Goal: Task Accomplishment & Management: Manage account settings

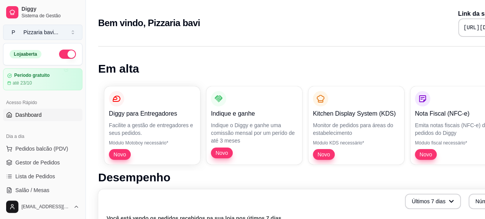
click at [73, 33] on button "P Pizzaria bavi ..." at bounding box center [42, 32] width 79 height 15
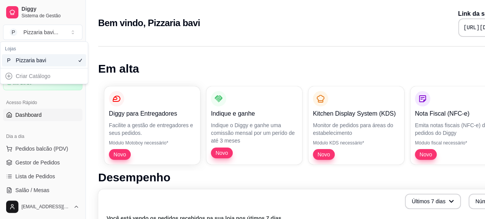
click at [58, 77] on div "Criar Catálogo" at bounding box center [44, 76] width 84 height 12
click at [322, 72] on h1 "Em alta" at bounding box center [320, 69] width 444 height 14
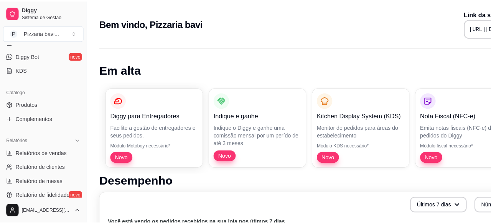
scroll to position [146, 0]
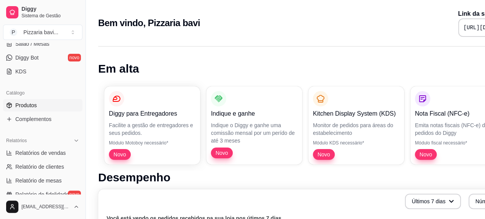
click at [47, 101] on link "Produtos" at bounding box center [42, 105] width 79 height 12
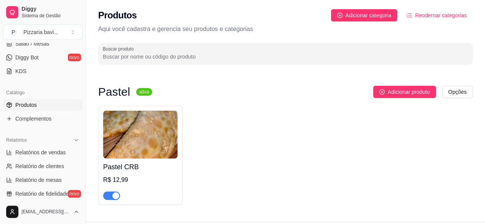
click at [390, 99] on div "Pastel ativa Adicionar produto Opções Pastel CRB R$ 12,99" at bounding box center [285, 145] width 375 height 119
click at [390, 94] on span "Adicionar produto" at bounding box center [409, 92] width 42 height 8
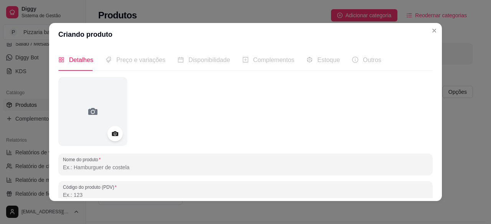
click at [139, 63] on span "Preço e variações" at bounding box center [140, 60] width 49 height 7
click at [311, 57] on div "Estoque" at bounding box center [322, 60] width 33 height 10
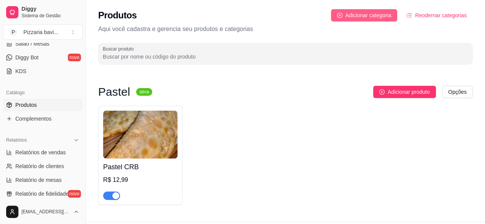
click at [385, 13] on span "Adicionar categoria" at bounding box center [369, 15] width 46 height 8
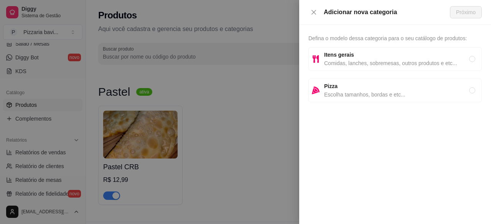
click at [359, 58] on span "Itens gerais" at bounding box center [396, 55] width 145 height 8
click at [369, 91] on span "Escolha tamanhos, bordas e etc..." at bounding box center [396, 95] width 145 height 8
radio input "false"
radio input "true"
click at [367, 54] on span "Itens gerais" at bounding box center [396, 55] width 145 height 8
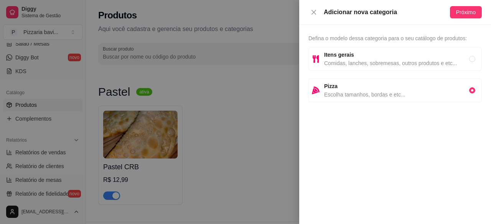
radio input "true"
radio input "false"
click at [465, 19] on div "Adicionar nova categoria Próximo" at bounding box center [395, 12] width 192 height 25
click at [466, 14] on span "Próximo" at bounding box center [466, 12] width 20 height 8
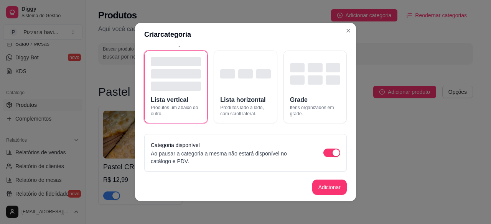
scroll to position [36, 0]
click at [326, 181] on button "Adicionar" at bounding box center [330, 187] width 34 height 15
click at [170, 99] on span "Lista vertical" at bounding box center [170, 99] width 38 height 9
click at [185, 146] on label "Categoria disponível" at bounding box center [175, 145] width 49 height 6
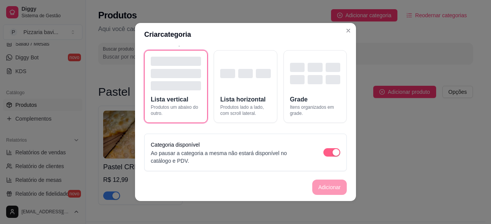
click at [333, 155] on div "button" at bounding box center [336, 152] width 7 height 7
click at [329, 155] on span "button" at bounding box center [331, 152] width 17 height 8
click at [176, 122] on button "Lista vertical Produtos um abaixo do outro." at bounding box center [175, 86] width 63 height 73
drag, startPoint x: 325, startPoint y: 185, endPoint x: 364, endPoint y: 0, distance: 189.8
click at [364, 0] on div "Criar categoria Nome da categoria Campo obrigatório Modo de exibição Lista vert…" at bounding box center [245, 112] width 491 height 224
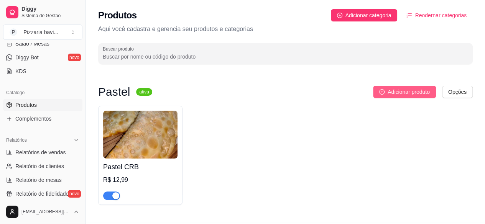
click at [403, 92] on span "Adicionar produto" at bounding box center [409, 92] width 42 height 8
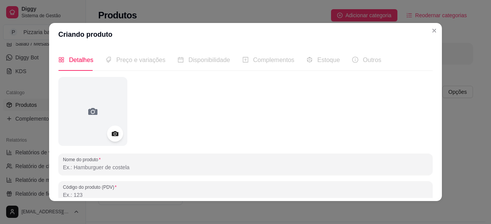
click at [114, 136] on icon at bounding box center [115, 134] width 7 height 5
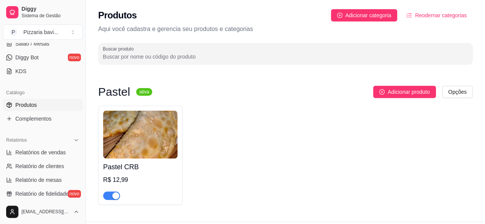
click at [142, 133] on img at bounding box center [140, 135] width 74 height 48
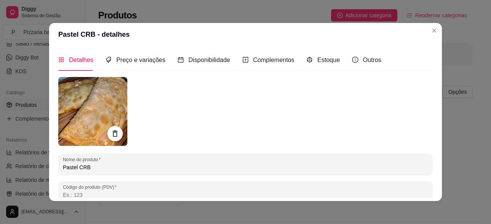
click at [87, 118] on img at bounding box center [92, 111] width 69 height 69
click at [256, 63] on span "Complementos" at bounding box center [273, 60] width 41 height 7
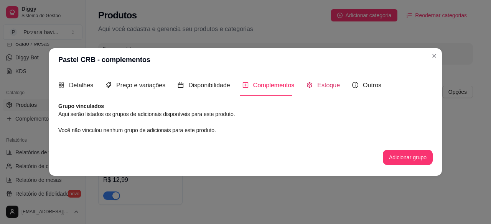
click at [317, 85] on span "Estoque" at bounding box center [328, 85] width 23 height 7
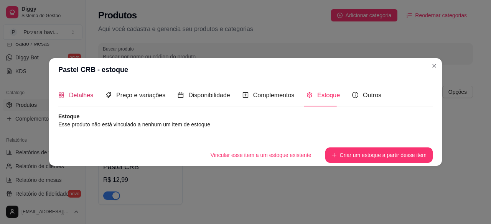
click at [71, 97] on span "Detalhes" at bounding box center [81, 95] width 24 height 7
type input "Carne com catupiry"
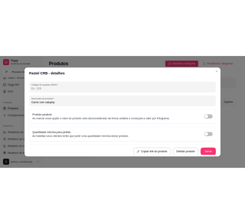
scroll to position [129, 0]
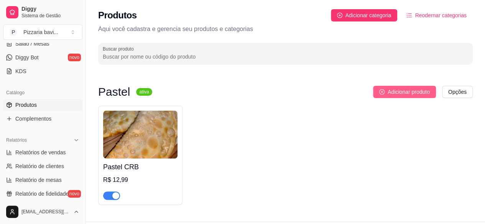
click at [418, 90] on span "Adicionar produto" at bounding box center [409, 92] width 42 height 8
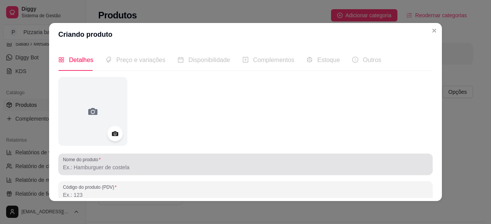
click at [98, 162] on label "Nome do produto" at bounding box center [83, 159] width 40 height 7
click at [98, 164] on input "Nome do produto" at bounding box center [245, 168] width 365 height 8
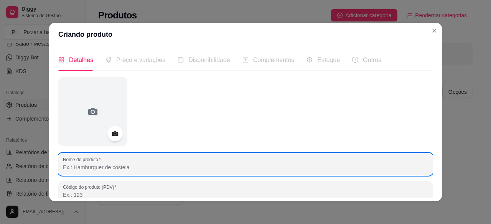
type input "P"
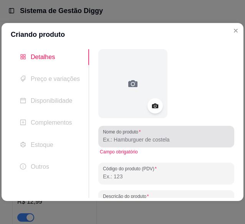
click at [124, 139] on input "Nome do produto" at bounding box center [166, 140] width 127 height 8
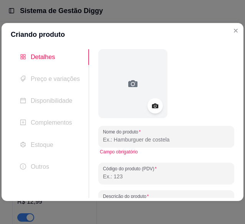
paste input "AMÉRICA-RN"
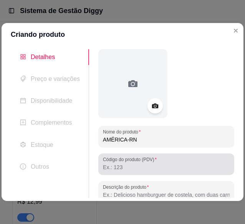
type input "AMÉRICA-RN"
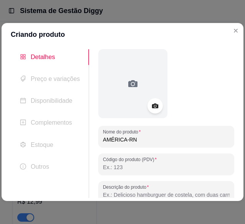
click at [113, 168] on input "Código do produto (PDV)" at bounding box center [166, 167] width 127 height 8
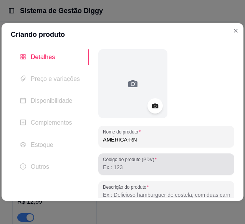
click at [108, 163] on div at bounding box center [166, 163] width 127 height 15
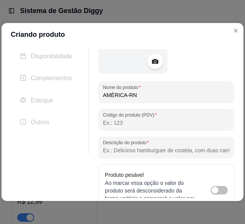
scroll to position [46, 0]
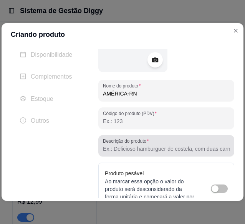
click at [163, 150] on input "Descrição do produto" at bounding box center [166, 149] width 127 height 8
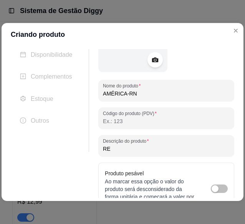
type input "R"
type input "N"
type input "r"
type input "pastel só frango"
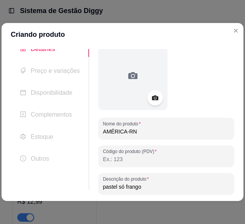
scroll to position [0, 0]
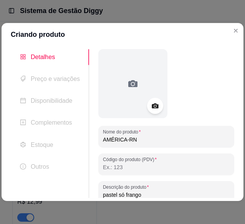
click at [151, 106] on icon at bounding box center [155, 105] width 9 height 9
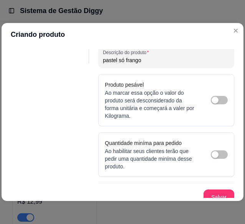
scroll to position [131, 0]
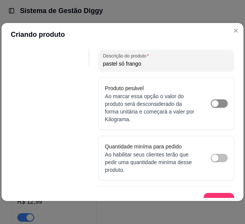
click at [212, 105] on div "button" at bounding box center [214, 103] width 7 height 7
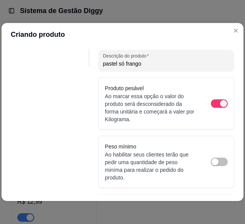
scroll to position [148, 0]
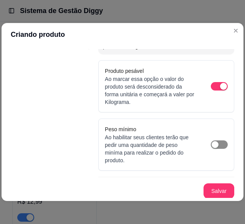
click at [211, 142] on div "button" at bounding box center [214, 144] width 7 height 7
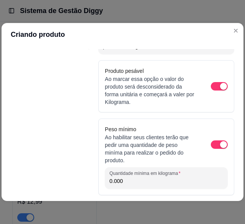
scroll to position [173, 0]
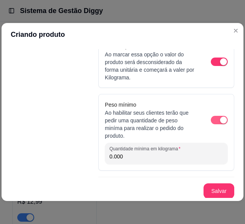
click at [212, 120] on span "button" at bounding box center [219, 120] width 17 height 8
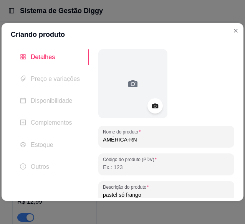
scroll to position [148, 0]
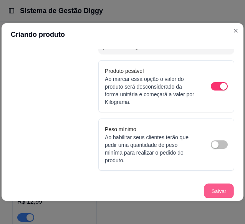
click at [217, 188] on button "Salvar" at bounding box center [219, 191] width 30 height 15
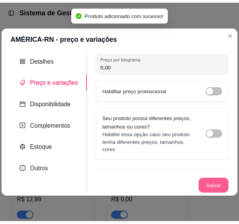
scroll to position [0, 0]
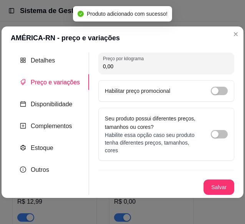
click at [147, 63] on input "0,00" at bounding box center [166, 67] width 127 height 8
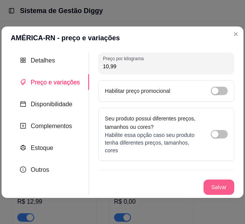
type input "10,99"
click at [226, 186] on button "Salvar" at bounding box center [219, 187] width 30 height 15
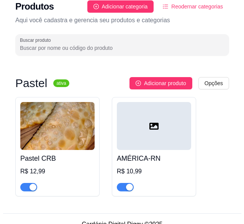
scroll to position [30, 0]
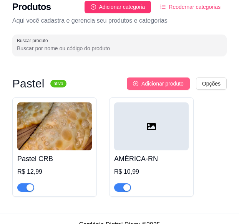
click at [167, 88] on button "Adicionar produto" at bounding box center [158, 83] width 63 height 12
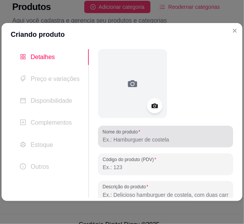
click at [143, 146] on div "Nome do produto" at bounding box center [165, 136] width 135 height 21
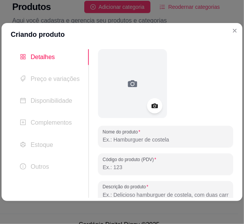
type input "p"
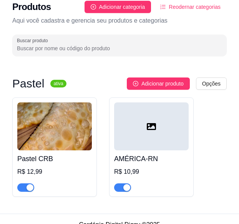
click at [158, 148] on div at bounding box center [151, 126] width 74 height 48
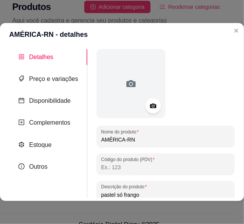
click at [101, 138] on input "AMÉRICA-RN" at bounding box center [165, 140] width 129 height 8
type input "PASTEL AMÉRICA-RN"
drag, startPoint x: 236, startPoint y: 103, endPoint x: 236, endPoint y: 125, distance: 21.5
click at [236, 125] on div "Detalhes Preço e variações Disponibilidade Complementos Estoque Outros Nome do …" at bounding box center [122, 123] width 244 height 155
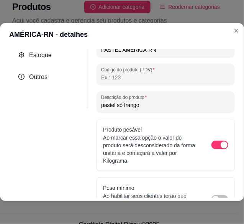
scroll to position [97, 0]
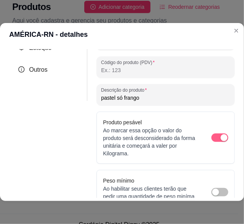
click at [221, 135] on div "button" at bounding box center [224, 137] width 7 height 7
click at [236, 143] on div "Detalhes Preço e variações Disponibilidade Complementos Estoque Outros Nome do …" at bounding box center [122, 123] width 244 height 155
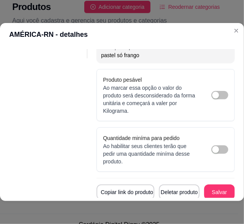
scroll to position [147, 0]
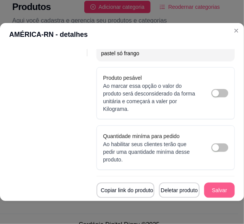
click at [222, 183] on button "Salvar" at bounding box center [219, 190] width 31 height 15
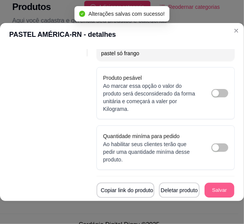
click at [218, 183] on button "Salvar" at bounding box center [220, 190] width 30 height 15
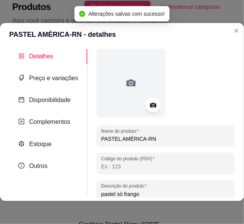
scroll to position [0, 0]
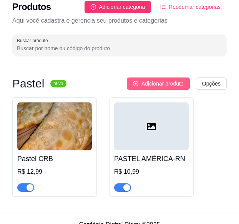
click at [165, 86] on span "Adicionar produto" at bounding box center [162, 83] width 42 height 8
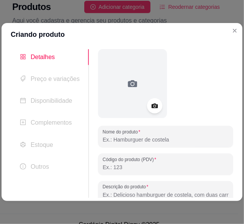
click at [167, 143] on input "Nome do produto" at bounding box center [166, 140] width 126 height 8
type input "PASTEL"
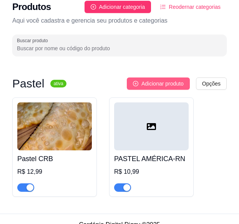
click at [168, 81] on span "Adicionar produto" at bounding box center [162, 83] width 42 height 8
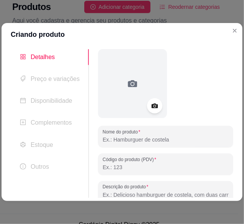
click at [117, 139] on input "Nome do produto" at bounding box center [166, 140] width 126 height 8
type input "PASTEL [GEOGRAPHIC_DATA]"
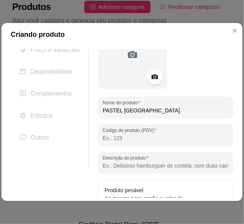
scroll to position [36, 0]
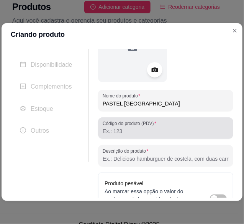
click at [156, 135] on div at bounding box center [166, 127] width 126 height 15
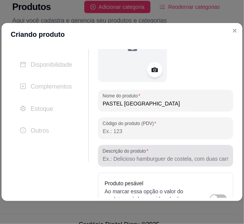
click at [148, 154] on label "Descrição do produto" at bounding box center [127, 151] width 48 height 7
click at [148, 155] on input "Descrição do produto" at bounding box center [166, 159] width 126 height 8
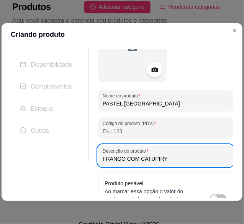
type input "FRANGO COM CATUPIRY"
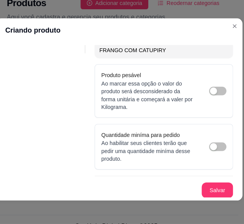
scroll to position [29, 0]
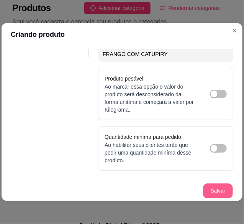
click at [210, 190] on button "Salvar" at bounding box center [218, 191] width 30 height 15
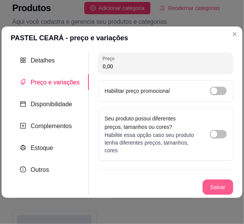
scroll to position [0, 0]
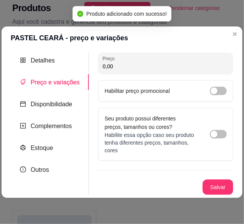
click at [163, 69] on input "0,00" at bounding box center [166, 67] width 126 height 8
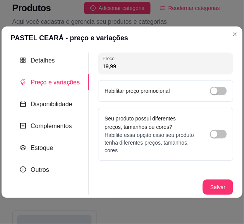
click at [105, 67] on input "19,99" at bounding box center [166, 67] width 126 height 8
type input "12,99"
click at [214, 185] on button "Salvar" at bounding box center [218, 187] width 31 height 15
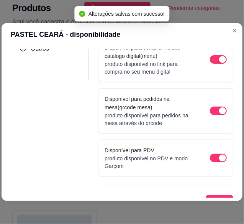
scroll to position [127, 0]
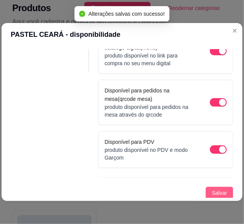
click at [222, 190] on span "Salvar" at bounding box center [219, 193] width 15 height 8
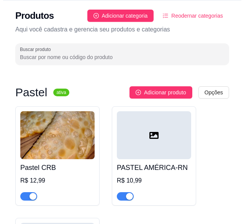
scroll to position [22, 0]
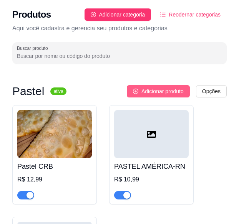
click at [177, 87] on span "Adicionar produto" at bounding box center [162, 91] width 42 height 8
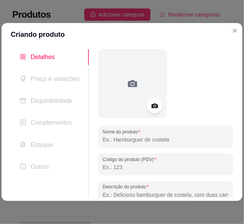
click at [133, 140] on input "Nome do produto" at bounding box center [166, 140] width 126 height 8
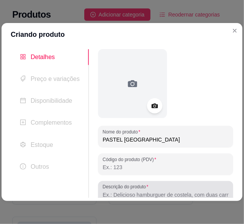
type input "PASTEL [GEOGRAPHIC_DATA]"
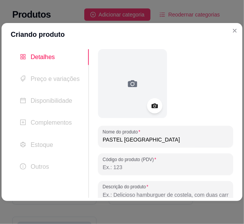
click at [131, 194] on input "Descrição do produto" at bounding box center [166, 195] width 126 height 8
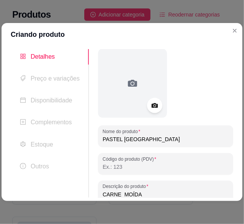
type input "CARNE MOÍDA"
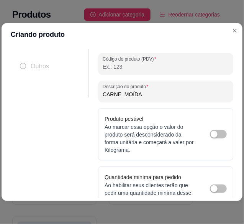
scroll to position [141, 0]
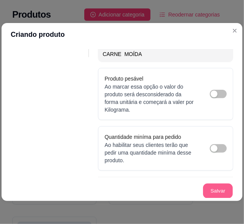
click at [206, 191] on button "Salvar" at bounding box center [218, 191] width 30 height 15
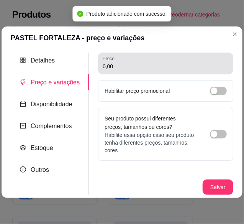
click at [115, 70] on div "0,00" at bounding box center [166, 63] width 126 height 15
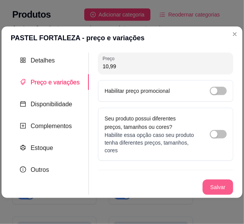
type input "10,99"
click at [223, 185] on button "Salvar" at bounding box center [218, 187] width 30 height 15
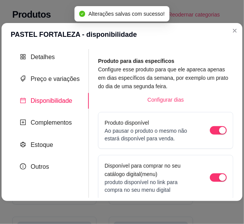
scroll to position [127, 0]
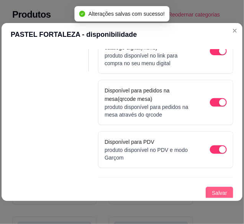
click at [217, 191] on span "Salvar" at bounding box center [219, 193] width 15 height 8
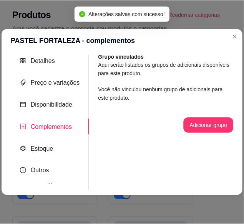
scroll to position [0, 0]
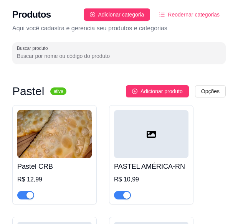
click at [156, 84] on div "Pastel ativa Adicionar produto Opções Pastel CRB R$ 12,99 PASTEL AMÉRICA-RN R$ …" at bounding box center [119, 205] width 238 height 275
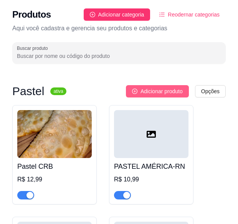
click at [159, 91] on span "Adicionar produto" at bounding box center [161, 91] width 42 height 8
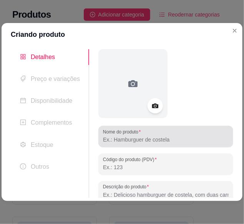
click at [150, 146] on div "Nome do produto" at bounding box center [165, 136] width 135 height 21
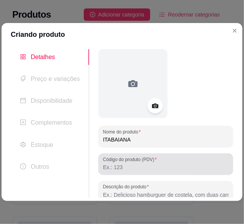
type input "ITABAIANA"
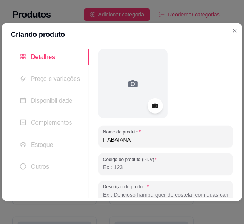
click at [138, 165] on input "Código do produto (PDV)" at bounding box center [165, 167] width 125 height 8
click at [128, 191] on input "Descrição do produto" at bounding box center [165, 195] width 125 height 8
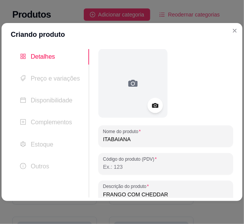
click at [149, 195] on input "FRANGO COM CHEDDAR" at bounding box center [165, 195] width 125 height 8
type input "FRANGO COM CHEDDAR"
drag, startPoint x: 149, startPoint y: 195, endPoint x: 177, endPoint y: 164, distance: 41.8
click at [177, 164] on input "Código do produto (PDV)" at bounding box center [165, 167] width 125 height 8
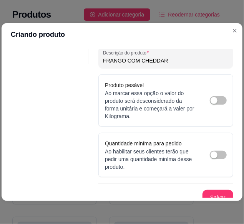
scroll to position [141, 0]
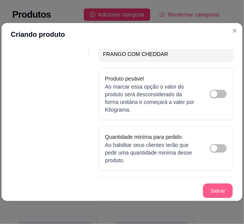
click at [212, 194] on button "Salvar" at bounding box center [218, 191] width 30 height 15
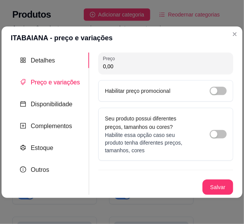
scroll to position [0, 0]
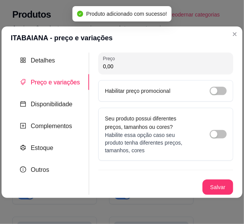
click at [141, 67] on input "0,00" at bounding box center [165, 67] width 125 height 8
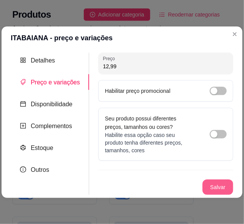
type input "12,99"
click at [218, 182] on button "Salvar" at bounding box center [218, 187] width 30 height 15
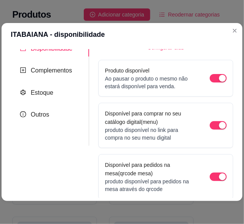
scroll to position [127, 0]
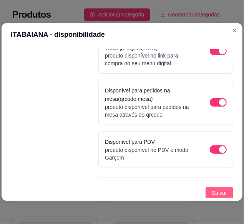
click at [224, 187] on button "Salvar" at bounding box center [219, 193] width 28 height 12
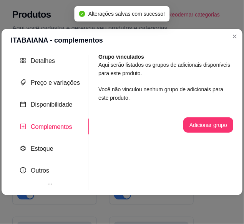
scroll to position [0, 0]
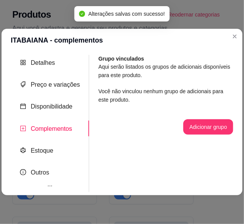
click at [152, 99] on div "Você não vinculou nenhum grupo de adicionais para este produto." at bounding box center [165, 95] width 135 height 17
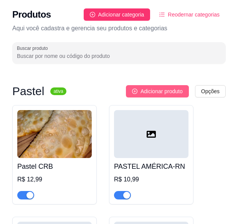
click at [160, 90] on span "Adicionar produto" at bounding box center [161, 91] width 42 height 8
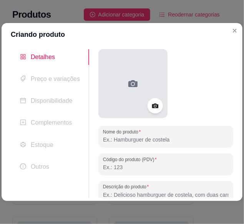
click at [133, 97] on div at bounding box center [132, 83] width 69 height 69
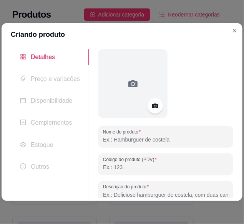
click at [124, 137] on input "Nome do produto" at bounding box center [165, 140] width 125 height 8
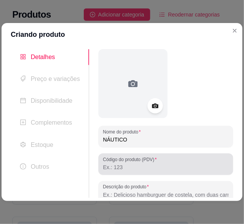
type input "NÁUTICO"
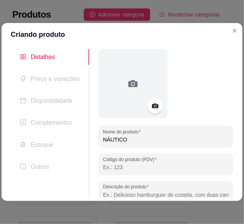
click at [115, 166] on input "Código do produto (PDV)" at bounding box center [165, 167] width 125 height 8
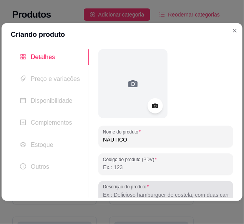
click at [113, 187] on label "Descrição do produto" at bounding box center [127, 187] width 48 height 7
click at [113, 191] on input "Descrição do produto" at bounding box center [165, 195] width 125 height 8
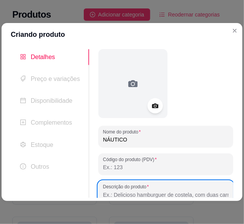
scroll to position [1, 0]
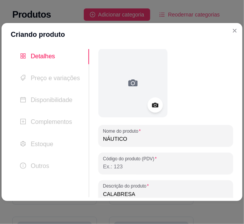
click at [120, 193] on input "CALABRESA" at bounding box center [165, 194] width 125 height 8
drag, startPoint x: 120, startPoint y: 193, endPoint x: 114, endPoint y: 191, distance: 6.4
click at [114, 191] on input "CALABRESA" at bounding box center [165, 194] width 125 height 8
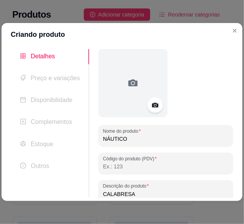
click at [142, 193] on input "CALABRESA" at bounding box center [165, 194] width 125 height 8
click at [158, 192] on input "CALABRESA RALADA" at bounding box center [165, 194] width 125 height 8
click at [209, 194] on input "CALABRESA RALADA, QUEIJO, TOMATE E ORÉGANO" at bounding box center [165, 194] width 125 height 8
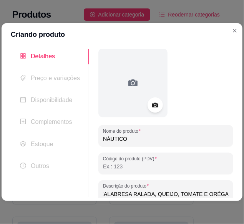
drag, startPoint x: 209, startPoint y: 194, endPoint x: 216, endPoint y: 193, distance: 7.0
click at [216, 193] on input "CALABRESA RALADA, QUEIJO, TOMATE E ORÉGANO" at bounding box center [165, 194] width 125 height 8
type input "CALABRESA RALADA, QUEIJO, TOMATE E ORÉGANO"
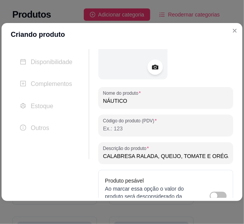
scroll to position [0, 0]
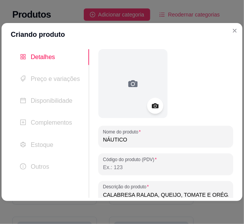
click at [156, 108] on icon at bounding box center [155, 105] width 9 height 9
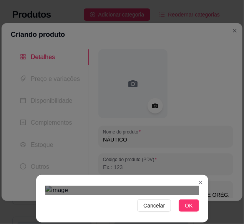
click at [38, 183] on div "Cancelar OK" at bounding box center [122, 199] width 172 height 32
click at [203, 219] on section "Cancelar OK" at bounding box center [122, 199] width 172 height 48
click at [191, 203] on span "OK" at bounding box center [188, 205] width 8 height 8
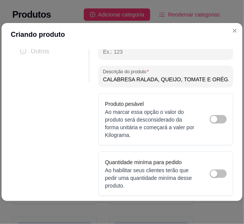
scroll to position [141, 0]
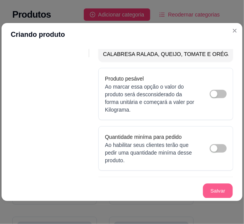
click at [216, 191] on button "Salvar" at bounding box center [218, 191] width 30 height 15
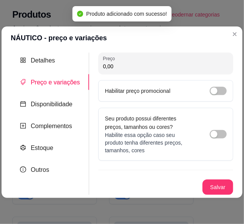
scroll to position [0, 0]
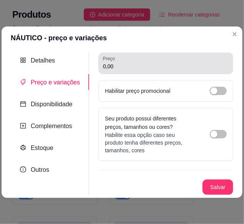
click at [126, 66] on input "0,00" at bounding box center [165, 67] width 125 height 8
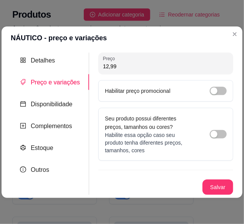
type input "12,99"
click at [208, 186] on button "Salvar" at bounding box center [218, 187] width 30 height 15
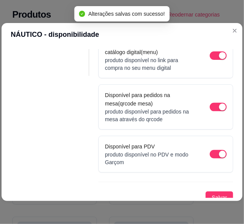
scroll to position [127, 0]
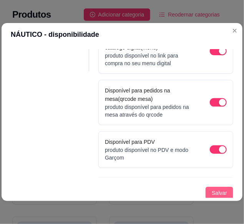
click at [214, 193] on span "Salvar" at bounding box center [218, 193] width 15 height 8
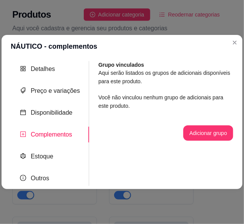
click at [219, 188] on div "Detalhes Preço e variações Disponibilidade Complementos Estoque Outros Nome do …" at bounding box center [122, 124] width 240 height 132
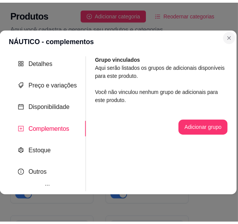
scroll to position [22, 0]
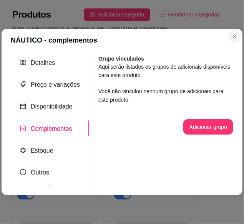
click at [239, 40] on header "NÁUTICO - complementos" at bounding box center [122, 40] width 240 height 23
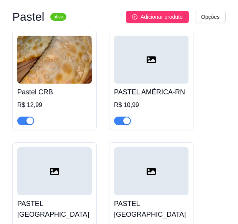
scroll to position [96, 0]
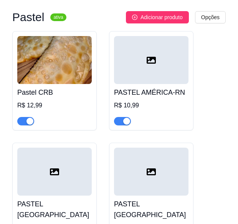
click at [143, 46] on div at bounding box center [151, 60] width 74 height 48
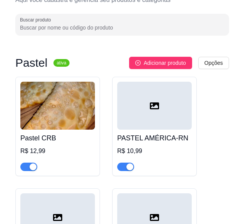
scroll to position [48, 0]
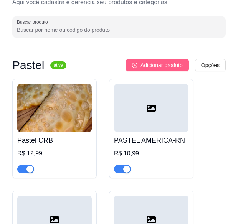
click at [161, 70] on button "Adicionar produto" at bounding box center [157, 65] width 63 height 12
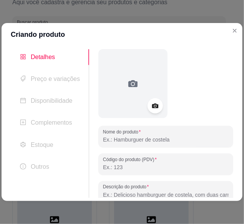
click at [163, 138] on input "Nome do produto" at bounding box center [165, 140] width 125 height 8
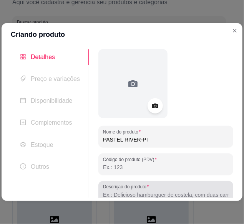
type input "PASTEL RIVER-PI"
click at [166, 186] on div at bounding box center [165, 191] width 125 height 15
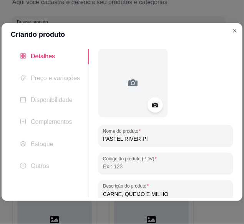
type input "CARNE, QUEIJO E MILHO"
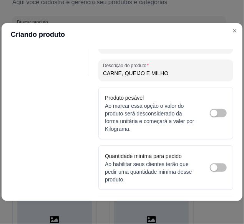
scroll to position [141, 0]
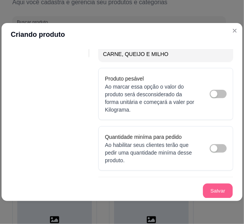
click at [203, 192] on button "Salvar" at bounding box center [218, 191] width 30 height 15
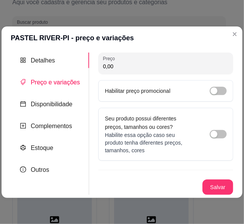
scroll to position [0, 0]
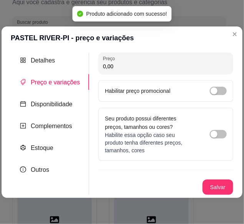
click at [164, 69] on input "0,00" at bounding box center [165, 67] width 125 height 8
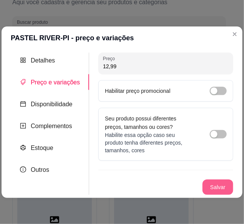
type input "12,99"
click at [216, 192] on button "Salvar" at bounding box center [218, 187] width 30 height 15
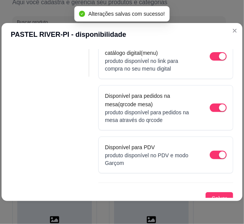
scroll to position [127, 0]
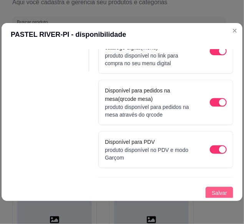
click at [211, 189] on span "Salvar" at bounding box center [218, 193] width 15 height 8
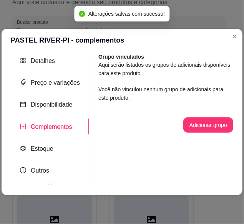
scroll to position [0, 0]
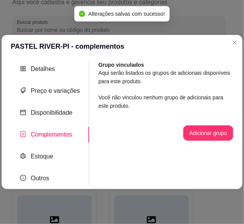
click at [225, 47] on header "PASTEL RIVER-PI - complementos" at bounding box center [122, 46] width 240 height 23
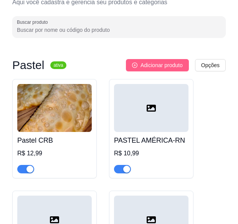
click at [163, 66] on span "Adicionar produto" at bounding box center [161, 65] width 42 height 8
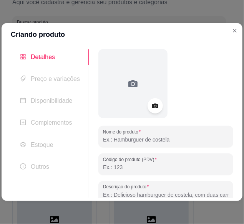
click at [152, 136] on input "Nome do produto" at bounding box center [165, 140] width 125 height 8
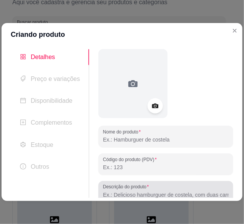
click at [141, 191] on input "Descrição do produto" at bounding box center [165, 195] width 125 height 8
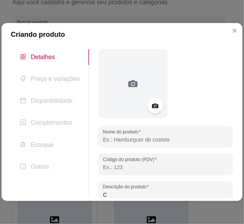
scroll to position [0, 0]
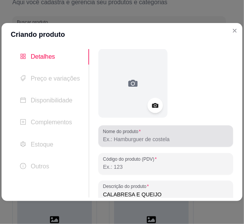
type input "CALABRESA E QUEIJO"
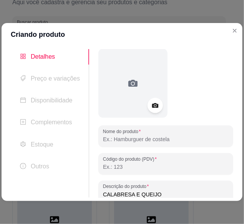
click at [154, 138] on input "Nome do produto" at bounding box center [165, 139] width 125 height 8
type input "CATUENSE"
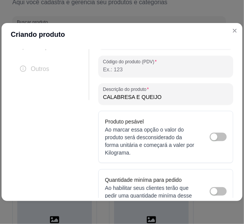
scroll to position [141, 0]
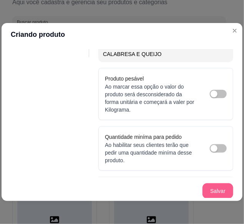
click at [204, 194] on button "Salvar" at bounding box center [217, 190] width 31 height 15
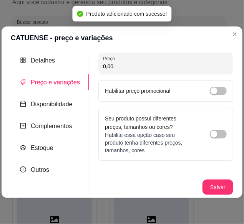
scroll to position [0, 0]
click at [150, 105] on div "Preço 0,00 Habilitar preço promocional Seu produto possui diferentes preços, ta…" at bounding box center [165, 124] width 135 height 142
click at [141, 63] on input "0,00" at bounding box center [165, 67] width 125 height 8
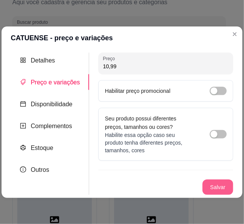
type input "10,99"
click at [221, 187] on button "Salvar" at bounding box center [218, 187] width 30 height 15
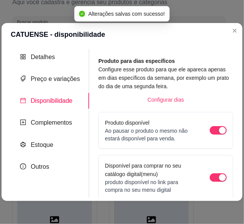
scroll to position [127, 0]
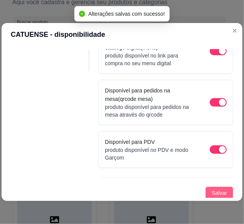
click at [214, 193] on span "Salvar" at bounding box center [218, 193] width 15 height 8
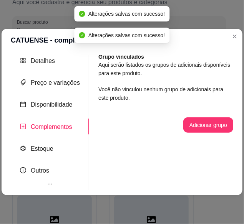
scroll to position [0, 0]
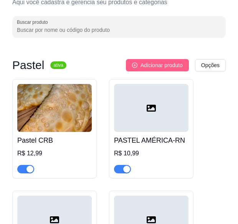
click at [168, 62] on span "Adicionar produto" at bounding box center [161, 65] width 42 height 8
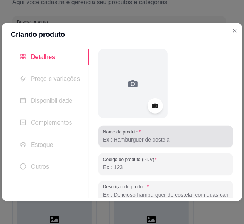
click at [135, 135] on div at bounding box center [165, 136] width 125 height 15
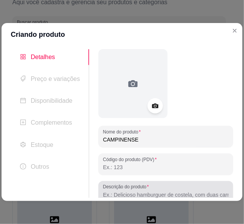
type input "CAMPINENSE"
click at [120, 189] on label "Descrição do produto" at bounding box center [127, 187] width 48 height 7
click at [120, 191] on input "Descrição do produto" at bounding box center [165, 195] width 125 height 8
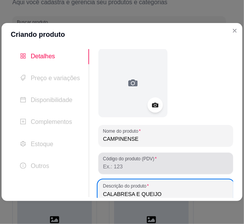
type input "CALABRESA E QUEIJO"
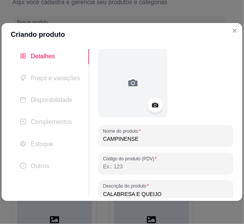
click at [140, 170] on input "Código do produto (PDV)" at bounding box center [165, 167] width 125 height 8
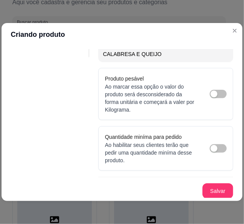
scroll to position [140, 0]
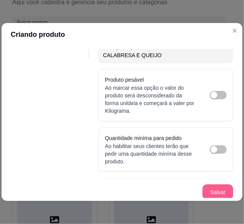
click at [214, 189] on button "Salvar" at bounding box center [217, 191] width 31 height 15
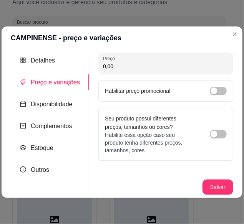
scroll to position [0, 0]
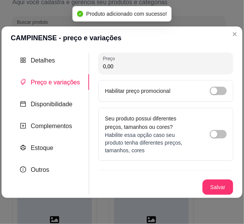
click at [128, 67] on input "0,00" at bounding box center [165, 67] width 125 height 8
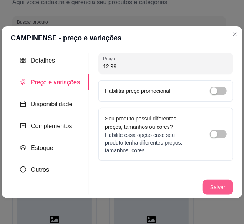
type input "12,99"
click at [222, 186] on button "Salvar" at bounding box center [218, 187] width 30 height 15
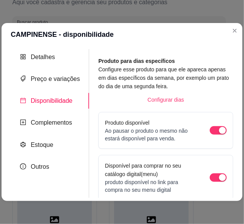
scroll to position [127, 0]
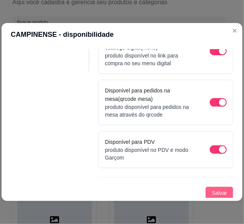
click at [215, 189] on span "Salvar" at bounding box center [218, 193] width 15 height 8
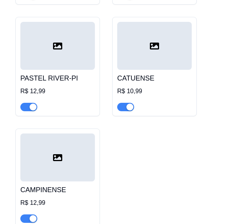
scroll to position [437, 0]
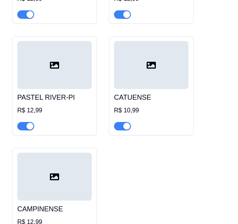
click at [143, 89] on div "CATUENSE R$ 10,99" at bounding box center [151, 109] width 74 height 41
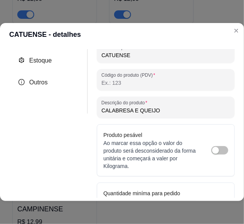
scroll to position [85, 0]
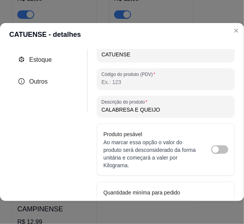
click at [126, 109] on input "CALABRESA E QUEIJO" at bounding box center [165, 110] width 128 height 8
click at [130, 111] on input "CALABRESA E QUEIJO" at bounding box center [165, 110] width 128 height 8
click at [133, 111] on input "CALABRESA E QUEIJO" at bounding box center [165, 110] width 128 height 8
click at [133, 111] on input "QUEIJO" at bounding box center [165, 110] width 128 height 8
type input "QUEIJO E PRESUNTO"
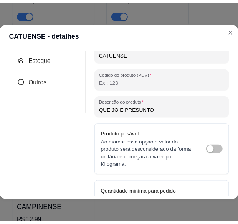
scroll to position [147, 0]
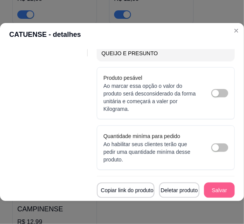
click at [213, 183] on button "Salvar" at bounding box center [219, 190] width 31 height 15
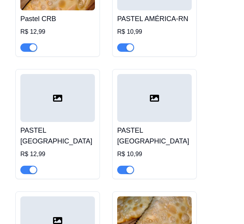
scroll to position [0, 0]
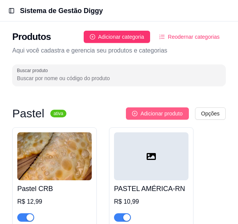
click at [153, 114] on span "Adicionar produto" at bounding box center [161, 113] width 42 height 8
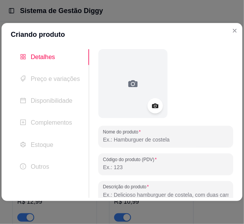
click at [126, 142] on input "Nome do produto" at bounding box center [165, 140] width 125 height 8
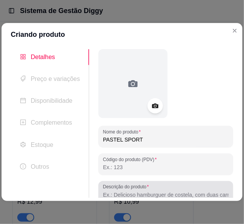
type input "PASTEL SPORT"
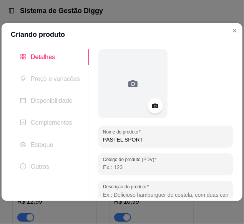
click at [135, 197] on input "Descrição do produto" at bounding box center [165, 195] width 125 height 8
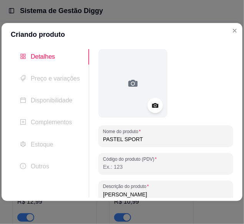
type input "[PERSON_NAME]"
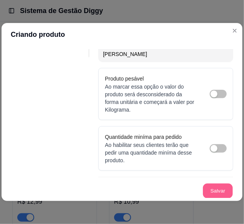
click at [213, 188] on button "Salvar" at bounding box center [218, 191] width 30 height 15
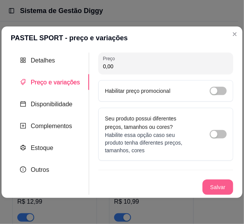
scroll to position [0, 0]
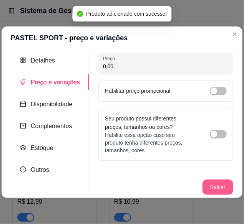
click at [214, 183] on button "Salvar" at bounding box center [217, 187] width 31 height 15
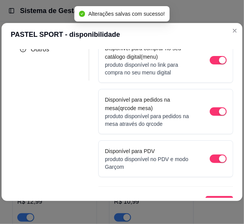
scroll to position [127, 0]
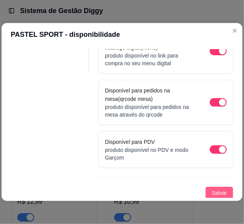
click at [206, 191] on button "Salvar" at bounding box center [219, 193] width 28 height 12
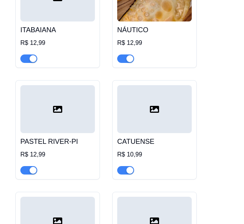
scroll to position [489, 0]
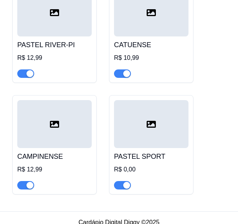
click at [166, 151] on h4 "PASTEL SPORT" at bounding box center [151, 156] width 74 height 11
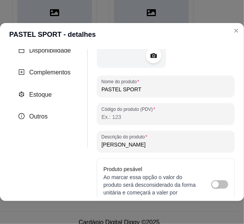
scroll to position [147, 0]
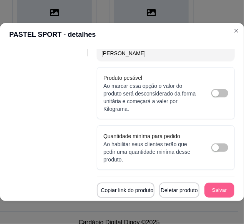
click at [218, 191] on button "Salvar" at bounding box center [219, 190] width 30 height 15
click at [214, 183] on button "Salvar" at bounding box center [219, 190] width 30 height 15
click at [211, 183] on button "Salvar" at bounding box center [219, 190] width 30 height 15
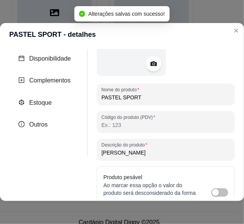
scroll to position [36, 0]
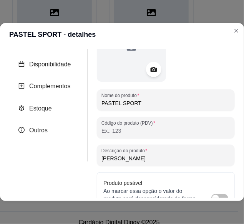
click at [163, 134] on input "Código do produto (PDV)" at bounding box center [165, 131] width 128 height 8
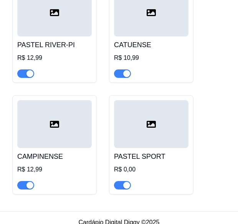
click at [139, 165] on div "R$ 0,00" at bounding box center [151, 169] width 74 height 9
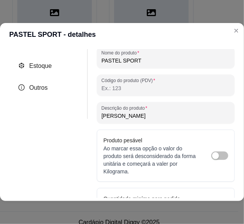
scroll to position [72, 0]
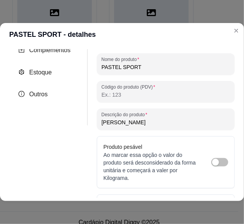
click at [201, 125] on input "[PERSON_NAME]" at bounding box center [165, 123] width 128 height 8
type input "[PERSON_NAME]"
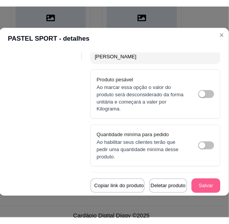
scroll to position [489, 0]
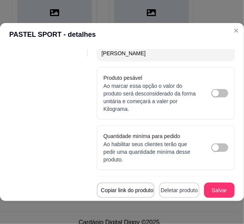
click at [187, 187] on button "Deletar produto" at bounding box center [179, 190] width 40 height 15
click at [183, 165] on button "Confirmar" at bounding box center [170, 163] width 28 height 12
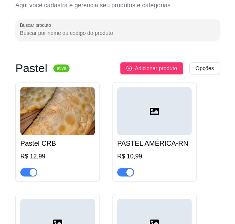
scroll to position [43, 0]
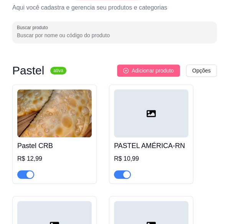
click at [133, 73] on span "Adicionar produto" at bounding box center [153, 70] width 42 height 8
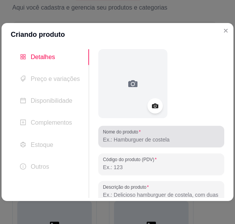
click at [128, 135] on div at bounding box center [161, 136] width 117 height 15
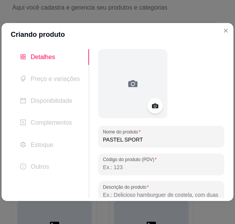
type input "PASTEL SPORT"
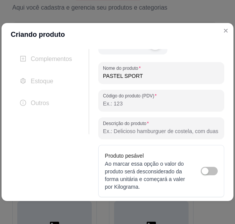
scroll to position [68, 0]
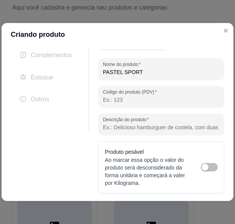
click at [196, 127] on input "Descrição do produto" at bounding box center [161, 128] width 117 height 8
type input "[PERSON_NAME]"
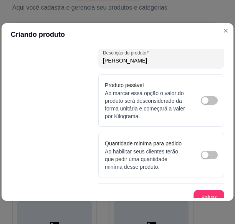
scroll to position [149, 0]
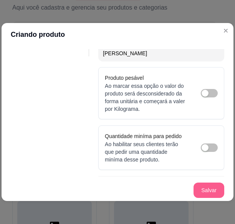
click at [202, 193] on button "Salvar" at bounding box center [208, 190] width 31 height 15
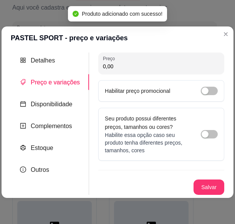
scroll to position [0, 0]
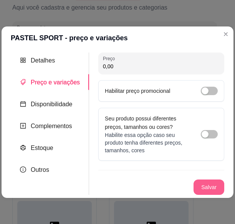
click at [212, 185] on button "Salvar" at bounding box center [208, 187] width 31 height 15
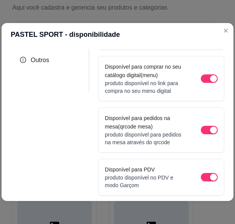
scroll to position [134, 0]
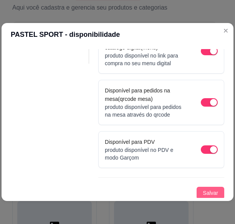
click at [210, 191] on span "Salvar" at bounding box center [210, 193] width 15 height 8
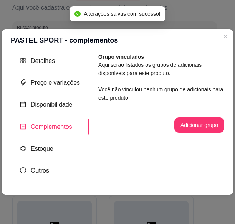
scroll to position [0, 0]
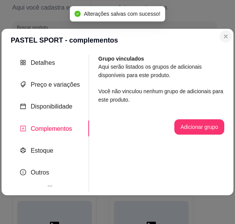
click at [225, 45] on section "PASTEL SPORT - complementos Detalhes Preço e variações Disponibilidade Compleme…" at bounding box center [118, 112] width 232 height 166
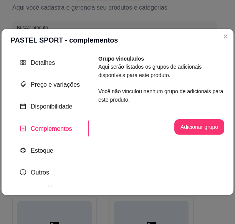
drag, startPoint x: 222, startPoint y: 153, endPoint x: 222, endPoint y: 196, distance: 43.0
click at [222, 196] on div "PASTEL SPORT - complementos Detalhes Preço e variações Disponibilidade Compleme…" at bounding box center [117, 112] width 235 height 224
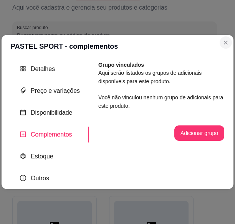
click at [224, 42] on header "PASTEL SPORT - complementos" at bounding box center [118, 46] width 232 height 23
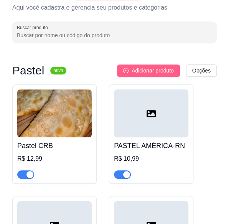
click at [147, 66] on button "Adicionar produto" at bounding box center [148, 70] width 63 height 12
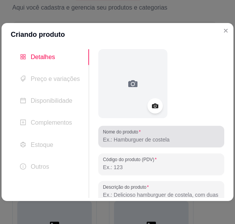
click at [140, 137] on input "Nome do produto" at bounding box center [161, 140] width 117 height 8
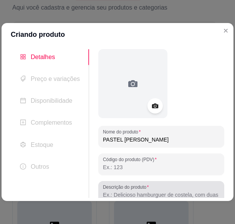
type input "PASTEL [PERSON_NAME]"
click at [166, 189] on div at bounding box center [161, 191] width 117 height 15
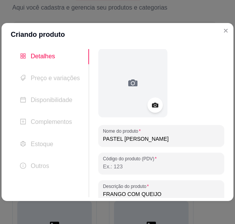
type input "FRANGO COM QUEIJO"
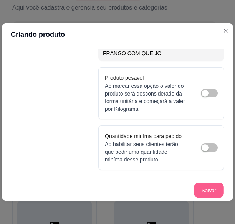
click at [209, 191] on button "Salvar" at bounding box center [209, 190] width 30 height 15
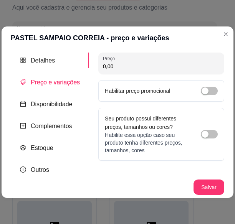
scroll to position [0, 0]
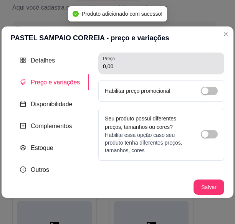
click at [143, 71] on div "0,00" at bounding box center [161, 63] width 117 height 15
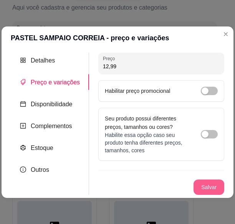
type input "12,99"
click at [208, 186] on button "Salvar" at bounding box center [209, 187] width 30 height 15
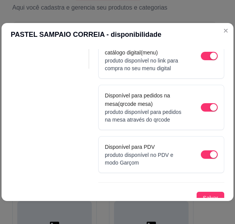
scroll to position [134, 0]
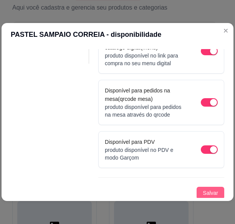
click at [209, 193] on span "Salvar" at bounding box center [210, 193] width 15 height 8
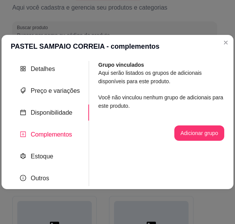
scroll to position [0, 0]
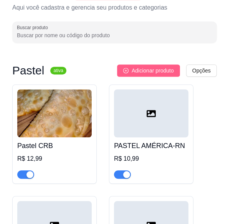
click at [162, 72] on span "Adicionar produto" at bounding box center [153, 70] width 42 height 8
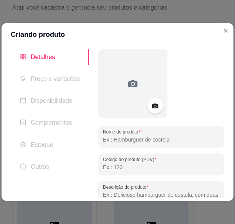
click at [142, 136] on input "Nome do produto" at bounding box center [161, 140] width 117 height 8
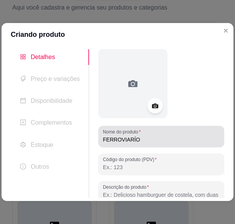
click at [99, 137] on div "Nome do produto FERROVIARÍO" at bounding box center [161, 136] width 126 height 21
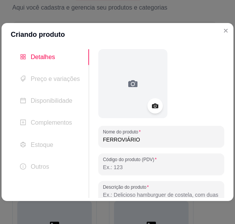
click at [103, 141] on input "FERROVIÁRIO" at bounding box center [161, 140] width 117 height 8
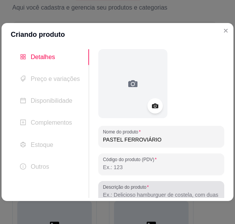
type input "PASTEL FERROVIÁRIO"
click at [150, 191] on div at bounding box center [161, 191] width 117 height 15
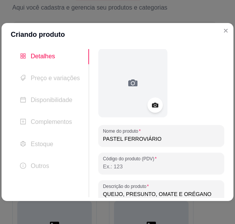
click at [148, 194] on input "QUEIJO, PRESUNTO, OMATE E ORÉGANO" at bounding box center [161, 194] width 117 height 8
click at [149, 194] on input "QUEIJO, PRESUNTO, OMATE E ORÉGANO" at bounding box center [161, 194] width 117 height 8
click at [183, 194] on input "QUEIJO, PRESUNTO, TOMATE E ORÉGANO" at bounding box center [161, 194] width 117 height 8
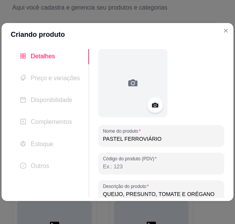
drag, startPoint x: 183, startPoint y: 194, endPoint x: 206, endPoint y: 194, distance: 23.4
click at [206, 194] on input "QUEIJO, PRESUNTO, TOMATE E ORÉGANO" at bounding box center [161, 194] width 117 height 8
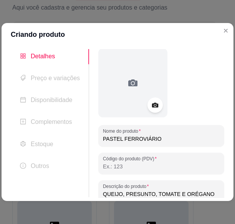
click at [195, 192] on input "QUEIJO, PRESUNTO, TOMATE E ORÉGANO" at bounding box center [161, 194] width 117 height 8
type input "QUEIJO, PRESUNTO, TOMATE E ORÉGANO"
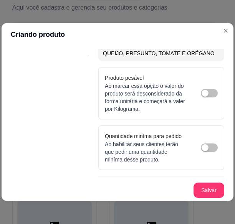
scroll to position [149, 0]
click at [207, 191] on button "Salvar" at bounding box center [209, 190] width 30 height 15
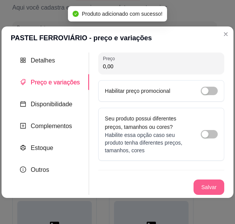
scroll to position [0, 0]
click at [137, 64] on input "0,00" at bounding box center [161, 67] width 117 height 8
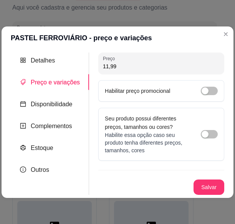
type input "11,99"
click at [200, 181] on button "Salvar" at bounding box center [209, 187] width 30 height 15
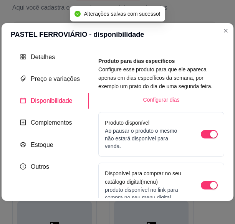
scroll to position [130, 0]
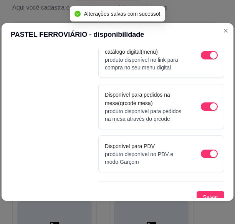
click at [206, 198] on div "Detalhes Preço e variações Disponibilidade Complementos Estoque Outros Nome do …" at bounding box center [118, 123] width 232 height 155
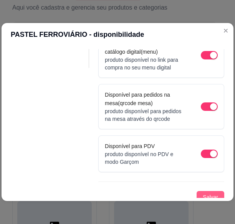
click at [206, 196] on span "Salvar" at bounding box center [210, 197] width 15 height 8
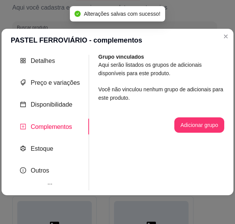
scroll to position [0, 0]
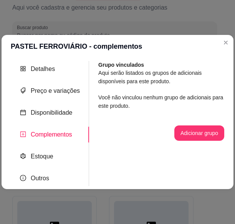
click at [222, 43] on section "PASTEL FERROVIÁRIO - complementos Detalhes Preço e variações Disponibilidade Co…" at bounding box center [118, 112] width 232 height 155
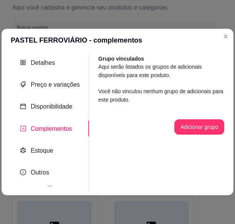
click at [222, 43] on section "PASTEL FERROVIÁRIO - complementos Detalhes Preço e variações Disponibilidade Co…" at bounding box center [118, 112] width 232 height 166
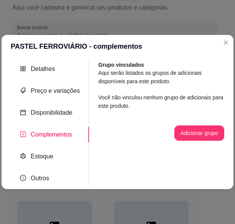
click at [222, 43] on section "PASTEL FERROVIÁRIO - complementos Detalhes Preço e variações Disponibilidade Co…" at bounding box center [118, 112] width 232 height 155
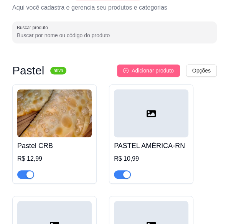
click at [153, 69] on span "Adicionar produto" at bounding box center [153, 70] width 42 height 8
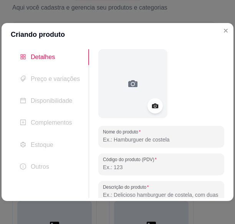
click at [136, 140] on input "Nome do produto" at bounding box center [161, 140] width 117 height 8
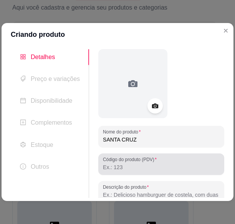
type input "SANTA CRUZ"
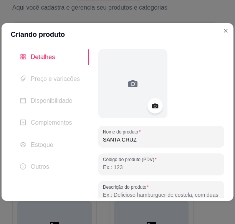
click at [122, 169] on input "Código do produto (PDV)" at bounding box center [161, 167] width 117 height 8
click at [124, 193] on input "Descrição do produto" at bounding box center [161, 195] width 117 height 8
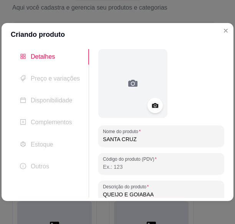
click at [143, 195] on input "QUEIJO E GOIABAA" at bounding box center [161, 195] width 117 height 8
type input "QUEIJO E GOIABADA"
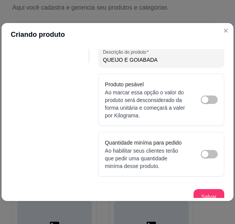
scroll to position [149, 0]
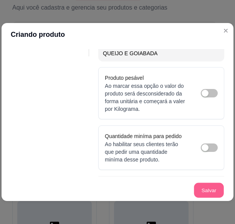
click at [194, 188] on button "Salvar" at bounding box center [209, 190] width 30 height 15
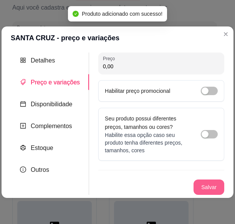
scroll to position [0, 0]
click at [151, 68] on input "0,00" at bounding box center [161, 67] width 117 height 8
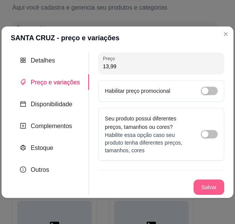
type input "13,99"
click at [220, 182] on button "Salvar" at bounding box center [209, 187] width 30 height 15
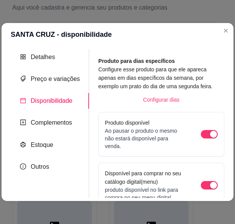
scroll to position [134, 0]
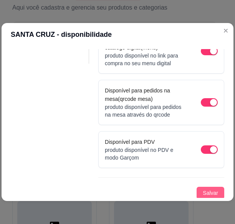
click at [206, 187] on button "Salvar" at bounding box center [210, 193] width 28 height 12
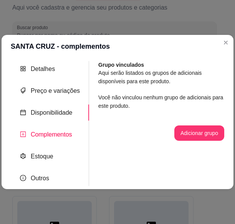
scroll to position [0, 0]
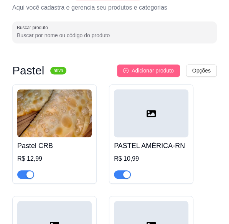
click at [146, 72] on span "Adicionar produto" at bounding box center [153, 70] width 42 height 8
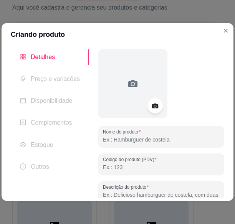
click at [130, 139] on input "Nome do produto" at bounding box center [161, 140] width 117 height 8
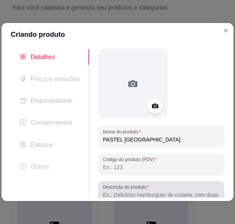
type input "PASTEL [GEOGRAPHIC_DATA]"
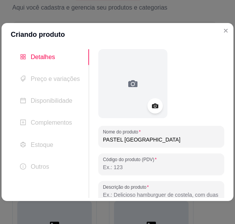
click at [140, 196] on input "Descrição do produto" at bounding box center [161, 195] width 117 height 8
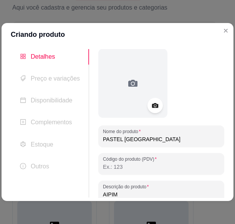
click at [103, 197] on input "AIPIM" at bounding box center [161, 195] width 117 height 8
click at [103, 196] on input "AIPIM" at bounding box center [161, 195] width 117 height 8
click at [118, 194] on input "AIPIM" at bounding box center [161, 195] width 117 height 8
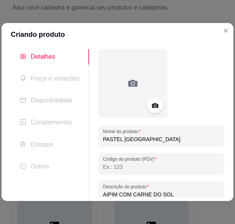
type input "AIPIM COM CARNE DO SOL"
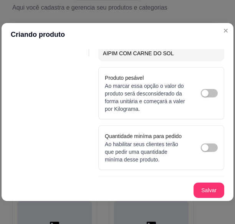
scroll to position [149, 0]
click at [199, 191] on button "Salvar" at bounding box center [208, 190] width 31 height 15
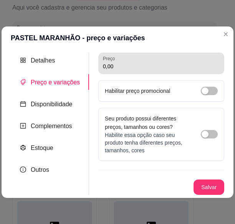
click at [127, 58] on div "0,00" at bounding box center [161, 63] width 117 height 15
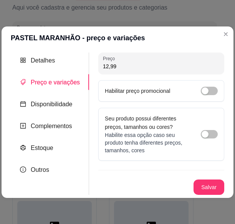
click at [105, 69] on input "12,99" at bounding box center [161, 67] width 117 height 8
type input "11,99"
click at [203, 184] on button "Salvar" at bounding box center [209, 187] width 30 height 15
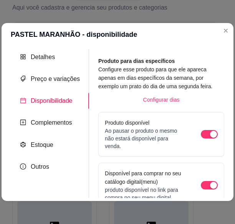
scroll to position [130, 0]
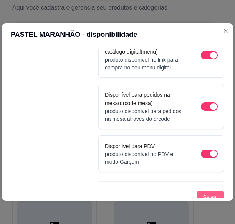
click at [210, 191] on div "Produto para dias específicos Configure esse produto para que ele apareca apena…" at bounding box center [161, 65] width 126 height 277
click at [210, 191] on button "Salvar" at bounding box center [210, 197] width 28 height 12
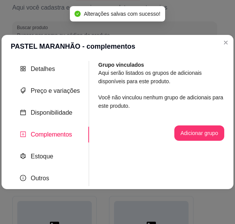
scroll to position [0, 0]
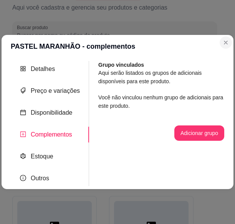
click at [223, 44] on section "PASTEL MARANHÃO - complementos Detalhes Preço e variações Disponibilidade Compl…" at bounding box center [118, 112] width 232 height 155
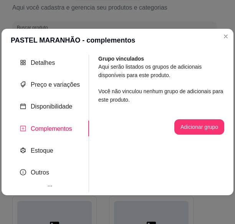
click at [225, 43] on section "PASTEL MARANHÃO - complementos Detalhes Preço e variações Disponibilidade Compl…" at bounding box center [118, 112] width 232 height 166
click at [225, 43] on header "PASTEL MARANHÃO - complementos" at bounding box center [118, 40] width 232 height 23
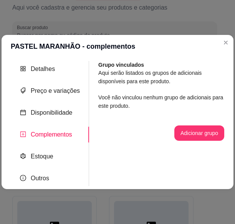
click at [172, 46] on header "PASTEL MARANHÃO - complementos" at bounding box center [118, 46] width 232 height 23
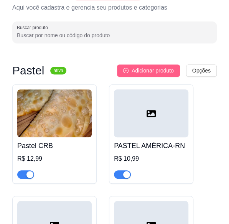
click at [152, 71] on span "Adicionar produto" at bounding box center [153, 70] width 42 height 8
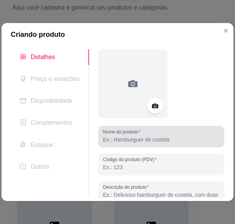
click at [149, 132] on div at bounding box center [161, 136] width 117 height 15
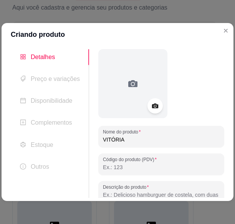
click at [103, 138] on input "VITÓRIA" at bounding box center [161, 140] width 117 height 8
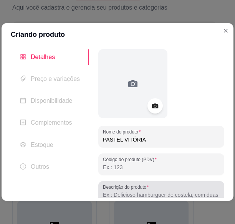
type input "PASTEL VITÓRIA"
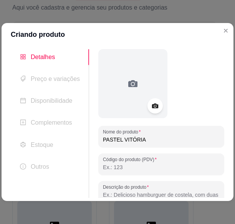
click at [123, 195] on input "Descrição do produto" at bounding box center [161, 195] width 117 height 8
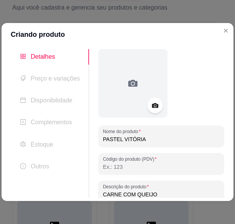
type input "CARNE COM QUEIJO"
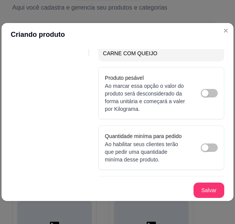
scroll to position [149, 0]
click at [208, 189] on button "Salvar" at bounding box center [209, 190] width 30 height 15
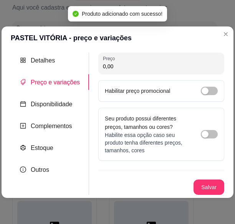
click at [167, 68] on input "0,00" at bounding box center [161, 67] width 117 height 8
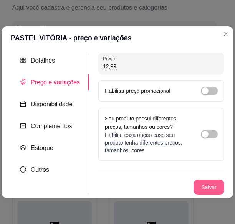
type input "12,99"
click at [206, 181] on button "Salvar" at bounding box center [209, 187] width 30 height 15
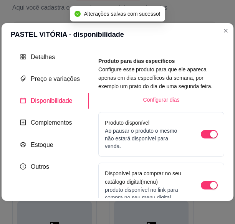
scroll to position [130, 0]
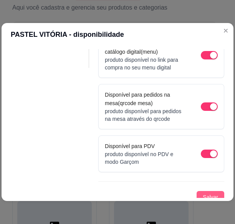
click at [209, 196] on span "Salvar" at bounding box center [210, 197] width 15 height 8
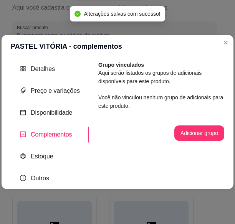
click at [190, 163] on div "Nome do produto PASTEL VITÓRIA Código do produto (PDV) Descrição do produto CAR…" at bounding box center [156, 123] width 135 height 125
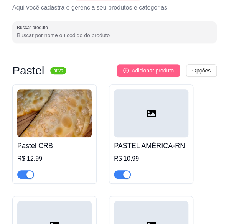
click at [152, 68] on span "Adicionar produto" at bounding box center [153, 70] width 42 height 8
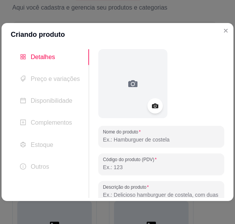
click at [128, 142] on input "Nome do produto" at bounding box center [161, 140] width 117 height 8
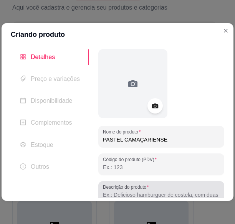
type input "PASTEL CAMAÇARIENSE"
click at [132, 187] on label "Descrição do produto" at bounding box center [127, 187] width 48 height 7
click at [132, 191] on input "Descrição do produto" at bounding box center [161, 195] width 117 height 8
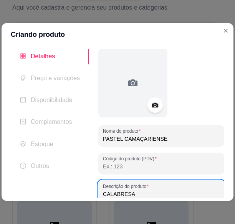
type input "CALABRESA"
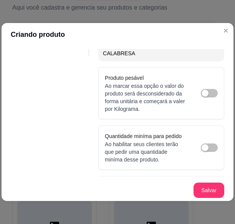
scroll to position [149, 0]
click at [207, 188] on button "Salvar" at bounding box center [209, 190] width 30 height 15
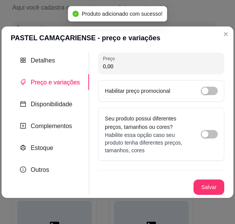
scroll to position [0, 0]
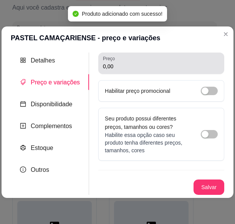
click at [115, 71] on div "Preço 0,00" at bounding box center [161, 63] width 126 height 21
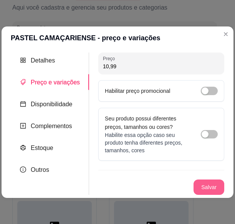
type input "10,99"
click at [195, 186] on button "Salvar" at bounding box center [209, 187] width 30 height 15
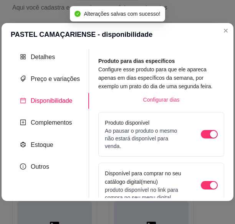
scroll to position [130, 0]
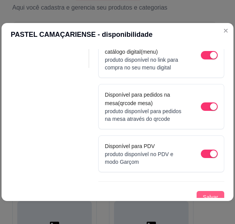
click at [212, 194] on span "Salvar" at bounding box center [210, 197] width 15 height 8
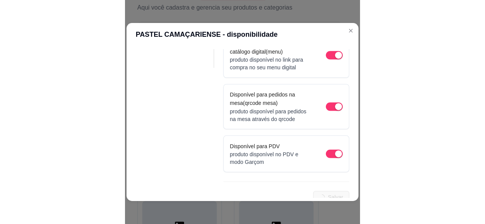
scroll to position [0, 0]
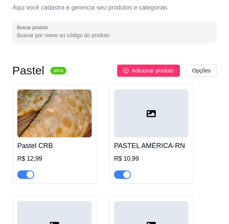
click at [50, 72] on sup "ativa" at bounding box center [58, 71] width 16 height 8
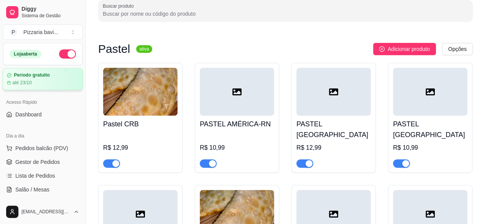
click at [37, 86] on div "Período gratuito até 23/10" at bounding box center [43, 79] width 80 height 22
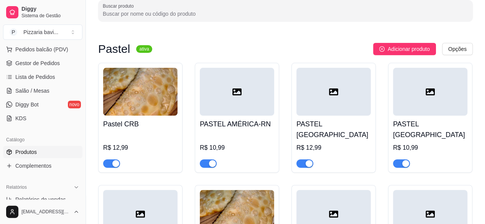
scroll to position [97, 0]
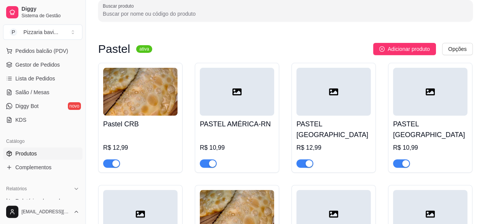
click at [41, 156] on link "Produtos" at bounding box center [42, 154] width 79 height 12
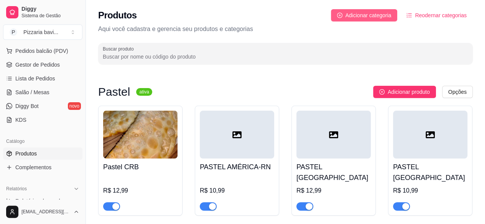
click at [349, 19] on span "Adicionar categoria" at bounding box center [369, 15] width 46 height 8
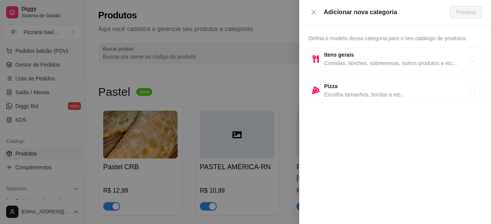
click at [369, 66] on span "Comidas, lanches, sobremesas, outros produtos e etc..." at bounding box center [396, 63] width 145 height 8
radio input "true"
click at [468, 11] on span "Próximo" at bounding box center [466, 12] width 20 height 8
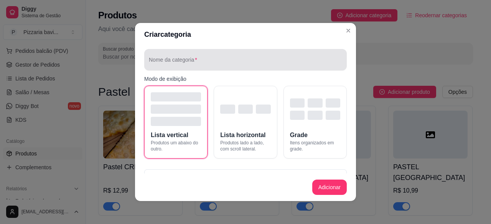
click at [267, 67] on div at bounding box center [245, 59] width 193 height 15
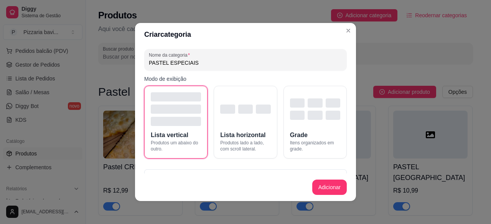
type input "PASTEL ESPECIAIS"
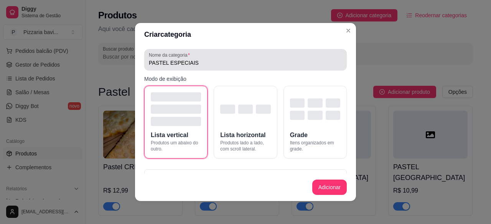
click at [252, 69] on div "Nome da categoria PASTEL ESPECIAIS" at bounding box center [245, 59] width 203 height 21
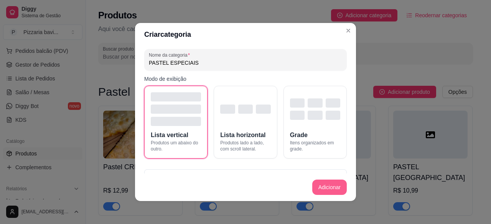
click at [327, 187] on button "Adicionar" at bounding box center [329, 187] width 35 height 15
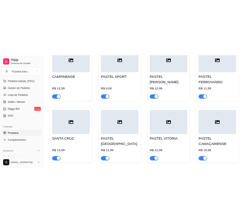
scroll to position [429, 0]
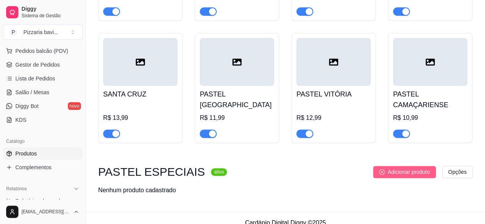
click at [418, 168] on span "Adicionar produto" at bounding box center [409, 172] width 42 height 8
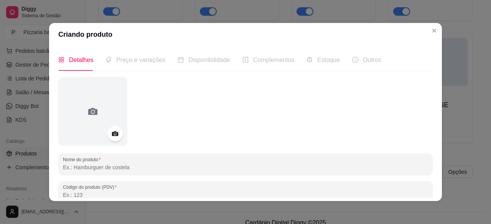
click at [128, 167] on input "Nome do produto" at bounding box center [245, 168] width 365 height 8
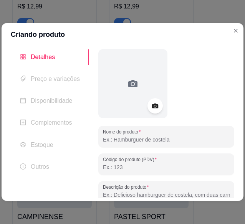
click at [158, 136] on input "Nome do produto" at bounding box center [166, 140] width 127 height 8
click at [103, 140] on input "ATLÉTICO-AL" at bounding box center [166, 140] width 127 height 8
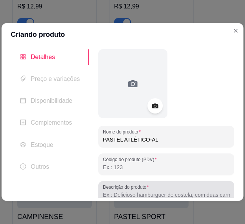
type input "PASTEL ATLÉTICO-AL"
click at [141, 188] on label "Descrição do produto" at bounding box center [127, 187] width 48 height 7
click at [141, 191] on input "Descrição do produto" at bounding box center [166, 195] width 127 height 8
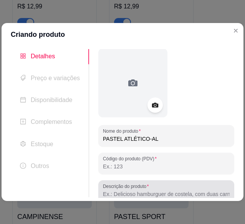
click at [210, 180] on div "Descrição do produto" at bounding box center [166, 190] width 136 height 21
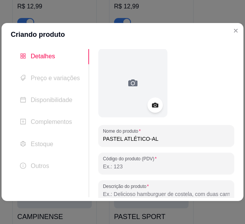
click at [210, 180] on div "Descrição do produto" at bounding box center [166, 190] width 136 height 21
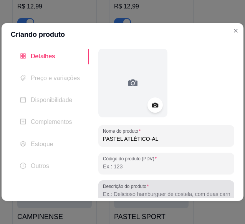
click at [210, 180] on div "Descrição do produto" at bounding box center [166, 190] width 136 height 21
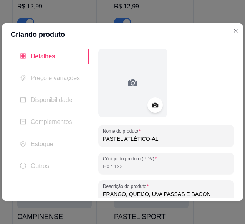
type input "FRANGO, QUEIJO, UVA PASSAS E BACON"
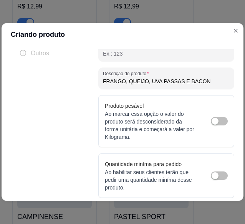
scroll to position [141, 0]
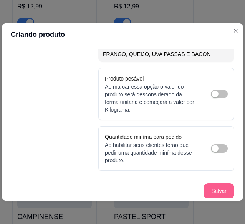
click at [206, 188] on button "Salvar" at bounding box center [218, 190] width 31 height 15
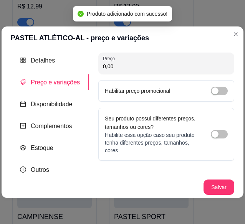
click at [138, 65] on input "0,00" at bounding box center [166, 67] width 127 height 8
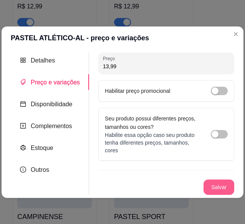
type input "13,99"
click at [224, 193] on button "Salvar" at bounding box center [219, 187] width 30 height 15
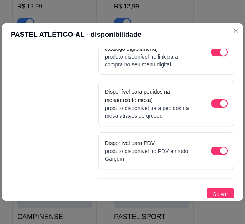
scroll to position [127, 0]
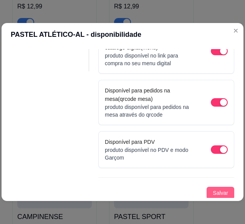
click at [221, 187] on button "Salvar" at bounding box center [220, 193] width 28 height 12
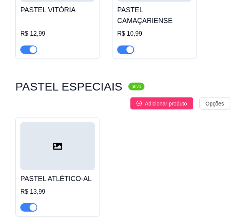
scroll to position [991, 0]
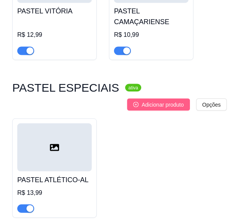
click at [151, 100] on span "Adicionar produto" at bounding box center [163, 104] width 42 height 8
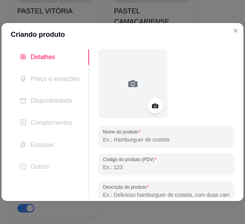
click at [128, 138] on input "Nome do produto" at bounding box center [166, 140] width 127 height 8
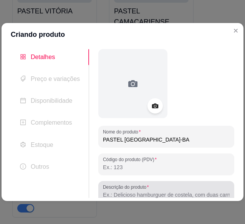
type input "PASTEL [GEOGRAPHIC_DATA]-BA"
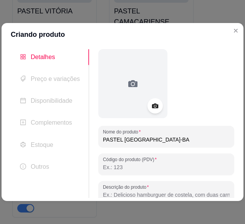
click at [137, 193] on input "Descrição do produto" at bounding box center [166, 195] width 127 height 8
click at [125, 194] on input "Descrição do produto" at bounding box center [166, 195] width 127 height 8
paste input "(Peito de peru,cheddar e mussarela"
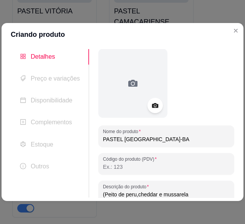
click at [104, 194] on input "(Peito de peru,cheddar e mussarela" at bounding box center [166, 195] width 127 height 8
click at [103, 193] on input "(Peito de peru,cheddar e mussarela" at bounding box center [166, 195] width 127 height 8
click at [165, 195] on input "Peito de peru,cheddar e mussarela" at bounding box center [166, 195] width 127 height 8
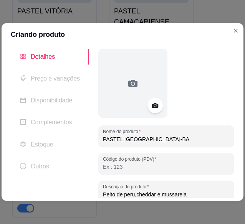
drag, startPoint x: 165, startPoint y: 195, endPoint x: 151, endPoint y: 194, distance: 13.9
click at [151, 194] on input "Peito de peru,cheddar e mussarela" at bounding box center [166, 195] width 127 height 8
click at [133, 195] on input "Peito de peru,cheddar e mussarela" at bounding box center [166, 195] width 127 height 8
click at [173, 192] on input "Peito de peru, cheddar e mussarela" at bounding box center [166, 195] width 127 height 8
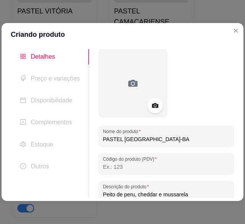
drag, startPoint x: 173, startPoint y: 192, endPoint x: 162, endPoint y: 194, distance: 10.8
click at [162, 194] on input "Peito de peru, cheddar e mussarela" at bounding box center [166, 195] width 127 height 8
click at [192, 193] on input "Peito de peru, cheddar e mussarela" at bounding box center [166, 195] width 127 height 8
type input "Peito de peru, cheddar e mussarela"
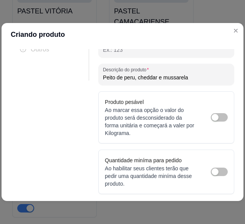
scroll to position [141, 0]
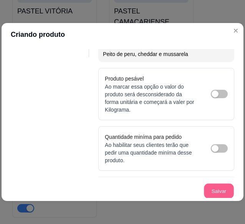
click at [216, 185] on button "Salvar" at bounding box center [219, 191] width 30 height 15
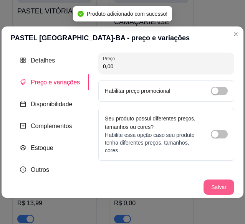
scroll to position [0, 0]
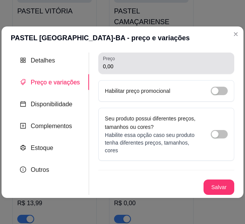
click at [192, 72] on div "Preço 0,00" at bounding box center [166, 63] width 136 height 21
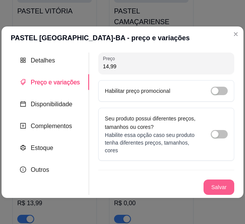
type input "14,99"
click at [222, 190] on button "Salvar" at bounding box center [219, 187] width 30 height 15
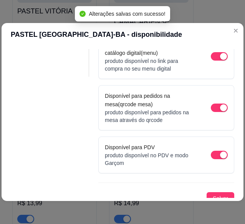
scroll to position [127, 0]
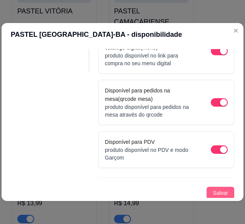
click at [212, 195] on span "Salvar" at bounding box center [219, 193] width 15 height 8
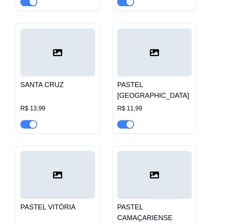
scroll to position [991, 0]
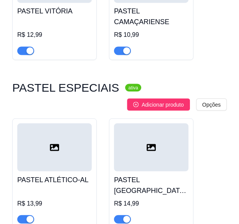
click at [175, 83] on div "PASTEL ESPECIAIS ativa Adicionar produto Opções" at bounding box center [119, 97] width 214 height 28
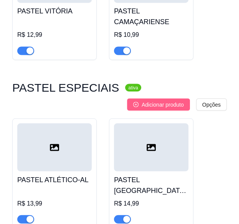
click at [177, 98] on button "Adicionar produto" at bounding box center [158, 104] width 63 height 12
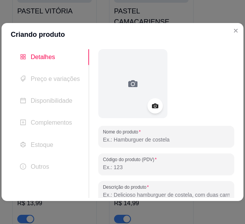
click at [161, 139] on input "Nome do produto" at bounding box center [166, 140] width 127 height 8
type input "PASTEL COLO-COLO"
click at [183, 194] on input "Descrição do produto" at bounding box center [166, 195] width 127 height 8
paste input "(3queijos fescal, mussarela e provolone)"
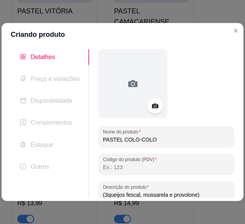
scroll to position [0, 0]
click at [104, 196] on input "(3queijos fescal, mussarela e provolone)" at bounding box center [166, 195] width 127 height 8
click at [103, 194] on input "(3queijos fescal, mussarela e provolone)" at bounding box center [166, 195] width 127 height 8
click at [105, 196] on input "3queijos fescal, mussarela e provolone)" at bounding box center [166, 195] width 127 height 8
click at [104, 194] on input "3queijos fescal, mussarela e provolone)" at bounding box center [166, 195] width 127 height 8
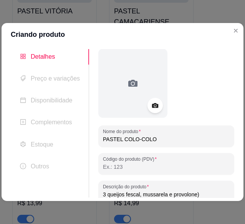
click at [130, 194] on input "3 queijos fescal, mussarela e provolone)" at bounding box center [166, 195] width 127 height 8
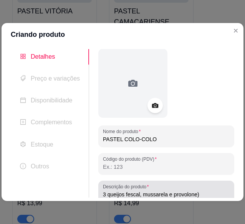
drag, startPoint x: 130, startPoint y: 194, endPoint x: 119, endPoint y: 189, distance: 11.8
click at [119, 189] on label "Descrição do produto" at bounding box center [127, 186] width 48 height 7
click at [119, 191] on input "3 queijos fescal, mussarela e provolone)" at bounding box center [166, 195] width 127 height 8
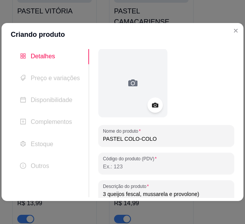
click at [147, 190] on input "3 queijos fescal, mussarela e provolone)" at bounding box center [166, 194] width 127 height 8
click at [125, 194] on input "3 queijos fescal, mussarela e provolone)" at bounding box center [166, 194] width 127 height 8
click at [200, 194] on input "3 queijos Fescal, mussarela e provolone)" at bounding box center [166, 194] width 127 height 8
click at [182, 193] on input "3 queijos Fescal, [PERSON_NAME] e provolone" at bounding box center [166, 194] width 127 height 8
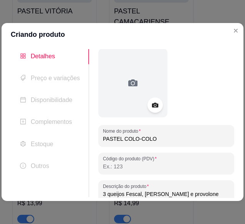
type input "3 queijos Fescal, [PERSON_NAME] e provolone"
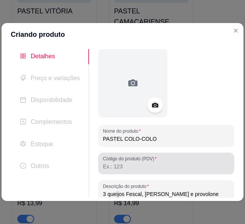
drag, startPoint x: 182, startPoint y: 193, endPoint x: 167, endPoint y: 173, distance: 25.5
click at [167, 173] on div "Código do produto (PDV)" at bounding box center [166, 163] width 136 height 21
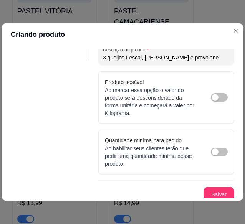
scroll to position [141, 0]
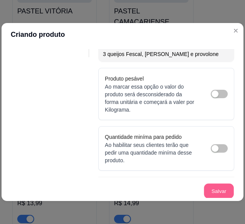
click at [209, 188] on button "Salvar" at bounding box center [219, 191] width 30 height 15
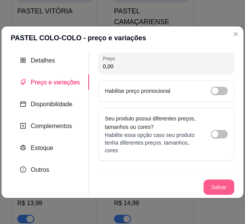
scroll to position [0, 0]
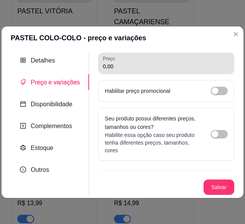
click at [175, 73] on div "Preço 0,00" at bounding box center [166, 63] width 136 height 21
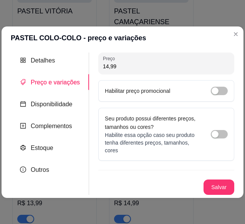
type input "14,99"
click at [175, 73] on div "Preço 14,99" at bounding box center [166, 63] width 136 height 21
click at [222, 180] on button "Salvar" at bounding box center [218, 187] width 31 height 15
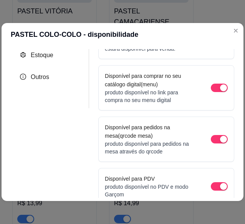
scroll to position [127, 0]
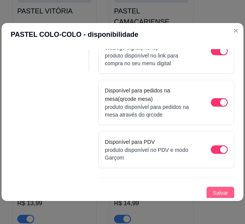
click at [217, 190] on span "Salvar" at bounding box center [219, 193] width 15 height 8
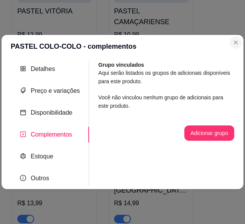
click at [233, 44] on section "PASTEL COLO-COLO - complementos Detalhes Preço e variações Disponibilidade Comp…" at bounding box center [123, 112] width 242 height 155
click at [237, 43] on header "PASTEL COLO-COLO - complementos" at bounding box center [123, 46] width 242 height 23
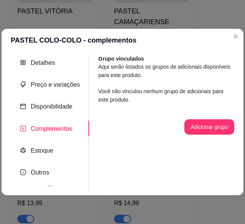
click at [234, 42] on header "PASTEL COLO-COLO - complementos" at bounding box center [123, 40] width 242 height 23
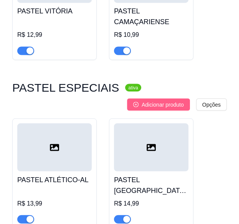
click at [175, 100] on span "Adicionar produto" at bounding box center [163, 104] width 42 height 8
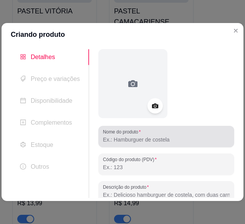
click at [183, 134] on div at bounding box center [166, 136] width 127 height 15
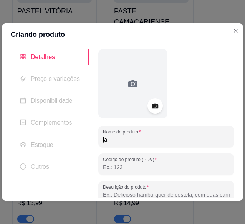
type input "j"
click at [103, 140] on input "[PERSON_NAME]" at bounding box center [166, 140] width 127 height 8
click at [108, 140] on input "[PERSON_NAME]" at bounding box center [166, 140] width 127 height 8
click at [106, 139] on input "[PERSON_NAME]" at bounding box center [166, 140] width 127 height 8
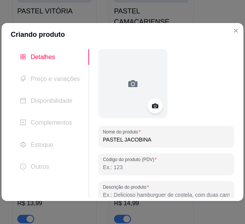
type input "PASTEL JACOBINA"
click at [158, 193] on input "Descrição do produto" at bounding box center [166, 195] width 127 height 8
paste input "(Atum,catupiry e mussarela)"
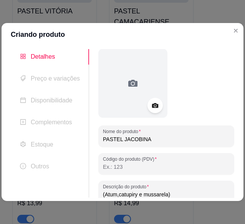
click at [176, 195] on input "(Atum,catupiry e mussarela)" at bounding box center [166, 195] width 127 height 8
click at [103, 194] on input "(Atum,catupiry e mussarela" at bounding box center [166, 195] width 127 height 8
click at [114, 195] on input "Atum,catupiry e mussarela" at bounding box center [166, 195] width 127 height 8
type input "Atum, catupiry e mussarela"
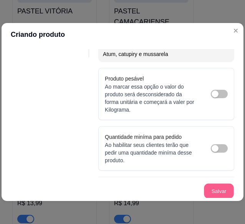
click at [206, 184] on button "Salvar" at bounding box center [219, 191] width 30 height 15
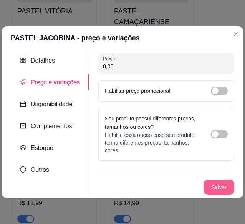
scroll to position [0, 0]
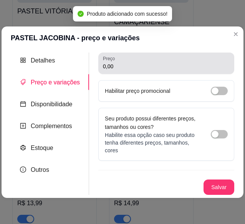
click at [183, 70] on div "0,00" at bounding box center [166, 63] width 127 height 15
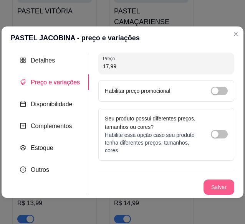
type input "17,99"
click at [230, 188] on button "Salvar" at bounding box center [219, 187] width 30 height 15
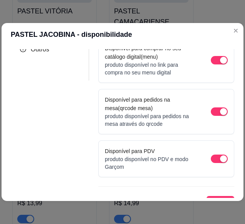
scroll to position [127, 0]
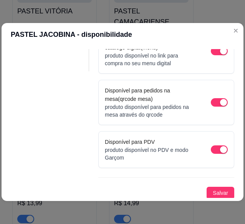
click at [210, 185] on div "Produto para dias específicos Configure esse produto para que ele apareca apena…" at bounding box center [166, 64] width 136 height 269
click at [214, 189] on span "Salvar" at bounding box center [219, 193] width 15 height 8
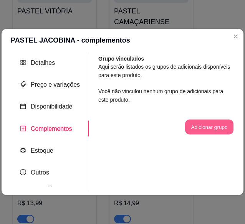
click at [221, 132] on button "Adicionar grupo" at bounding box center [209, 127] width 48 height 15
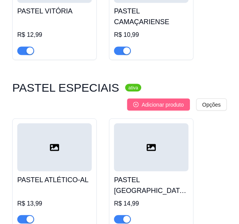
click at [151, 100] on span "Adicionar produto" at bounding box center [163, 104] width 42 height 8
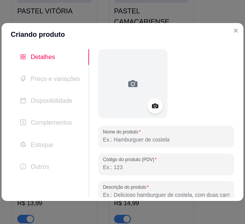
click at [145, 137] on input "Nome do produto" at bounding box center [166, 140] width 127 height 8
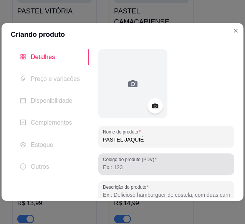
type input "PASTEL JAQUIÉ"
click at [142, 161] on label "Código do produto (PDV)" at bounding box center [131, 159] width 56 height 7
click at [142, 163] on input "Código do produto (PDV)" at bounding box center [166, 167] width 127 height 8
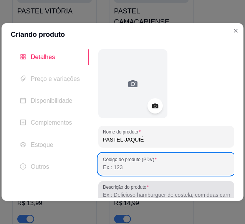
click at [143, 187] on label "Descrição do produto" at bounding box center [127, 187] width 48 height 7
click at [143, 191] on input "Descrição do produto" at bounding box center [166, 195] width 127 height 8
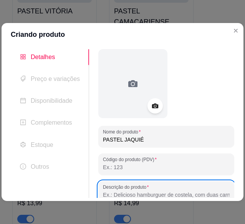
scroll to position [1, 0]
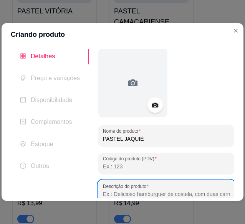
type input "v"
paste input "([PERSON_NAME],queijo, presunto e [PERSON_NAME])"
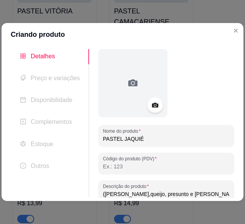
click at [185, 194] on input "([PERSON_NAME],queijo, presunto e [PERSON_NAME])" at bounding box center [166, 194] width 127 height 8
click at [103, 194] on input "([PERSON_NAME],queijo, presunto e milho" at bounding box center [166, 194] width 127 height 8
type input "[PERSON_NAME],queijo, presunto e milho"
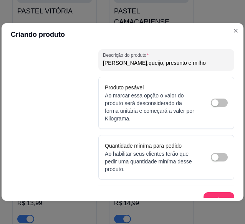
scroll to position [141, 0]
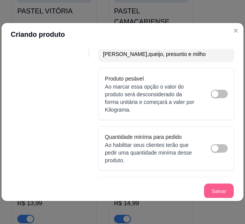
click at [219, 186] on button "Salvar" at bounding box center [219, 191] width 30 height 15
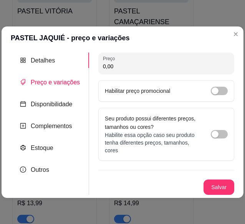
scroll to position [0, 0]
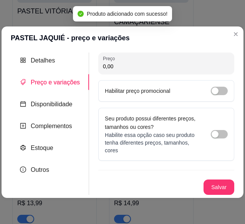
click at [170, 76] on div "Preço 0,00 Habilitar preço promocional" at bounding box center [166, 77] width 136 height 49
click at [178, 67] on input "0,00" at bounding box center [166, 67] width 127 height 8
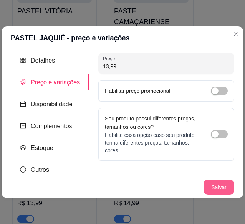
type input "13,99"
click at [230, 190] on button "Salvar" at bounding box center [219, 187] width 30 height 15
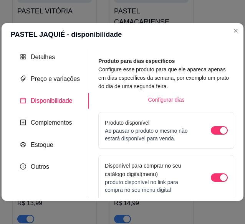
scroll to position [127, 0]
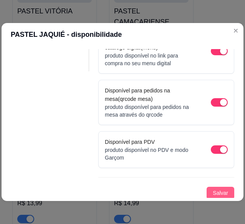
click at [212, 189] on span "Salvar" at bounding box center [219, 193] width 15 height 8
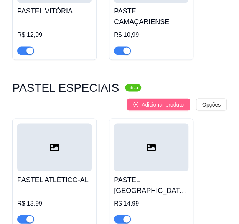
click at [166, 100] on span "Adicionar produto" at bounding box center [163, 104] width 42 height 8
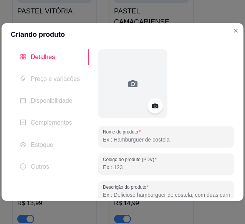
click at [155, 140] on input "Nome do produto" at bounding box center [166, 140] width 127 height 8
type input "p"
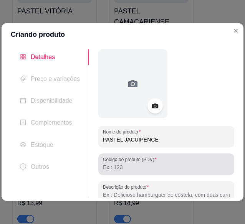
type input "PASTEL JACUIPENCE"
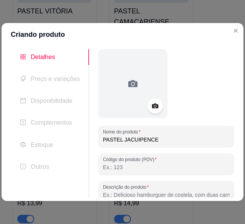
click at [153, 168] on input "Código do produto (PDV)" at bounding box center [166, 167] width 127 height 8
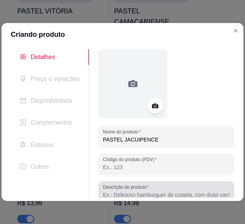
click at [151, 188] on div at bounding box center [166, 191] width 127 height 15
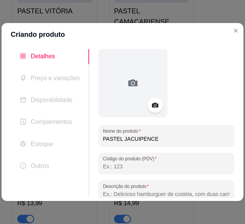
paste input "(Carne, queijo, pimenta calabresa"
click at [104, 193] on input "(Carne, queijo, pimenta calabresa" at bounding box center [166, 194] width 127 height 8
click at [103, 197] on input "(Carne, queijo, pimenta calabresa" at bounding box center [166, 194] width 127 height 8
type input "Carne, queijo, pimenta calabresa"
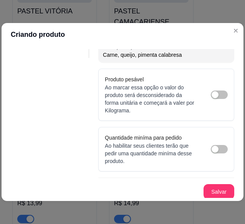
scroll to position [141, 0]
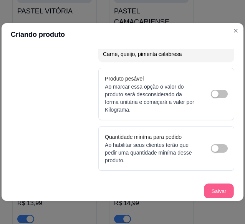
click at [217, 189] on button "Salvar" at bounding box center [219, 191] width 30 height 15
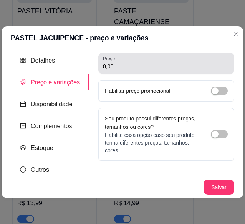
click at [185, 62] on div "0,00" at bounding box center [166, 63] width 127 height 15
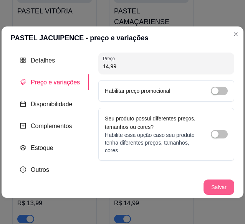
type input "14,99"
click at [218, 185] on button "Salvar" at bounding box center [219, 187] width 30 height 15
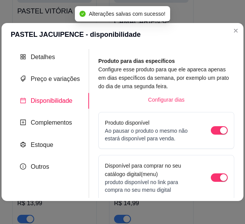
scroll to position [127, 0]
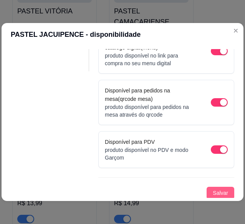
click at [212, 192] on span "Salvar" at bounding box center [219, 193] width 15 height 8
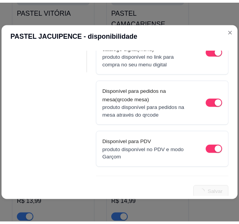
scroll to position [0, 0]
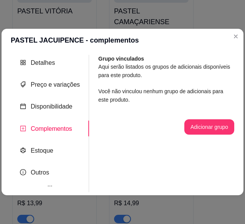
click at [238, 43] on section "PASTEL JACUIPENCE - complementos Detalhes Preço e variações Disponibilidade Com…" at bounding box center [123, 112] width 242 height 166
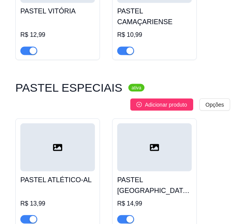
scroll to position [1240, 0]
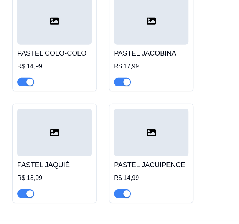
click at [147, 160] on h4 "PASTEL JACUIPENCE" at bounding box center [151, 165] width 74 height 11
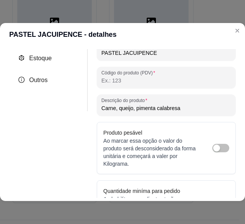
scroll to position [87, 0]
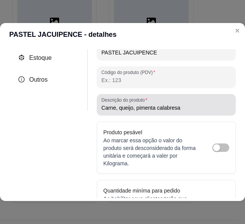
click at [196, 115] on div "Descrição do produto Carne, queijo, pimenta calabresa" at bounding box center [166, 104] width 139 height 21
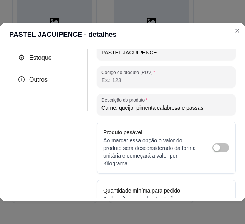
type input "Carne, queijo, pimenta calabresa e passas"
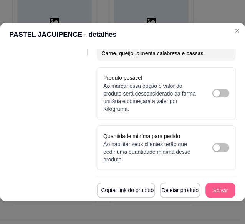
click at [210, 183] on button "Salvar" at bounding box center [220, 190] width 30 height 15
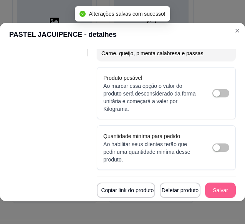
click at [218, 183] on button "Salvar" at bounding box center [220, 190] width 31 height 15
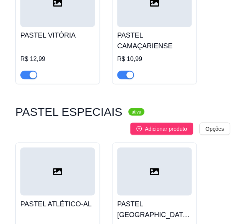
scroll to position [970, 0]
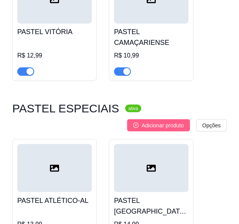
click at [158, 119] on button "Adicionar produto" at bounding box center [158, 125] width 63 height 12
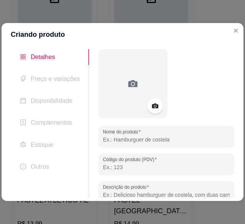
click at [127, 140] on input "Nome do produto" at bounding box center [166, 140] width 127 height 8
type input "p"
type input "PASTEL [GEOGRAPHIC_DATA]"
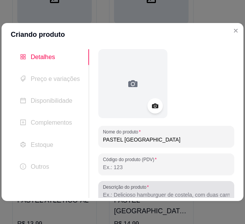
drag, startPoint x: 136, startPoint y: 200, endPoint x: 153, endPoint y: 188, distance: 20.3
click at [153, 188] on div "Detalhes Preço e variações Disponibilidade Complementos Estoque Outros Nome do …" at bounding box center [123, 123] width 242 height 155
click at [153, 188] on div at bounding box center [166, 191] width 127 height 15
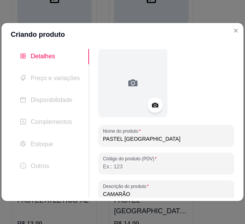
click at [237, 153] on div "Detalhes Preço e variações Disponibilidade Complementos Estoque Outros Nome do …" at bounding box center [123, 123] width 242 height 155
click at [148, 197] on input "CAMARÃO" at bounding box center [166, 194] width 127 height 8
type input "CAMARÃO COM CATUPIRY"
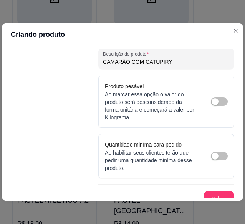
scroll to position [141, 0]
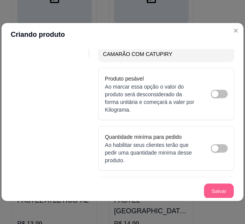
click at [207, 186] on button "Salvar" at bounding box center [219, 191] width 30 height 15
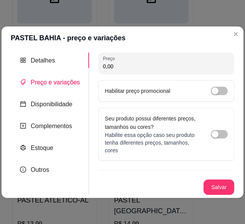
scroll to position [0, 0]
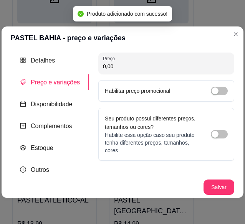
click at [168, 66] on input "0,00" at bounding box center [166, 67] width 127 height 8
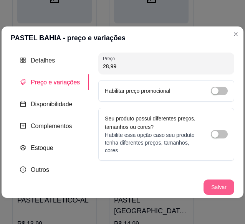
type input "28,99"
click at [222, 184] on button "Salvar" at bounding box center [219, 187] width 30 height 15
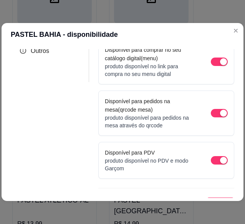
scroll to position [127, 0]
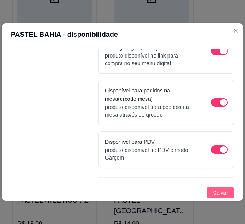
click at [212, 193] on span "Salvar" at bounding box center [219, 193] width 15 height 8
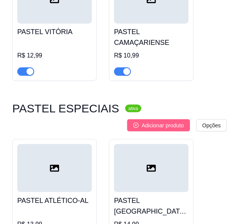
click at [163, 121] on span "Adicionar produto" at bounding box center [163, 125] width 42 height 8
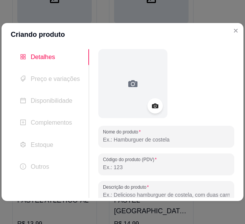
click at [155, 142] on input "Nome do produto" at bounding box center [166, 140] width 127 height 8
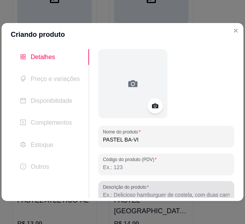
type input "PASTEL BA-VI"
click at [142, 184] on label "Descrição do produto" at bounding box center [127, 187] width 48 height 7
click at [142, 191] on input "Descrição do produto" at bounding box center [166, 195] width 127 height 8
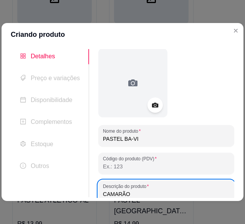
type input "CAMARÃO"
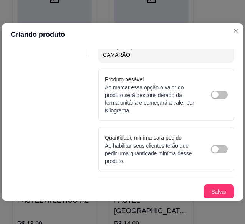
scroll to position [141, 0]
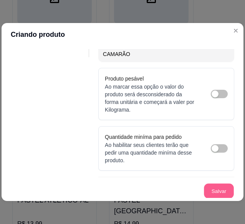
click at [213, 188] on button "Salvar" at bounding box center [219, 191] width 30 height 15
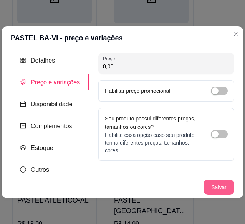
scroll to position [0, 0]
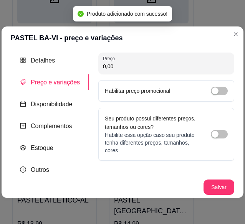
click at [143, 69] on input "0,00" at bounding box center [166, 67] width 127 height 8
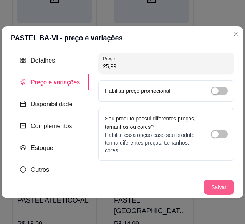
type input "25,99"
click at [229, 191] on button "Salvar" at bounding box center [219, 187] width 30 height 15
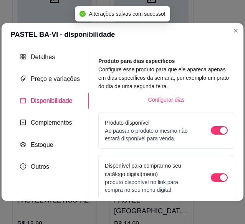
scroll to position [127, 0]
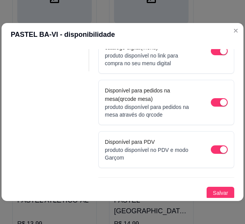
click at [206, 183] on div "Produto para dias específicos Configure esse produto para que ele apareca apena…" at bounding box center [166, 64] width 136 height 269
click at [212, 190] on span "Salvar" at bounding box center [219, 193] width 15 height 8
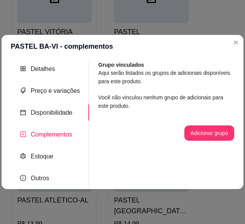
scroll to position [0, 0]
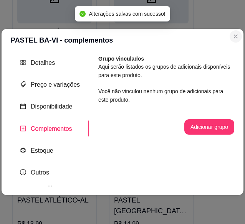
click at [237, 45] on section "PASTEL BA-VI - complementos Detalhes Preço e variações Disponibilidade Compleme…" at bounding box center [123, 112] width 242 height 166
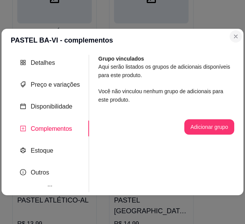
click at [237, 43] on section "PASTEL BA-VI - complementos Detalhes Preço e variações Disponibilidade Compleme…" at bounding box center [123, 112] width 242 height 166
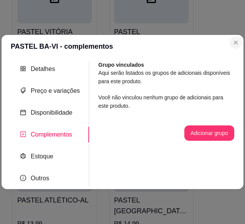
click at [237, 43] on section "PASTEL BA-VI - complementos Detalhes Preço e variações Disponibilidade Compleme…" at bounding box center [123, 112] width 242 height 155
click at [236, 43] on section "PASTEL BA-VI - complementos Detalhes Preço e variações Disponibilidade Compleme…" at bounding box center [123, 112] width 242 height 155
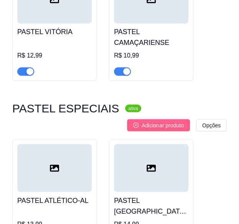
click at [167, 119] on button "Adicionar produto" at bounding box center [158, 125] width 63 height 12
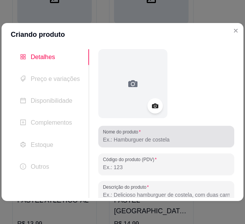
click at [168, 131] on div at bounding box center [166, 136] width 127 height 15
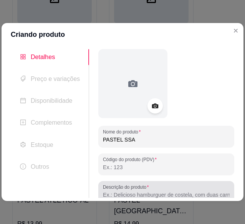
type input "PASTEL SSA"
click at [173, 188] on div at bounding box center [166, 191] width 127 height 15
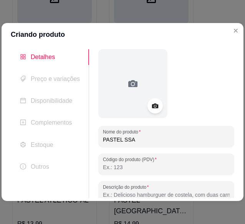
scroll to position [1, 0]
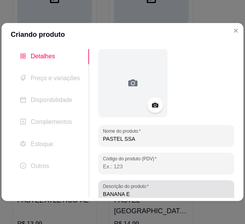
click at [154, 192] on input "BANANA E" at bounding box center [166, 194] width 127 height 8
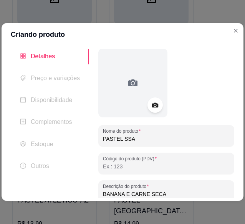
type input "BANANA E CARNE SECA"
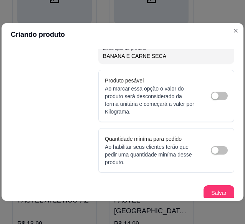
scroll to position [141, 0]
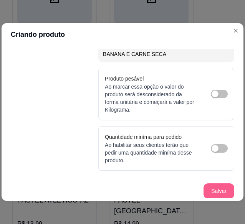
click at [206, 186] on button "Salvar" at bounding box center [218, 190] width 31 height 15
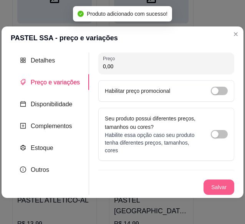
scroll to position [0, 0]
click at [135, 66] on input "0,00" at bounding box center [166, 67] width 127 height 8
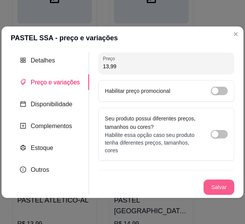
type input "13,99"
click at [229, 189] on button "Salvar" at bounding box center [219, 187] width 30 height 15
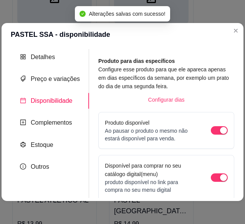
scroll to position [127, 0]
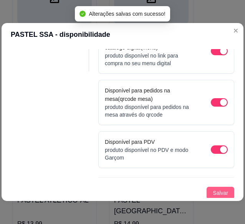
click at [221, 191] on span "Salvar" at bounding box center [219, 193] width 15 height 8
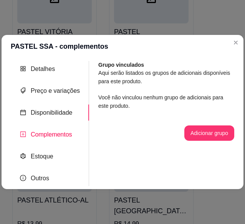
scroll to position [0, 0]
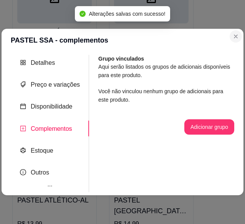
click at [239, 43] on section "PASTEL SSA - complementos Detalhes Preço e variações Disponibilidade Complement…" at bounding box center [123, 112] width 242 height 166
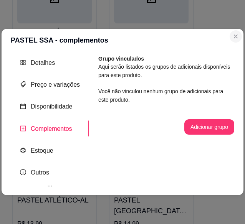
click at [236, 43] on header "PASTEL SSA - complementos" at bounding box center [123, 40] width 242 height 23
click at [236, 43] on section "PASTEL SSA - complementos Detalhes Preço e variações Disponibilidade Complement…" at bounding box center [123, 112] width 242 height 166
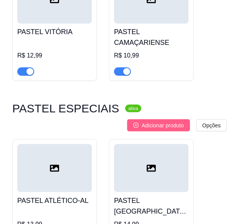
click at [180, 121] on span "Adicionar produto" at bounding box center [163, 125] width 42 height 8
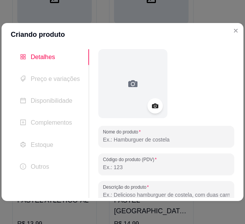
click at [142, 142] on input "Nome do produto" at bounding box center [166, 140] width 127 height 8
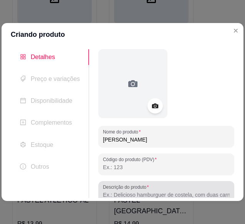
type input "[PERSON_NAME]"
click at [150, 189] on div at bounding box center [166, 191] width 127 height 15
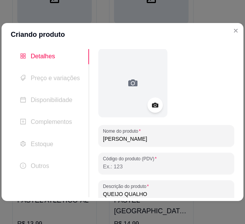
click at [136, 194] on input "QUEIJO QUALHO" at bounding box center [166, 194] width 127 height 8
drag, startPoint x: 136, startPoint y: 194, endPoint x: 132, endPoint y: 195, distance: 4.9
click at [132, 195] on input "QUEIJO QUALHO" at bounding box center [166, 194] width 127 height 8
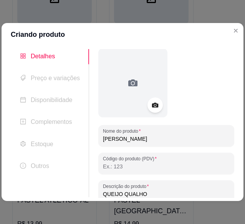
type input "QUEIJO QUALHO"
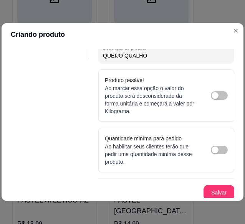
scroll to position [141, 0]
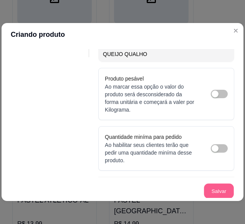
click at [212, 189] on button "Salvar" at bounding box center [219, 191] width 30 height 15
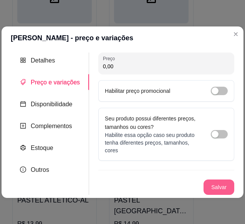
scroll to position [0, 0]
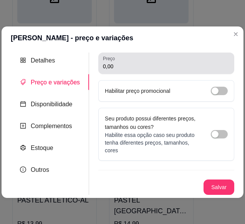
click at [168, 57] on div "0,00" at bounding box center [166, 63] width 127 height 15
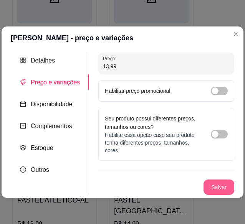
type input "13,99"
click at [224, 181] on button "Salvar" at bounding box center [219, 187] width 30 height 15
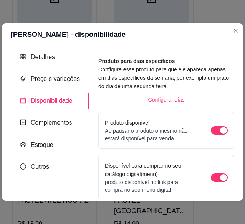
click at [234, 175] on div "Detalhes Preço e variações Disponibilidade Complementos Estoque Outros Nome do …" at bounding box center [123, 123] width 242 height 155
click at [234, 176] on div "Detalhes Preço e variações Disponibilidade Complementos Estoque Outros Nome do …" at bounding box center [123, 123] width 242 height 155
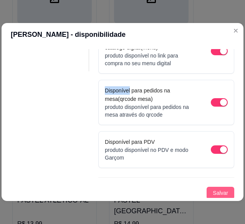
click at [219, 187] on button "Salvar" at bounding box center [220, 193] width 28 height 12
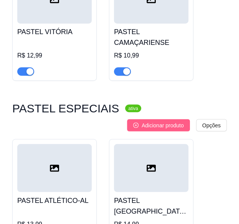
click at [169, 121] on span "Adicionar produto" at bounding box center [163, 125] width 42 height 8
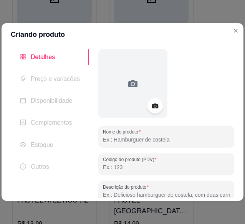
click at [170, 141] on input "Nome do produto" at bounding box center [166, 140] width 127 height 8
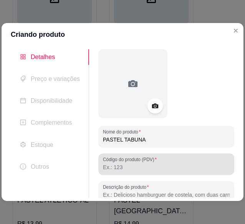
type input "PASTEL TABUNA"
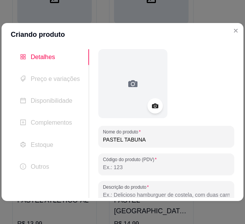
click at [177, 165] on input "Código do produto (PDV)" at bounding box center [166, 167] width 127 height 8
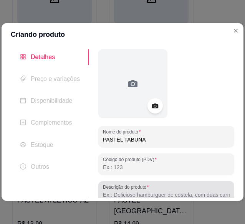
click at [172, 186] on div at bounding box center [166, 191] width 127 height 15
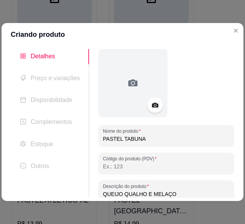
click at [128, 194] on input "QUEIJO QUALHO E MELAÇO" at bounding box center [166, 194] width 127 height 8
type input "QUEIJO COALHO E MELAÇO"
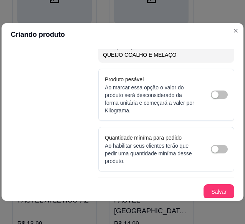
scroll to position [141, 0]
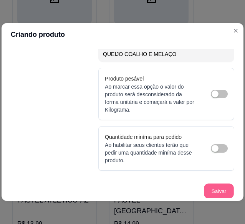
click at [219, 192] on button "Salvar" at bounding box center [219, 191] width 30 height 15
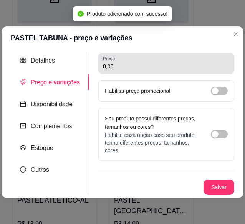
click at [156, 61] on div "0,00" at bounding box center [166, 63] width 127 height 15
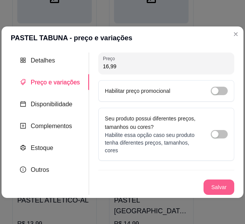
type input "16,99"
click at [217, 189] on button "Salvar" at bounding box center [219, 187] width 30 height 15
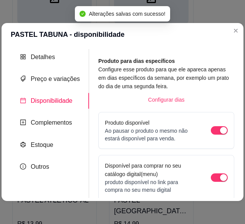
scroll to position [127, 0]
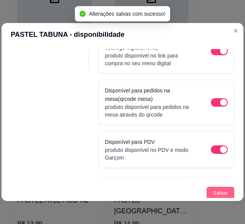
click at [225, 187] on button "Salvar" at bounding box center [220, 193] width 28 height 12
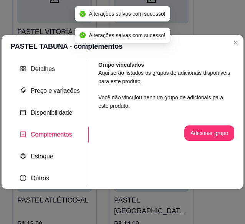
scroll to position [0, 0]
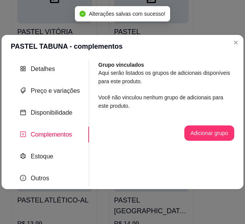
click at [238, 44] on header "PASTEL TABUNA - complementos" at bounding box center [123, 46] width 242 height 23
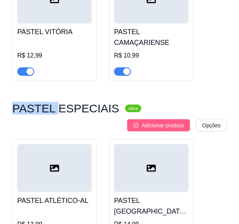
click at [163, 121] on span "Adicionar produto" at bounding box center [163, 125] width 42 height 8
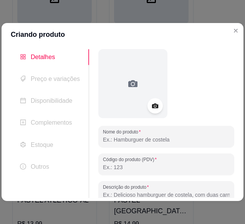
click at [152, 136] on input "Nome do produto" at bounding box center [166, 140] width 127 height 8
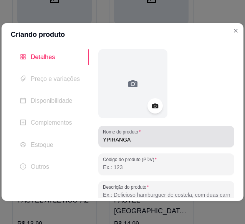
click at [99, 142] on div "Nome do produto YPIRANGA" at bounding box center [166, 136] width 136 height 21
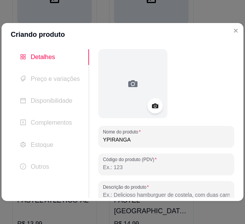
click at [109, 137] on input "YPIRANGA" at bounding box center [166, 140] width 127 height 8
click at [103, 138] on input "YPIRANGA" at bounding box center [166, 140] width 127 height 8
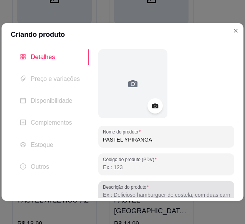
type input "PASTEL YPIRANGA"
click at [137, 186] on label "Descrição do produto" at bounding box center [127, 187] width 48 height 7
click at [137, 191] on input "Descrição do produto" at bounding box center [166, 195] width 127 height 8
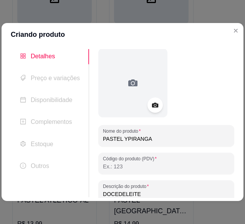
click at [114, 194] on input "DOCEDELEITE" at bounding box center [166, 194] width 127 height 8
click at [121, 195] on input "DOCE DELEITE" at bounding box center [166, 194] width 127 height 8
click at [146, 192] on input "DOCE DELEITE" at bounding box center [166, 194] width 127 height 8
click at [162, 194] on input "DOCE DELEITE, BANANAE QUEIJO" at bounding box center [166, 194] width 127 height 8
click at [159, 193] on input "DOCE DELEITE, BANANAE QUEIJO" at bounding box center [166, 194] width 127 height 8
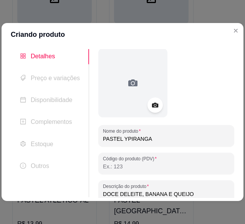
type input "DOCE DELEITE, BANANA E QUEIJO"
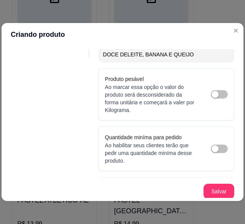
scroll to position [141, 0]
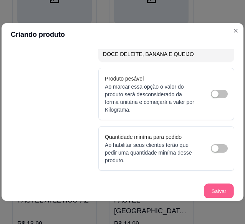
click at [219, 187] on button "Salvar" at bounding box center [219, 191] width 30 height 15
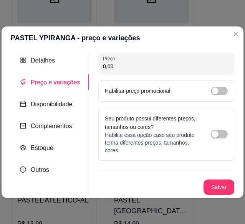
click at [194, 64] on input "0,00" at bounding box center [166, 67] width 127 height 8
type input "15,99"
click at [217, 183] on button "Salvar" at bounding box center [219, 187] width 30 height 15
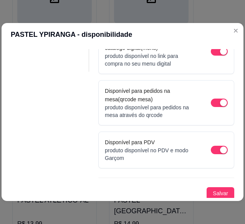
scroll to position [127, 0]
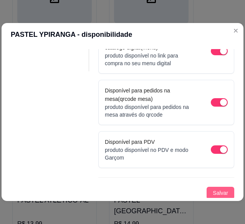
click at [212, 193] on span "Salvar" at bounding box center [219, 193] width 15 height 8
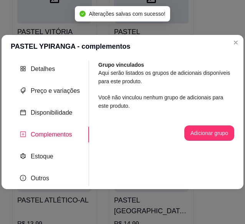
scroll to position [0, 0]
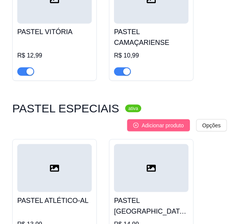
click at [168, 121] on span "Adicionar produto" at bounding box center [163, 125] width 42 height 8
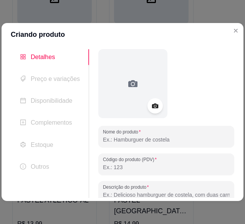
click at [145, 138] on input "Nome do produto" at bounding box center [166, 140] width 127 height 8
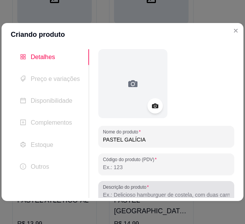
type input "PASTEL GALÍCIA"
click at [150, 188] on div at bounding box center [166, 191] width 127 height 15
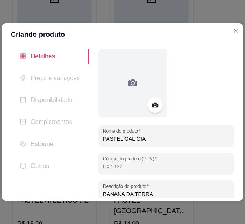
click at [204, 197] on input "BANANA DA TERRA" at bounding box center [166, 194] width 127 height 8
type input "BANANA DA TERRA (BANANA REAL)"
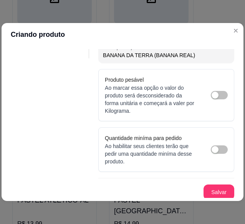
scroll to position [141, 0]
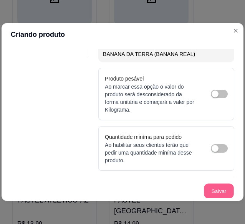
click at [211, 194] on button "Salvar" at bounding box center [219, 191] width 30 height 15
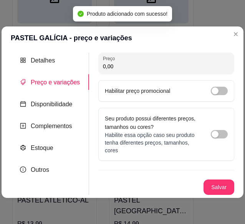
scroll to position [0, 0]
click at [164, 68] on input "0,00" at bounding box center [166, 67] width 127 height 8
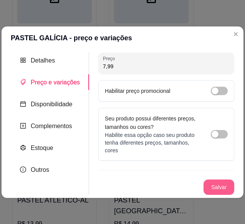
type input "7,99"
click at [230, 183] on button "Salvar" at bounding box center [219, 187] width 30 height 15
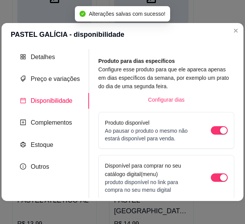
scroll to position [127, 0]
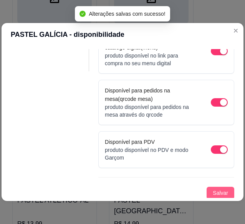
click at [206, 194] on button "Salvar" at bounding box center [220, 193] width 28 height 12
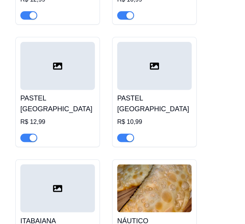
scroll to position [0, 0]
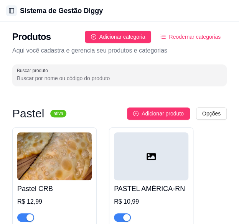
click at [9, 9] on button "Toggle Sidebar" at bounding box center [11, 10] width 11 height 11
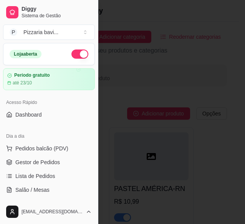
click at [9, 9] on link "Diggy Sistema de Gestão" at bounding box center [49, 12] width 92 height 18
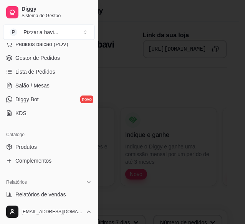
scroll to position [107, 0]
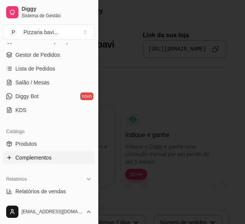
click at [66, 155] on link "Complementos" at bounding box center [49, 158] width 92 height 12
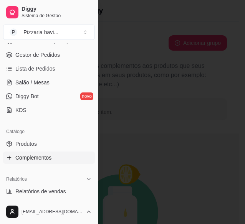
click at [65, 133] on div "Catálogo" at bounding box center [49, 131] width 92 height 12
click at [189, 62] on div at bounding box center [122, 112] width 245 height 224
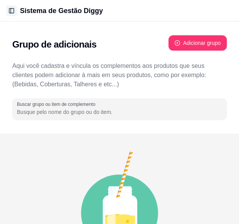
click at [15, 16] on button "Toggle Sidebar" at bounding box center [11, 10] width 11 height 11
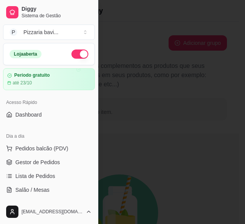
click at [94, 199] on div "[EMAIL_ADDRESS][DOMAIN_NAME]" at bounding box center [49, 211] width 98 height 25
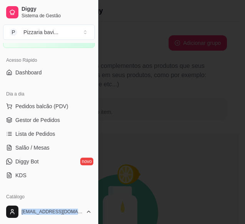
scroll to position [68, 0]
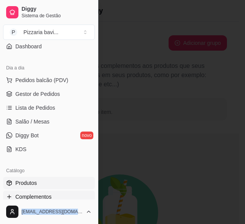
click at [57, 180] on link "Produtos" at bounding box center [49, 183] width 92 height 12
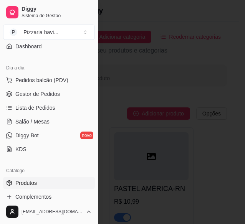
click at [167, 104] on div at bounding box center [122, 112] width 245 height 224
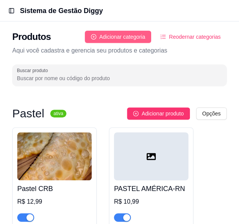
click at [127, 36] on span "Adicionar categoria" at bounding box center [122, 37] width 46 height 8
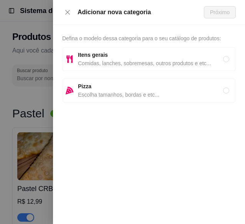
click at [127, 68] on div "Itens gerais Comidas, lanches, sobremesas, outros produtos e etc..." at bounding box center [148, 59] width 173 height 24
radio input "true"
click at [216, 19] on div "Adicionar nova categoria Próximo" at bounding box center [149, 12] width 192 height 25
drag, startPoint x: 219, startPoint y: 2, endPoint x: 220, endPoint y: 11, distance: 8.9
click at [220, 11] on div "Adicionar nova categoria Próximo" at bounding box center [149, 12] width 192 height 25
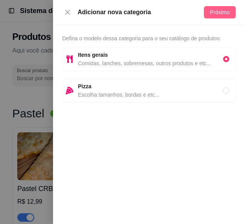
click at [220, 11] on span "Próximo" at bounding box center [220, 12] width 20 height 8
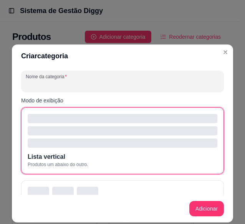
click at [114, 85] on input "Nome da categoria" at bounding box center [122, 85] width 193 height 8
type input "HAMBÚRGUE"
click at [151, 133] on div "button" at bounding box center [122, 130] width 189 height 9
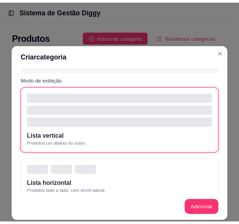
scroll to position [20, 0]
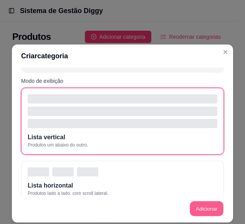
click at [203, 204] on button "Adicionar" at bounding box center [206, 208] width 34 height 15
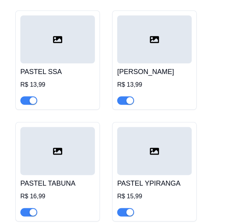
scroll to position [1740, 0]
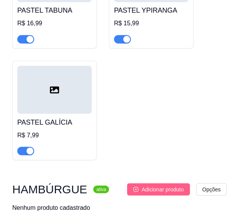
click at [162, 185] on span "Adicionar produto" at bounding box center [163, 189] width 42 height 8
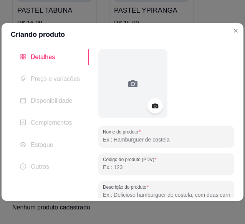
click at [144, 193] on input "Descrição do produto" at bounding box center [166, 195] width 127 height 8
paste input "Pão, [PERSON_NAME], presunto, carne gourmet, frango, ovo, bacon, molhos especia…"
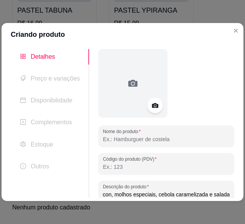
scroll to position [0, 130]
type input "Pão, queijo, presunto, carne gourmet, frango, ovo, bacon, molhos especiais, ceb…"
click at [166, 139] on input "Nome do produto" at bounding box center [166, 139] width 127 height 8
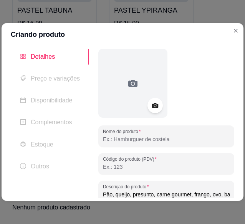
click at [166, 139] on input "Nome do produto" at bounding box center [166, 139] width 127 height 8
paste input "X-Tudo Gourmet"
type input "X-Tudo Gourmet"
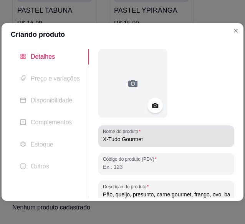
click at [125, 134] on label "Nome do produto" at bounding box center [123, 131] width 40 height 7
click at [125, 135] on input "X-Tudo Gourmet" at bounding box center [166, 139] width 127 height 8
click at [125, 134] on label "Nome do produto" at bounding box center [123, 131] width 40 height 7
click at [125, 135] on input "X-Tudo Gourmet" at bounding box center [166, 139] width 127 height 8
click at [125, 134] on label "Nome do produto" at bounding box center [123, 131] width 40 height 7
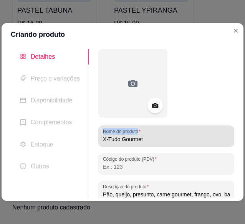
click at [125, 135] on input "X-Tudo Gourmet" at bounding box center [166, 139] width 127 height 8
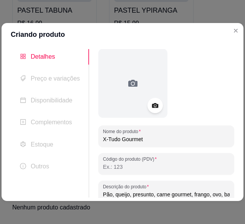
click at [127, 138] on input "X-Tudo Gourmet" at bounding box center [166, 139] width 127 height 8
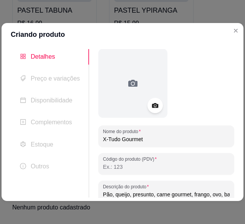
drag, startPoint x: 127, startPoint y: 138, endPoint x: 120, endPoint y: 120, distance: 19.9
click at [120, 120] on div "Nome do produto X-Tudo Gourmet Código do produto (PDV) Descrição do produto Pão…" at bounding box center [166, 194] width 136 height 290
click at [152, 102] on icon at bounding box center [155, 105] width 9 height 9
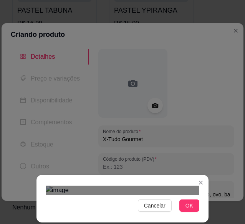
click at [208, 197] on div "Cancelar OK" at bounding box center [122, 199] width 172 height 32
click at [190, 208] on span "OK" at bounding box center [189, 205] width 8 height 8
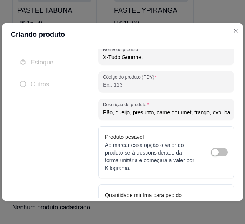
scroll to position [141, 0]
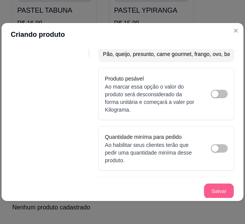
click at [216, 191] on button "Salvar" at bounding box center [219, 191] width 30 height 15
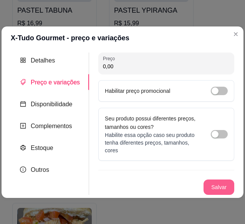
scroll to position [0, 0]
click at [204, 69] on input "0,00" at bounding box center [166, 67] width 127 height 8
type input "24,99"
click at [222, 185] on button "Salvar" at bounding box center [219, 187] width 30 height 15
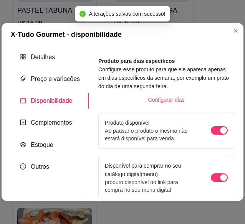
scroll to position [127, 0]
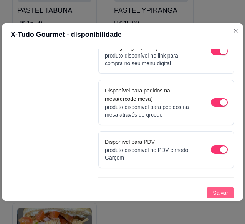
click at [220, 190] on span "Salvar" at bounding box center [219, 193] width 15 height 8
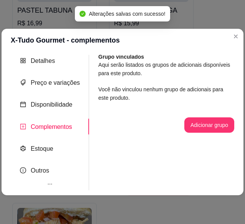
scroll to position [0, 0]
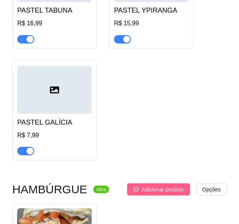
click at [169, 185] on span "Adicionar produto" at bounding box center [163, 189] width 42 height 8
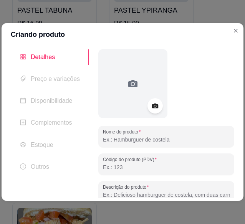
click at [154, 193] on input "Descrição do produto" at bounding box center [166, 195] width 127 height 8
paste input "X-Tudo Tradicional Pão, queijo, presunto, calabresa, bacon, ovo, frango, salada…"
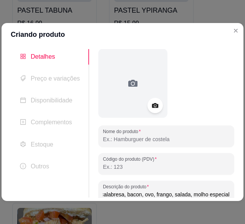
drag, startPoint x: 223, startPoint y: 193, endPoint x: 213, endPoint y: 193, distance: 10.0
click at [213, 193] on input "X-Tudo Tradicional Pão, queijo, presunto, calabresa, bacon, ovo, frango, salada…" at bounding box center [166, 195] width 127 height 8
click at [166, 195] on input "X-Tudo Tradicional Pão, queijo, presunto, calabresa, bacon, ovo, frango, salada…" at bounding box center [166, 195] width 127 height 8
click at [129, 196] on input "X-Tudo Tradicional Pão, queijo, presunto, calabresa, bacon, ovo, frango, salada…" at bounding box center [166, 195] width 127 height 8
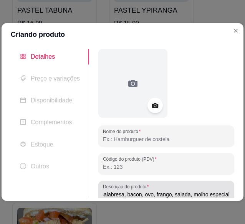
scroll to position [0, 0]
drag, startPoint x: 129, startPoint y: 196, endPoint x: 118, endPoint y: 189, distance: 12.9
click at [118, 189] on label "Descrição do produto" at bounding box center [127, 186] width 48 height 7
click at [118, 191] on input "X-Tudo Tradicional Pão, queijo, presunto, calabresa, bacon, ovo, frango, salada…" at bounding box center [166, 195] width 127 height 8
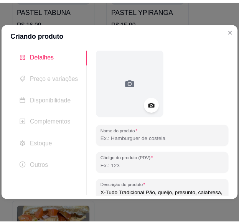
scroll to position [45, 0]
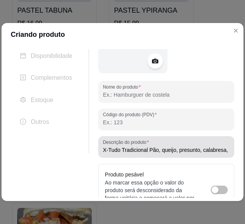
drag, startPoint x: 99, startPoint y: 148, endPoint x: 145, endPoint y: 151, distance: 46.5
click at [145, 151] on div "Descrição do produto X-Tudo Tradicional Pão, queijo, presunto, calabresa, bacon…" at bounding box center [166, 146] width 136 height 21
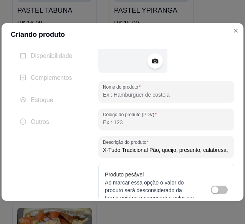
drag, startPoint x: 145, startPoint y: 151, endPoint x: 90, endPoint y: 149, distance: 54.9
click at [90, 149] on div "Nome do produto Código do produto (PDV) Descrição do produto X-Tudo Tradicional…" at bounding box center [161, 149] width 145 height 290
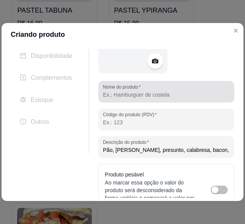
type input "Pão, [PERSON_NAME], presunto, calabresa, bacon, ovo, frango, salada, molho espe…"
click at [116, 96] on input "Nome do produto" at bounding box center [166, 95] width 127 height 8
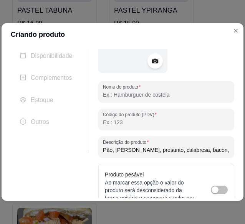
paste input "X-Tudo Tradicional"
type input "X-Tudo Tradicional"
click at [152, 63] on icon at bounding box center [155, 60] width 9 height 9
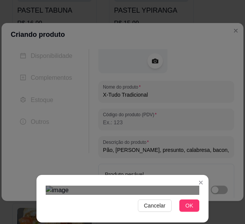
click at [197, 186] on img at bounding box center [122, 190] width 153 height 9
click at [20, 9] on div "Cancelar OK" at bounding box center [122, 112] width 245 height 224
click at [189, 200] on button "OK" at bounding box center [189, 205] width 20 height 12
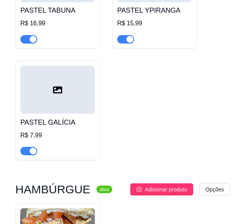
scroll to position [1830, 0]
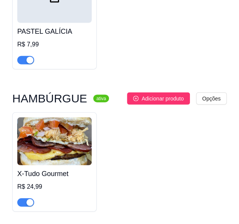
click at [63, 135] on img at bounding box center [54, 141] width 74 height 48
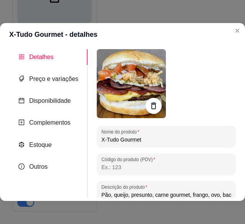
click at [151, 102] on icon at bounding box center [153, 105] width 5 height 7
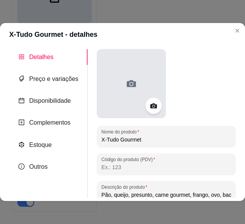
click at [122, 96] on div at bounding box center [131, 83] width 69 height 69
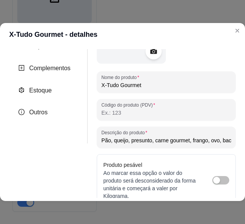
scroll to position [61, 0]
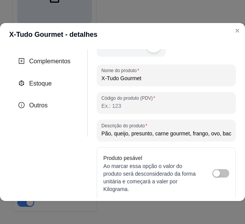
click at [150, 51] on div at bounding box center [153, 44] width 16 height 16
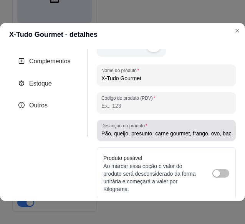
click at [205, 139] on div "Descrição do produto Pão, queijo, presunto, carne gourmet, frango, ovo, bacon, …" at bounding box center [166, 130] width 139 height 21
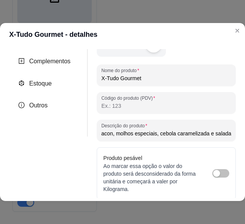
scroll to position [0, 0]
click at [150, 52] on div at bounding box center [153, 44] width 16 height 16
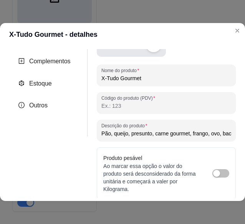
click at [152, 52] on div at bounding box center [131, 22] width 69 height 69
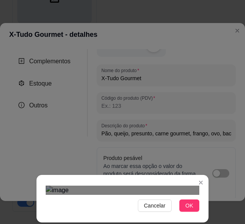
click at [34, 203] on div "Cancelar OK" at bounding box center [122, 112] width 245 height 224
click at [40, 187] on div "Cancelar OK" at bounding box center [122, 199] width 172 height 32
click at [190, 202] on span "OK" at bounding box center [189, 205] width 8 height 8
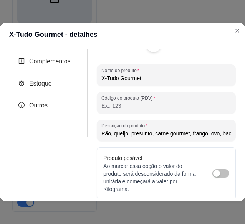
scroll to position [147, 0]
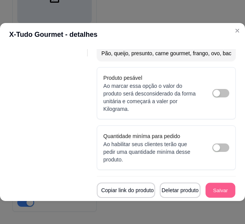
click at [214, 184] on button "Salvar" at bounding box center [220, 190] width 30 height 15
click at [216, 188] on button "Salvar" at bounding box center [220, 190] width 30 height 15
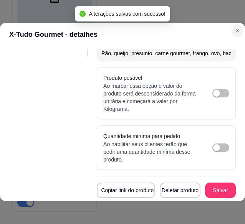
scroll to position [1815, 0]
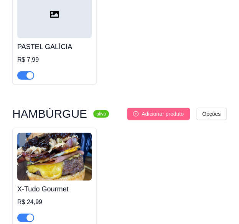
click at [152, 110] on span "Adicionar produto" at bounding box center [163, 114] width 42 height 8
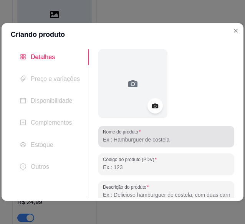
click at [171, 130] on div at bounding box center [166, 136] width 127 height 15
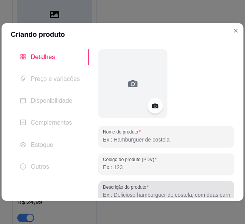
click at [171, 190] on div at bounding box center [166, 191] width 127 height 15
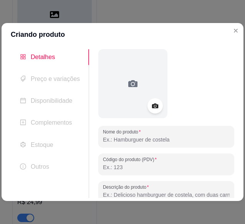
scroll to position [1, 0]
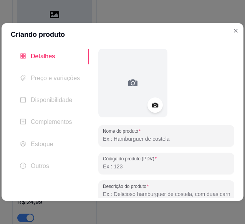
paste input "Pão, [PERSON_NAME], presunto, calabresa, bacon, ovo, frango, salada, molho espe…"
click at [116, 193] on input "Pão, [PERSON_NAME], presunto, calabresa, bacon, ovo, frango, salada, molho espe…" at bounding box center [166, 194] width 127 height 8
click at [114, 192] on input "Pão, [PERSON_NAME], presunto, calabresa, bacon, ovo, frango, salada, molho espe…" at bounding box center [166, 194] width 127 height 8
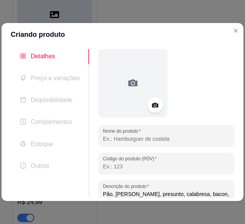
type input "Pão, [PERSON_NAME], presunto, calabresa, bacon, ovo, frango, salada, molho espe…"
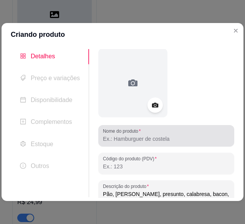
click at [176, 142] on input "Nome do produto" at bounding box center [166, 139] width 127 height 8
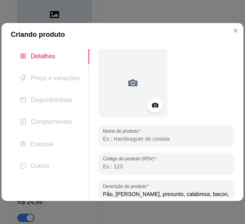
paste input "X-Tudo Tradicional"
type input "X-Tudo Tradicional"
click at [151, 103] on icon at bounding box center [155, 104] width 9 height 9
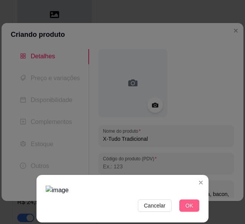
click at [189, 208] on span "OK" at bounding box center [189, 205] width 8 height 8
click at [170, 207] on button "Cancelar" at bounding box center [155, 205] width 34 height 12
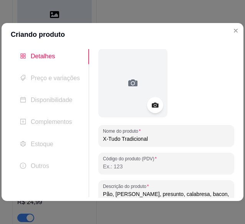
click at [152, 107] on icon at bounding box center [155, 105] width 7 height 5
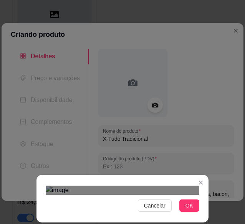
click at [43, 183] on div "Cancelar OK" at bounding box center [122, 199] width 172 height 32
click at [192, 203] on span "OK" at bounding box center [189, 205] width 8 height 8
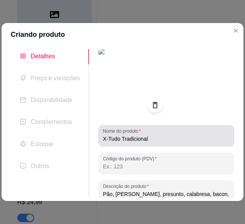
drag, startPoint x: 229, startPoint y: 153, endPoint x: 207, endPoint y: 129, distance: 32.6
click at [207, 129] on div "X-Tudo Tradicional" at bounding box center [166, 135] width 127 height 15
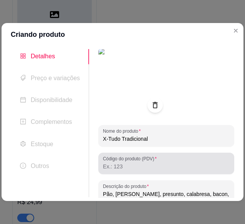
drag, startPoint x: 230, startPoint y: 116, endPoint x: 212, endPoint y: 155, distance: 42.9
click at [212, 155] on div "Código do produto (PDV)" at bounding box center [166, 163] width 136 height 21
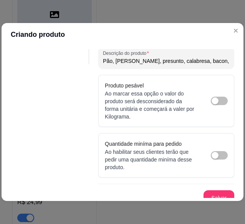
scroll to position [141, 0]
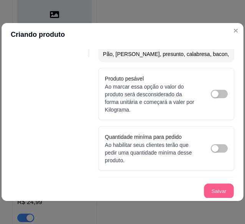
click at [204, 192] on button "Salvar" at bounding box center [219, 191] width 30 height 15
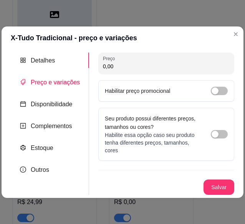
scroll to position [0, 0]
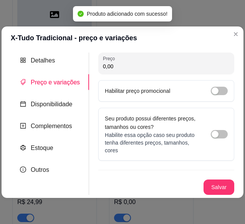
click at [150, 69] on input "0,00" at bounding box center [166, 67] width 127 height 8
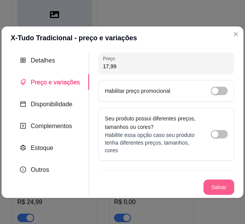
type input "17,99"
click at [225, 184] on button "Salvar" at bounding box center [219, 187] width 30 height 15
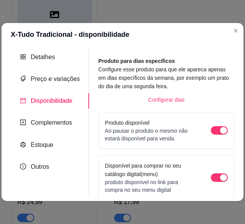
scroll to position [127, 0]
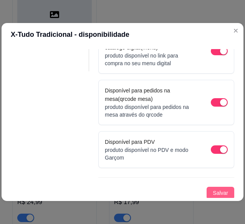
click at [222, 189] on button "Salvar" at bounding box center [220, 193] width 28 height 12
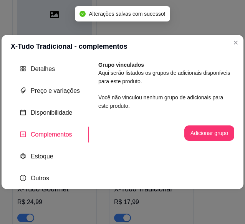
scroll to position [0, 0]
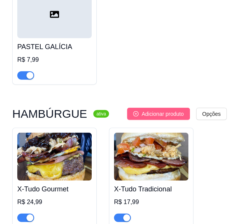
click at [160, 110] on span "Adicionar produto" at bounding box center [163, 114] width 42 height 8
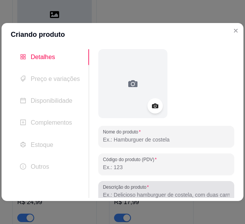
click at [199, 185] on div at bounding box center [166, 191] width 127 height 15
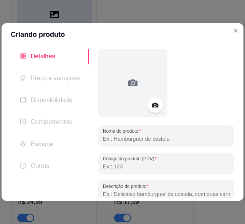
paste input "Pão, [PERSON_NAME], presunto, carne gourmet, calabresa, molho especial, salada …"
type input "Pão, [PERSON_NAME], presunto, carne gourmet, calabresa, molho especial, salada"
click at [176, 140] on input "Nome do produto" at bounding box center [166, 139] width 127 height 8
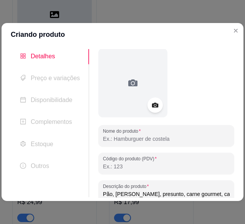
paste input "X-Bacon Gourmet"
type input "X-Bacon Gourmet"
drag, startPoint x: 154, startPoint y: 110, endPoint x: 149, endPoint y: 108, distance: 6.0
click at [149, 108] on div at bounding box center [155, 105] width 16 height 16
click at [152, 107] on icon at bounding box center [155, 104] width 9 height 9
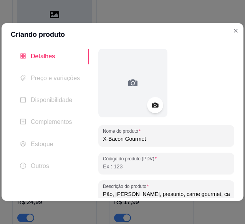
click at [154, 103] on icon at bounding box center [155, 105] width 7 height 5
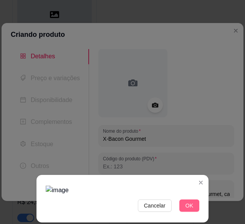
click at [188, 205] on span "OK" at bounding box center [189, 205] width 8 height 8
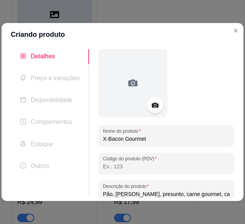
click at [151, 112] on div at bounding box center [155, 105] width 16 height 16
click at [154, 109] on icon at bounding box center [155, 104] width 9 height 9
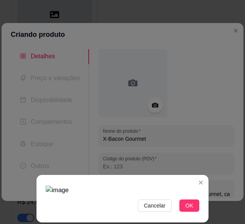
click at [48, 190] on img at bounding box center [122, 190] width 153 height 9
click at [186, 208] on span "OK" at bounding box center [189, 205] width 8 height 8
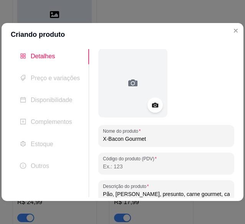
scroll to position [131, 0]
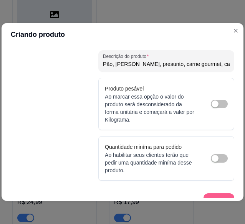
click at [216, 194] on button "Salvar" at bounding box center [218, 200] width 31 height 15
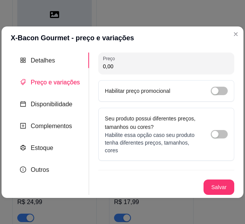
scroll to position [0, 0]
click at [175, 67] on input "0,00" at bounding box center [166, 67] width 127 height 8
type input "14,99"
click at [223, 183] on button "Salvar" at bounding box center [219, 187] width 30 height 15
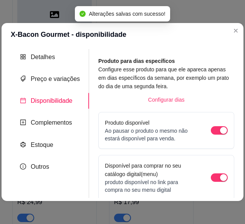
scroll to position [127, 0]
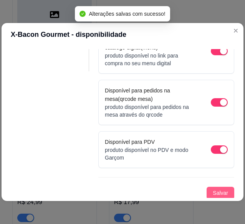
click at [215, 189] on span "Salvar" at bounding box center [219, 193] width 15 height 8
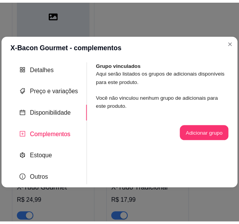
scroll to position [0, 0]
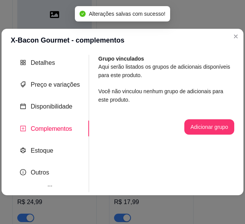
click at [238, 43] on section "X-Bacon Gourmet - complementos Detalhes Preço e variações Disponibilidade Compl…" at bounding box center [123, 112] width 242 height 166
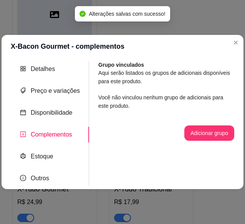
click at [238, 43] on section "X-Bacon Gourmet - complementos Detalhes Preço e variações Disponibilidade Compl…" at bounding box center [123, 112] width 242 height 155
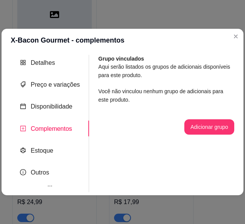
click at [238, 43] on section "X-Bacon Gourmet - complementos Detalhes Preço e variações Disponibilidade Compl…" at bounding box center [123, 112] width 242 height 166
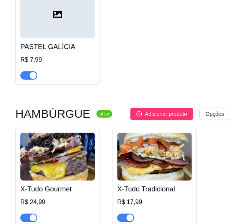
scroll to position [1942, 0]
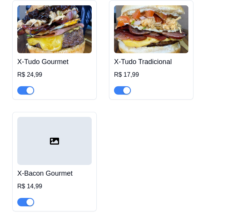
click at [40, 127] on div at bounding box center [54, 141] width 74 height 48
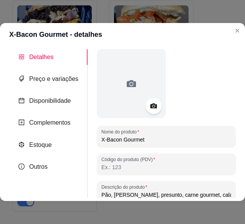
click at [152, 106] on circle at bounding box center [153, 106] width 2 height 2
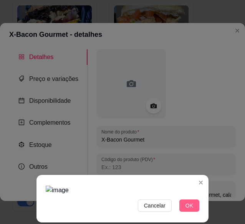
click at [189, 209] on span "OK" at bounding box center [189, 205] width 8 height 8
click at [189, 207] on span "OK" at bounding box center [189, 205] width 8 height 8
drag, startPoint x: 189, startPoint y: 207, endPoint x: 178, endPoint y: 203, distance: 12.6
click at [178, 203] on div "Cancelar OK" at bounding box center [122, 205] width 153 height 12
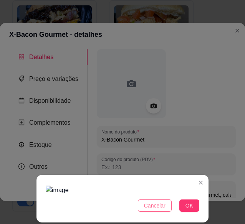
click at [160, 203] on span "Cancelar" at bounding box center [154, 205] width 21 height 8
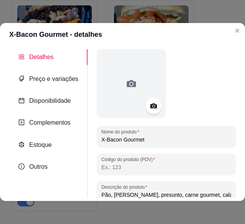
click at [150, 108] on icon at bounding box center [153, 106] width 7 height 5
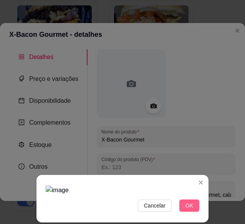
click at [188, 201] on span "OK" at bounding box center [189, 205] width 8 height 8
click at [187, 204] on span "OK" at bounding box center [189, 205] width 8 height 8
click at [190, 205] on span "OK" at bounding box center [189, 205] width 8 height 8
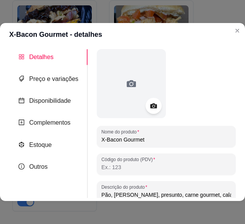
click at [152, 112] on div at bounding box center [153, 106] width 16 height 16
click at [150, 102] on icon at bounding box center [153, 105] width 9 height 9
click at [153, 107] on icon at bounding box center [153, 106] width 7 height 5
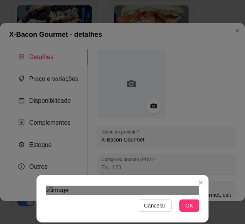
click at [43, 183] on div "Cancelar OK" at bounding box center [122, 199] width 172 height 32
click at [188, 209] on span "OK" at bounding box center [189, 205] width 8 height 8
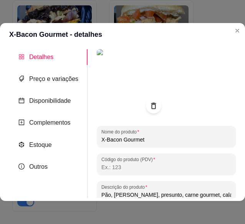
click at [119, 140] on input "X-Bacon Gourmet" at bounding box center [166, 140] width 130 height 8
type input "X-Calabresa Gourmet"
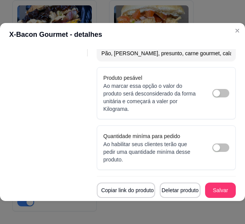
scroll to position [147, 0]
click at [208, 183] on button "Salvar" at bounding box center [220, 190] width 30 height 15
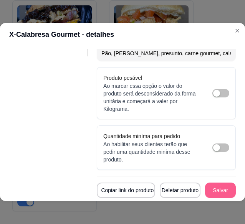
click at [218, 184] on button "Salvar" at bounding box center [220, 190] width 31 height 15
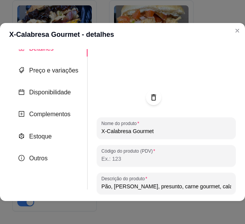
scroll to position [0, 0]
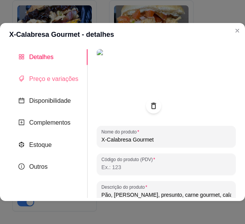
click at [67, 84] on div "Preço e variações" at bounding box center [48, 79] width 78 height 16
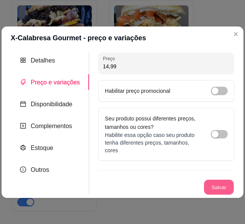
click at [224, 187] on button "Salvar" at bounding box center [219, 187] width 30 height 15
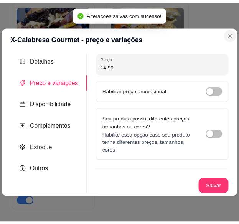
scroll to position [1927, 0]
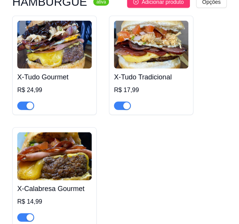
click at [66, 132] on img at bounding box center [54, 156] width 74 height 48
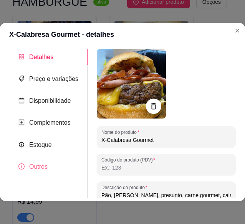
click at [84, 159] on div "Outros" at bounding box center [48, 167] width 78 height 16
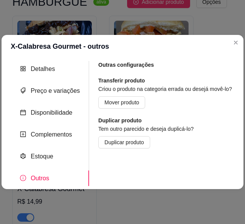
click at [89, 159] on div "Nome do produto X-Calabresa Gourmet Código do produto (PDV) Descrição do produt…" at bounding box center [161, 123] width 145 height 125
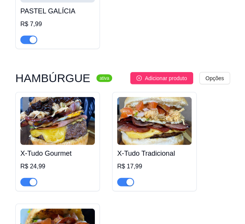
scroll to position [1840, 0]
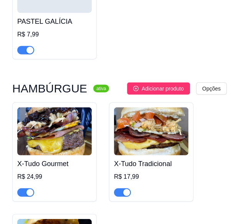
click at [166, 82] on div "HAMBÚRGUE ativa Adicionar produto Opções X-Tudo Gourmet R$ 24,99 X-Tudo Tradici…" at bounding box center [119, 197] width 214 height 231
click at [165, 84] on span "Adicionar produto" at bounding box center [163, 88] width 42 height 8
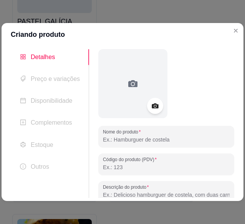
click at [156, 107] on icon at bounding box center [155, 105] width 9 height 9
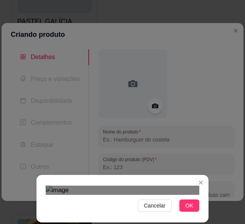
click at [38, 191] on div "Cancelar OK" at bounding box center [122, 199] width 172 height 32
click at [206, 183] on div "Cancelar OK" at bounding box center [122, 199] width 172 height 32
click at [193, 210] on button "OK" at bounding box center [189, 205] width 20 height 12
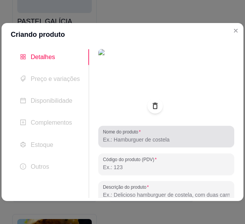
click at [138, 142] on input "Nome do produto" at bounding box center [166, 140] width 127 height 8
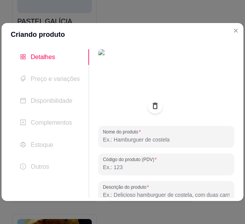
paste input "X-Bacon Gourmet"
type input "X-Bacon Gourmet"
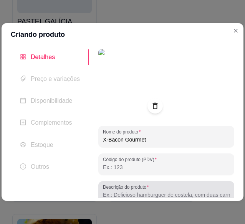
click at [202, 186] on div at bounding box center [166, 191] width 127 height 15
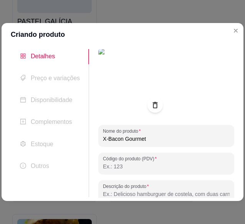
paste input "Pão, [PERSON_NAME], presunto, carne gourmet, bacon, molhos especiais, salada R$…"
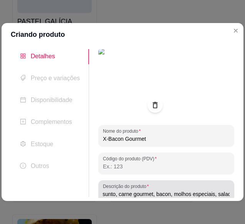
scroll to position [0, 0]
click at [202, 186] on div "Pão, [PERSON_NAME], presunto, carne gourmet, bacon, molhos especiais, salada R$…" at bounding box center [166, 190] width 127 height 15
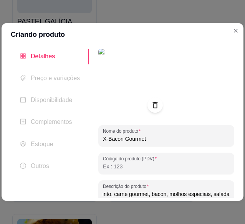
scroll to position [0, 42]
type input "Pão, queijo, presunto, carne gourmet, bacon, molhos especiais, salada"
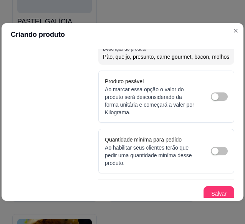
scroll to position [141, 0]
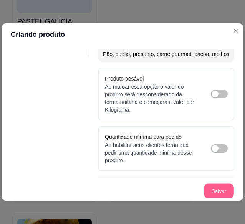
click at [223, 191] on button "Salvar" at bounding box center [219, 191] width 30 height 15
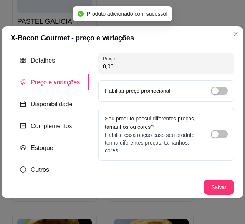
scroll to position [0, 0]
click at [181, 69] on input "0,00" at bounding box center [166, 67] width 127 height 8
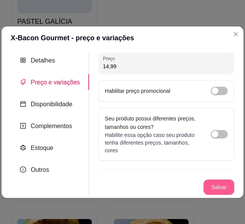
type input "14,99"
click at [222, 186] on button "Salvar" at bounding box center [219, 187] width 30 height 15
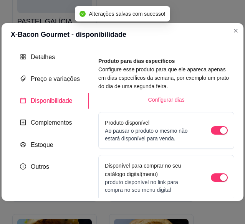
scroll to position [127, 0]
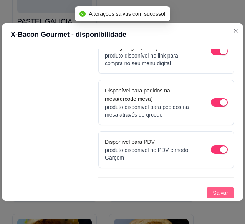
click at [215, 191] on span "Salvar" at bounding box center [219, 193] width 15 height 8
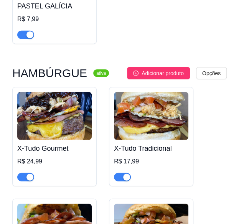
scroll to position [1845, 0]
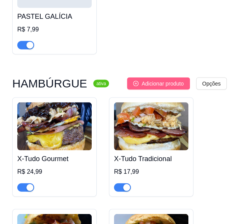
click at [169, 79] on span "Adicionar produto" at bounding box center [163, 83] width 42 height 8
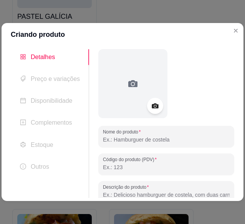
click at [151, 112] on div at bounding box center [155, 106] width 16 height 16
click at [152, 105] on icon at bounding box center [155, 106] width 7 height 5
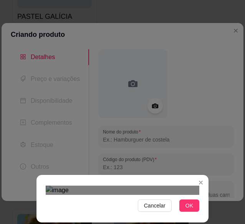
click at [47, 186] on img at bounding box center [122, 190] width 153 height 9
click at [83, 186] on div at bounding box center [122, 190] width 153 height 9
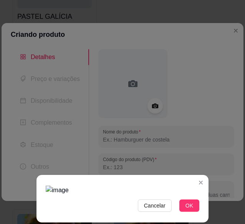
click at [84, 186] on img at bounding box center [122, 190] width 153 height 9
click at [192, 209] on span "OK" at bounding box center [189, 205] width 8 height 8
click at [184, 204] on button "OK" at bounding box center [189, 205] width 20 height 12
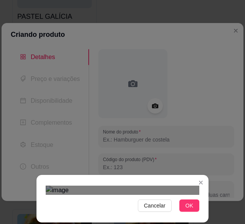
click at [129, 186] on img at bounding box center [122, 190] width 153 height 9
click at [198, 189] on img at bounding box center [122, 190] width 153 height 9
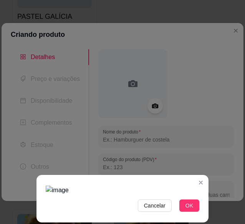
click at [160, 186] on img at bounding box center [122, 190] width 153 height 9
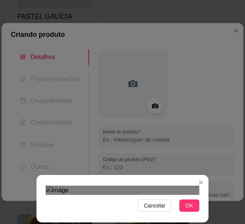
click at [151, 186] on img at bounding box center [122, 190] width 153 height 9
click at [206, 195] on div "Cancelar OK" at bounding box center [122, 199] width 172 height 32
click at [197, 205] on button "OK" at bounding box center [189, 205] width 20 height 12
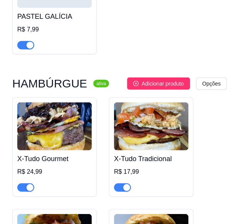
scroll to position [1942, 0]
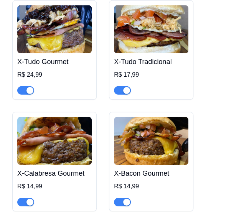
drag, startPoint x: 239, startPoint y: 211, endPoint x: 239, endPoint y: 180, distance: 30.7
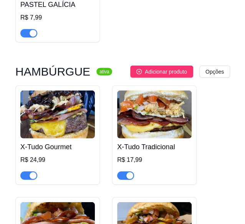
scroll to position [1850, 0]
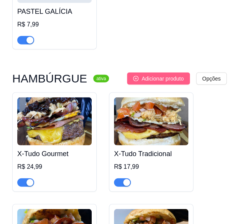
click at [169, 74] on span "Adicionar produto" at bounding box center [163, 78] width 42 height 8
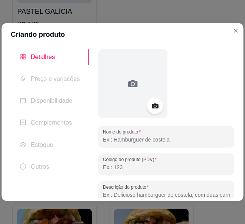
click at [154, 107] on circle at bounding box center [155, 106] width 2 height 2
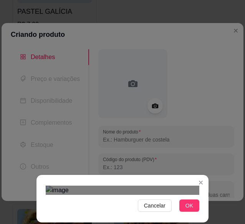
click at [206, 183] on div "Cancelar OK" at bounding box center [122, 199] width 172 height 32
click at [210, 177] on div "Cancelar OK" at bounding box center [122, 112] width 245 height 224
click at [194, 206] on button "OK" at bounding box center [189, 205] width 20 height 12
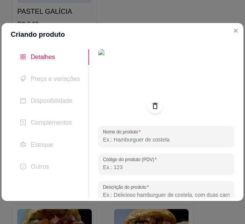
click at [183, 137] on input "Nome do produto" at bounding box center [166, 140] width 127 height 8
paste input "X-[PERSON_NAME]"
type input "X-[PERSON_NAME]"
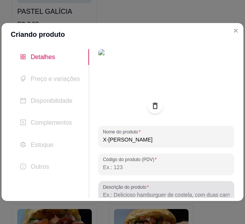
click at [204, 184] on div "Descrição do produto" at bounding box center [166, 191] width 136 height 21
click at [204, 184] on div at bounding box center [166, 191] width 127 height 15
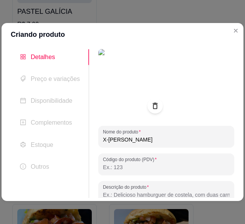
click at [204, 184] on div at bounding box center [166, 191] width 127 height 15
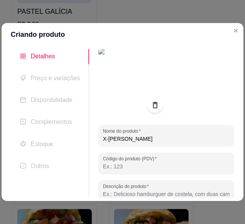
paste input "Pão, [PERSON_NAME], presunto, frango, [PERSON_NAME], molhos especiais R$ 13,99"
type input "Pão, [PERSON_NAME], presunto, frango, salada, molhos especiais"
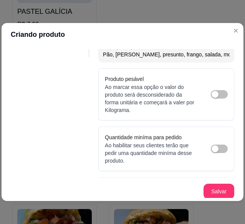
scroll to position [141, 0]
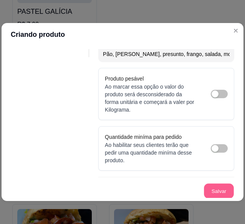
click at [217, 189] on button "Salvar" at bounding box center [219, 191] width 30 height 15
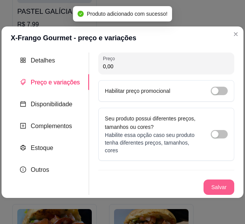
scroll to position [0, 0]
click at [152, 69] on input "0,00" at bounding box center [166, 67] width 127 height 8
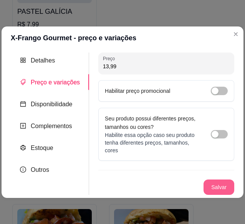
type input "13,99"
click at [230, 183] on button "Salvar" at bounding box center [219, 187] width 30 height 15
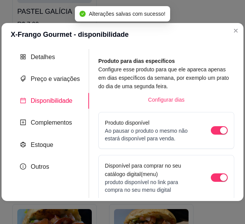
scroll to position [127, 0]
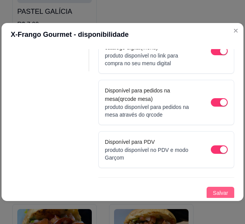
click at [207, 196] on button "Salvar" at bounding box center [220, 193] width 28 height 12
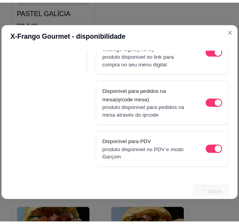
scroll to position [0, 0]
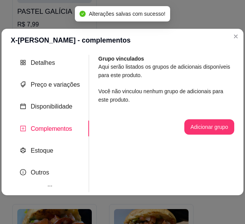
click at [231, 45] on header "X-[PERSON_NAME] - complementos" at bounding box center [123, 40] width 242 height 23
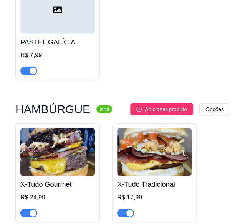
scroll to position [1789, 0]
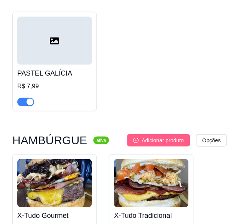
click at [163, 136] on span "Adicionar produto" at bounding box center [163, 140] width 42 height 8
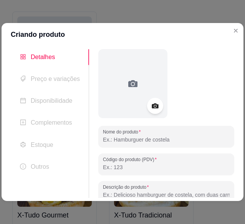
click at [156, 107] on icon at bounding box center [155, 106] width 7 height 5
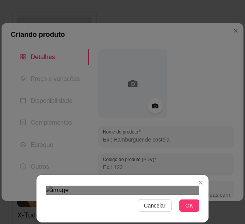
click at [217, 188] on div "Cancelar OK" at bounding box center [122, 112] width 245 height 224
click at [188, 206] on span "OK" at bounding box center [189, 205] width 8 height 8
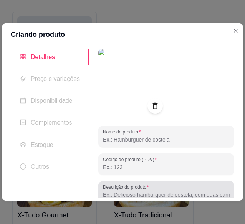
click at [210, 191] on div at bounding box center [166, 191] width 127 height 15
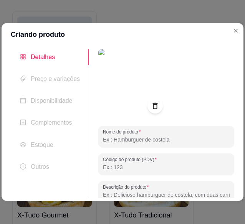
scroll to position [1, 0]
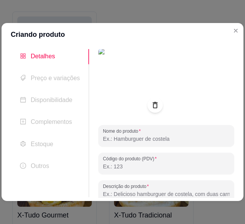
paste input "Pão, queijo, presunto, carne, ovo, salada, molhos especiais R$ 14,99"
click at [210, 191] on input "Pão, queijo, presunto, carne, ovo, salada, molhos especiais R$ 14,99" at bounding box center [166, 194] width 127 height 8
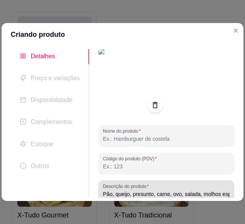
click at [225, 194] on div "Descrição do produto Pão, queijo, presunto, carne, ovo, salada, molhos especiai…" at bounding box center [166, 190] width 136 height 21
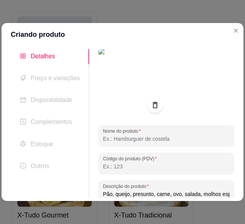
click at [225, 194] on div "Descrição do produto Pão, queijo, presunto, carne, ovo, salada, molhos especiai…" at bounding box center [166, 190] width 136 height 21
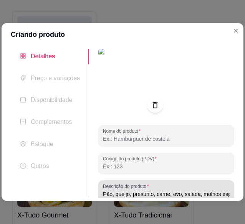
click at [225, 194] on div "Descrição do produto Pão, queijo, presunto, carne, ovo, salada, molhos especiai…" at bounding box center [166, 190] width 136 height 21
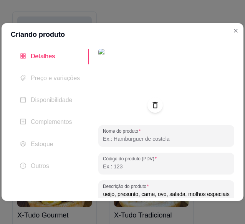
scroll to position [0, 14]
type input "Pão, queijo, presunto, carne, ovo, salada, molhos especiais"
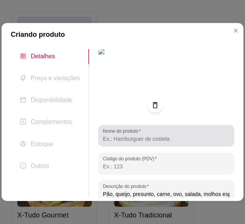
click at [183, 140] on input "Nome do produto" at bounding box center [166, 139] width 127 height 8
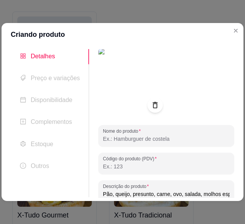
paste input "X-Burguer Gourmet"
type input "X-Burguer Gourmet"
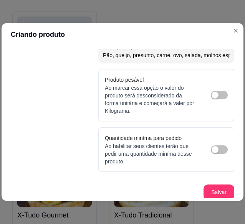
scroll to position [141, 0]
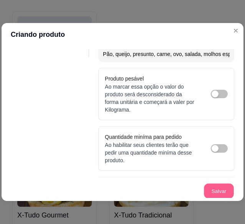
click at [213, 191] on button "Salvar" at bounding box center [219, 191] width 30 height 15
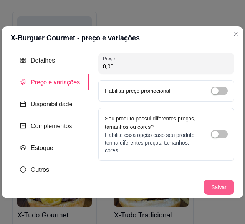
scroll to position [0, 0]
click at [164, 64] on input "0,00" at bounding box center [166, 67] width 127 height 8
type input "14,99"
click at [219, 181] on button "Salvar" at bounding box center [219, 187] width 30 height 15
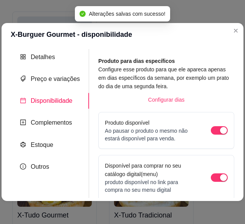
scroll to position [127, 0]
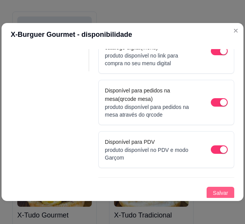
click at [212, 191] on span "Salvar" at bounding box center [219, 193] width 15 height 8
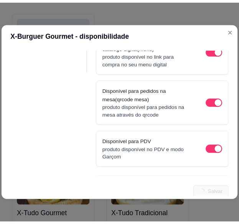
scroll to position [0, 0]
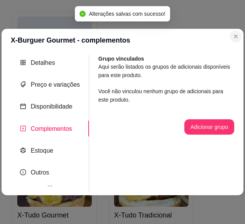
click at [236, 33] on div "X-Burguer Gourmet - complementos Detalhes Preço e variações Disponibilidade Com…" at bounding box center [122, 112] width 245 height 224
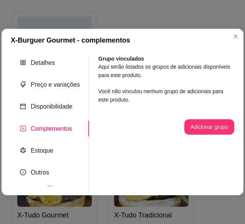
click at [235, 45] on section "X-Burguer Gourmet - complementos Detalhes Preço e variações Disponibilidade Com…" at bounding box center [123, 112] width 242 height 166
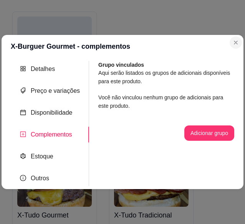
click at [235, 43] on section "X-Burguer Gourmet - complementos Detalhes Preço e variações Disponibilidade Com…" at bounding box center [123, 112] width 242 height 155
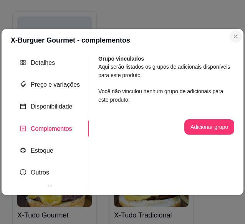
click at [235, 43] on section "X-Burguer Gourmet - complementos Detalhes Preço e variações Disponibilidade Com…" at bounding box center [123, 112] width 242 height 166
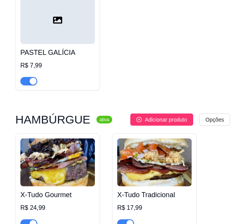
scroll to position [1809, 0]
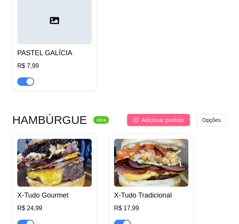
click at [153, 116] on span "Adicionar produto" at bounding box center [163, 120] width 42 height 8
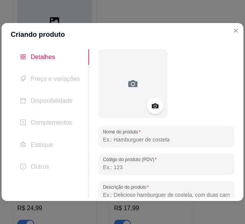
click at [157, 105] on icon at bounding box center [155, 105] width 9 height 9
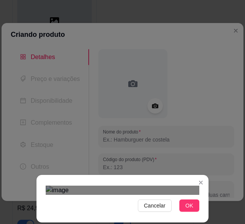
click at [53, 186] on div at bounding box center [122, 190] width 153 height 9
click at [44, 219] on section "Cancelar OK" at bounding box center [122, 199] width 172 height 48
click at [216, 184] on div "Cancelar OK" at bounding box center [122, 112] width 245 height 224
click at [191, 211] on button "OK" at bounding box center [189, 205] width 20 height 12
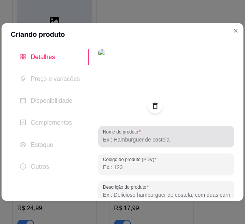
click at [163, 140] on input "Nome do produto" at bounding box center [166, 140] width 127 height 8
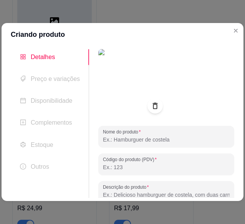
paste input "X-Burguer Duplo Gourmet"
type input "X-Burguer Duplo Gourmet"
click at [205, 192] on input "Descrição do produto" at bounding box center [166, 195] width 127 height 8
paste input "Pão, [PERSON_NAME], presunto, duas carnes gourmet, salada, molhos especiais. R$…"
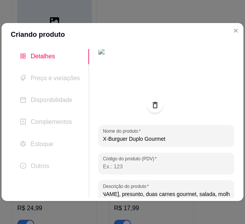
scroll to position [0, 40]
type input "Pão, [PERSON_NAME], presunto, duas carnes gourmet, salada, molhos especiais"
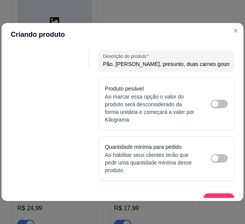
scroll to position [141, 0]
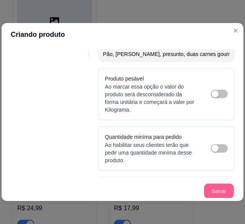
click at [217, 194] on button "Salvar" at bounding box center [219, 191] width 30 height 15
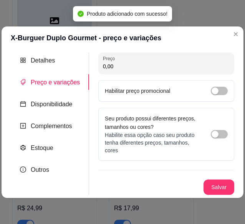
scroll to position [0, 0]
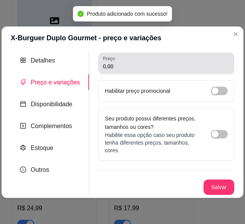
click at [166, 61] on div "0,00" at bounding box center [166, 63] width 127 height 15
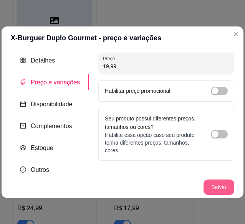
type input "19,99"
click at [227, 186] on button "Salvar" at bounding box center [218, 187] width 31 height 15
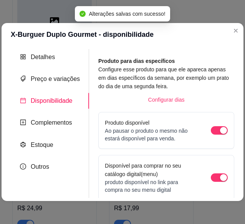
scroll to position [127, 0]
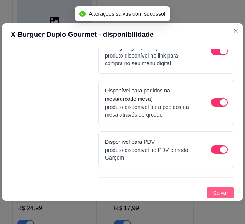
click at [206, 188] on button "Salvar" at bounding box center [220, 193] width 28 height 12
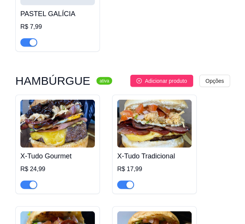
scroll to position [1843, 0]
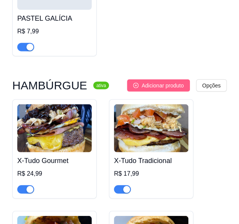
click at [166, 79] on button "Adicionar produto" at bounding box center [158, 85] width 63 height 12
click at [183, 79] on button "Adicionar produto" at bounding box center [158, 85] width 63 height 12
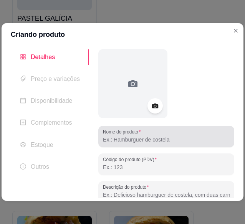
click at [160, 143] on div at bounding box center [166, 136] width 127 height 15
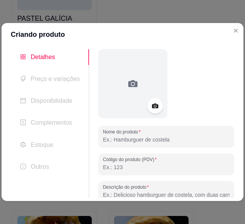
paste input "X-Burg Atum Gourmet"
type input "X-Burg Atum Gourmet"
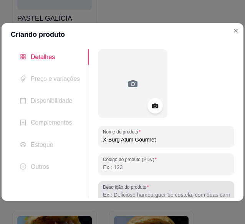
click at [201, 189] on div at bounding box center [166, 191] width 127 height 15
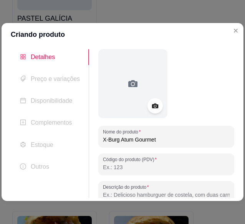
scroll to position [1, 0]
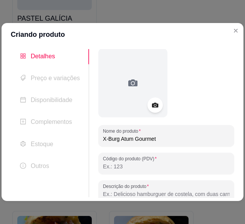
paste input "Pão, [PERSON_NAME], patê de atum. R$ 11,,99"
click at [201, 189] on div "Pão, [PERSON_NAME], patê de atum. R$ 11,,99" at bounding box center [166, 190] width 127 height 15
type input "Pão, [PERSON_NAME], patê de atum e salada"
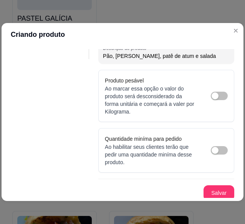
scroll to position [141, 0]
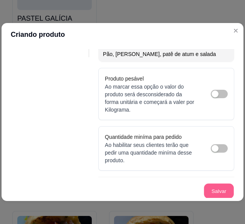
click at [216, 185] on button "Salvar" at bounding box center [219, 191] width 30 height 15
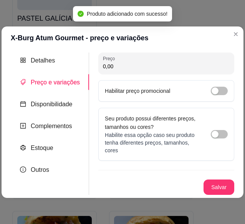
scroll to position [0, 0]
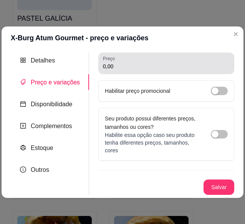
click at [201, 61] on div "0,00" at bounding box center [166, 63] width 127 height 15
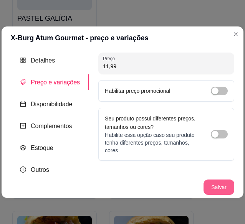
type input "11,99"
click at [230, 181] on button "Salvar" at bounding box center [219, 187] width 30 height 15
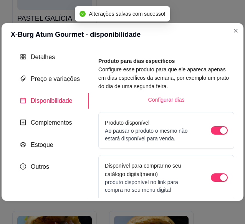
scroll to position [127, 0]
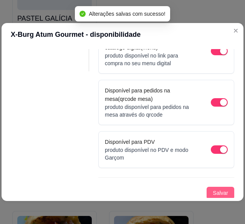
click at [209, 187] on button "Salvar" at bounding box center [220, 193] width 28 height 12
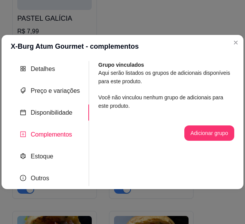
scroll to position [0, 0]
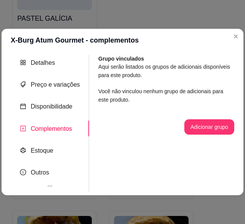
click at [237, 43] on header "X-Burg Atum Gourmet - complementos" at bounding box center [123, 40] width 242 height 23
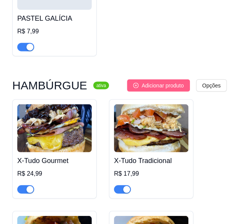
click at [174, 81] on span "Adicionar produto" at bounding box center [163, 85] width 42 height 8
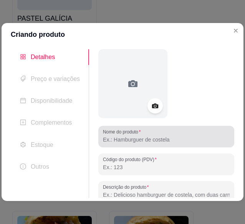
click at [153, 134] on div at bounding box center [166, 136] width 127 height 15
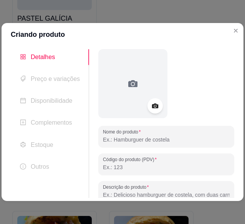
paste input "X-Burg Carne Seca"
type input "X-Burg Carne Seca"
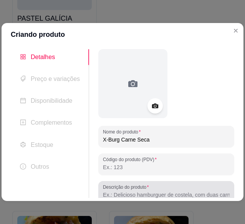
click at [182, 184] on div at bounding box center [166, 191] width 127 height 15
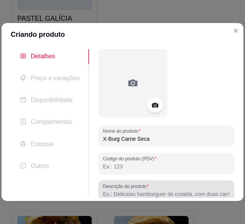
click at [182, 184] on div at bounding box center [166, 190] width 127 height 15
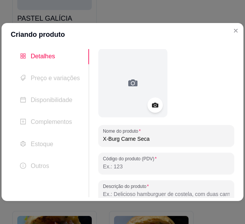
paste input "Pão, queijo, carne seca, banana. R$ 1,00"
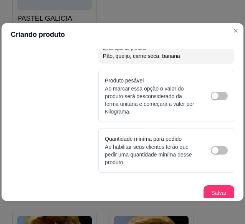
scroll to position [141, 0]
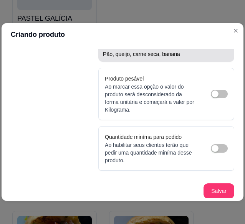
click at [186, 58] on div "Pão, queijo, carne seca, banana" at bounding box center [166, 50] width 127 height 15
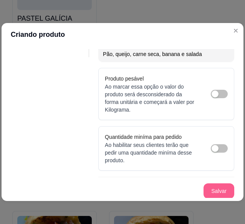
type input "Pão, queijo, carne seca, banana e salada"
click at [219, 192] on button "Salvar" at bounding box center [219, 191] width 30 height 15
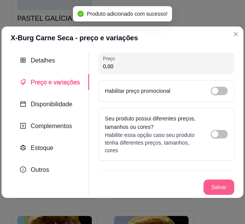
scroll to position [0, 0]
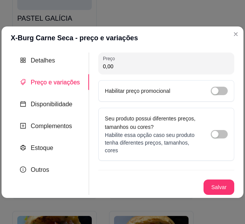
click at [144, 68] on input "0,00" at bounding box center [166, 67] width 127 height 8
type input "14,99"
click at [221, 193] on button "Salvar" at bounding box center [219, 187] width 30 height 15
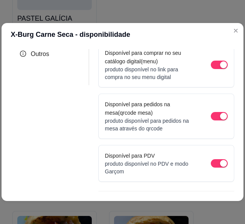
scroll to position [127, 0]
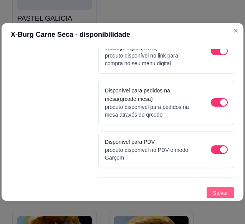
click at [213, 194] on span "Salvar" at bounding box center [219, 193] width 15 height 8
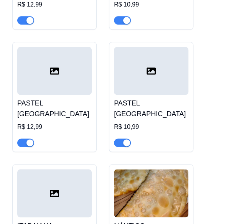
scroll to position [2, 0]
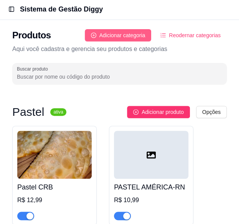
click at [130, 37] on span "Adicionar categoria" at bounding box center [122, 35] width 46 height 8
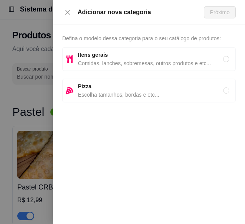
click at [147, 54] on span "Itens gerais" at bounding box center [150, 55] width 145 height 8
radio input "true"
drag, startPoint x: 220, startPoint y: 4, endPoint x: 223, endPoint y: 9, distance: 5.9
click at [223, 9] on div "Adicionar nova categoria Próximo" at bounding box center [149, 12] width 192 height 25
click at [223, 9] on span "Próximo" at bounding box center [220, 12] width 20 height 8
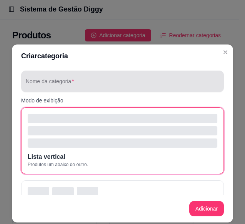
click at [158, 76] on div at bounding box center [122, 81] width 193 height 15
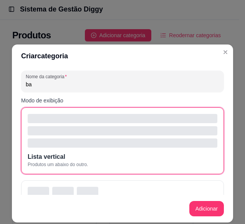
type input "b"
type input "BATATA FRITA"
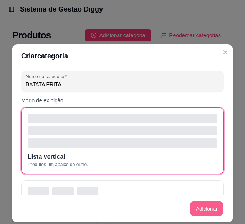
click at [209, 208] on button "Adicionar" at bounding box center [206, 208] width 34 height 15
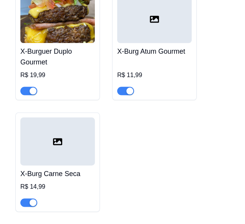
scroll to position [2341, 0]
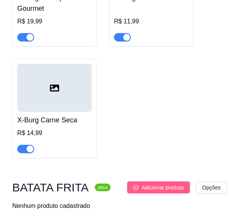
click at [175, 183] on span "Adicionar produto" at bounding box center [163, 187] width 42 height 8
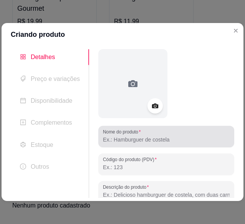
click at [160, 145] on div "Nome do produto" at bounding box center [166, 136] width 136 height 21
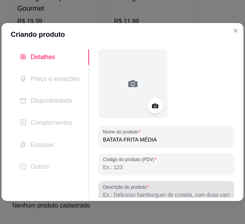
type input "BATATA FRITA MÉDIA"
click at [152, 190] on div at bounding box center [166, 191] width 127 height 15
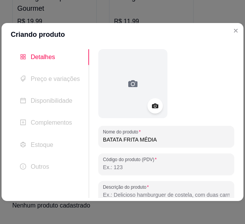
scroll to position [1, 0]
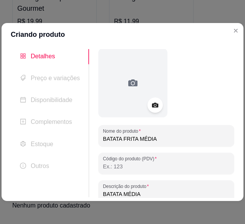
type input "BATATA MÉDIA"
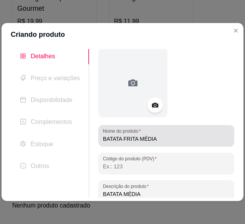
click at [190, 142] on input "BATATA FRITA MÉDIA" at bounding box center [166, 139] width 127 height 8
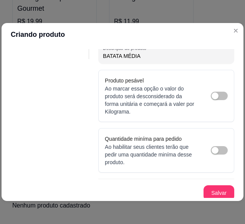
scroll to position [141, 0]
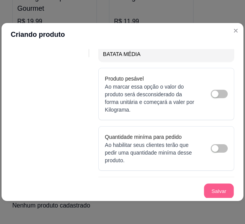
click at [217, 189] on button "Salvar" at bounding box center [219, 191] width 30 height 15
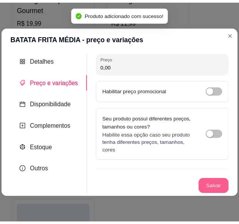
scroll to position [0, 0]
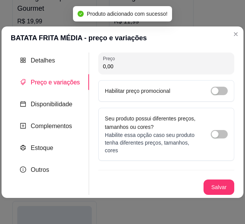
click at [161, 64] on input "0,00" at bounding box center [166, 67] width 127 height 8
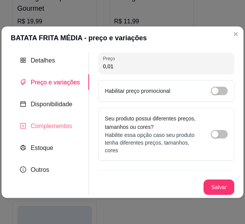
type input "0,01"
click at [49, 123] on span "Complementos" at bounding box center [51, 126] width 41 height 7
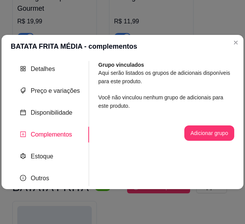
click at [177, 127] on div "Adicionar grupo" at bounding box center [166, 132] width 136 height 15
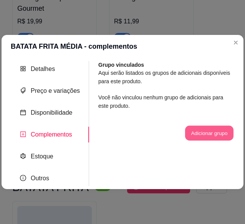
click at [193, 132] on button "Adicionar grupo" at bounding box center [209, 132] width 48 height 15
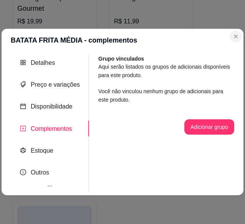
click at [234, 44] on section "BATATA FRITA MÉDIA - complementos Detalhes Preço e variações Disponibilidade Co…" at bounding box center [123, 112] width 242 height 166
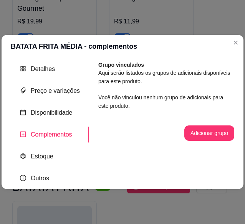
click at [218, 30] on div "BATATA FRITA MÉDIA - complementos Detalhes Preço e variações Disponibilidade Co…" at bounding box center [122, 112] width 245 height 224
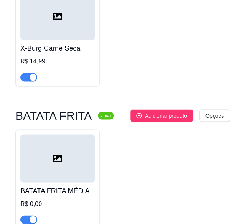
scroll to position [2418, 0]
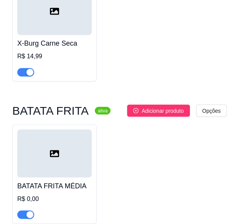
click at [67, 180] on h4 "BATATA FRITA MÉDIA" at bounding box center [54, 185] width 74 height 11
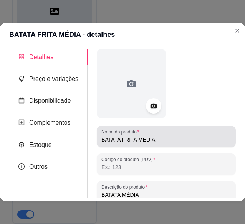
click at [151, 142] on input "BATATA FRITA MÉDIA" at bounding box center [166, 140] width 130 height 8
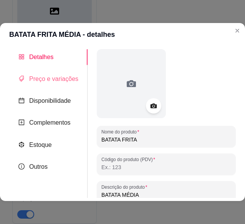
type input "BATATA FRITA"
click at [56, 83] on div "Preço e variações" at bounding box center [48, 79] width 60 height 10
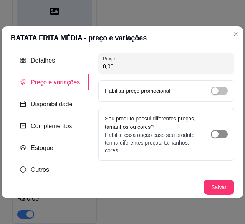
click at [216, 135] on div "button" at bounding box center [214, 134] width 7 height 7
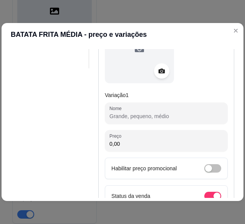
scroll to position [131, 0]
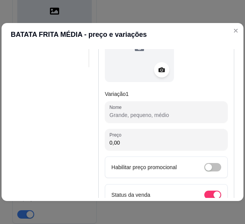
click at [148, 114] on input "Nome" at bounding box center [166, 115] width 114 height 8
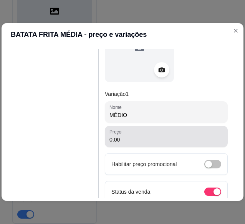
type input "MÉDIO"
click at [147, 133] on div "0,00" at bounding box center [166, 136] width 114 height 15
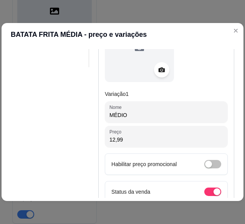
type input "12,99"
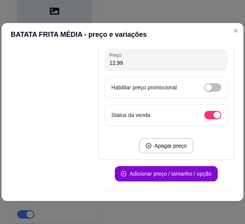
scroll to position [223, 0]
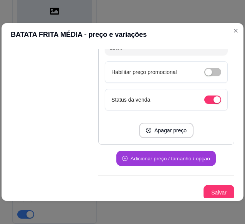
click at [166, 158] on button "Adicionar preço / tamanho / opção" at bounding box center [165, 158] width 99 height 15
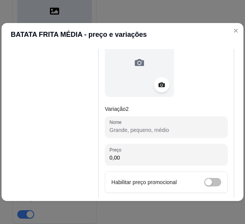
scroll to position [361, 0]
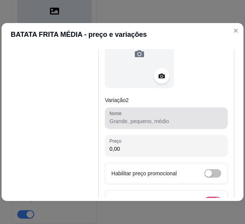
click at [158, 114] on div at bounding box center [166, 117] width 114 height 15
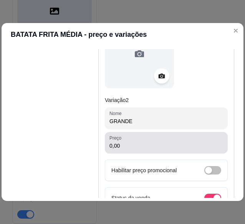
type input "GRANDE"
click at [146, 140] on div "0,00" at bounding box center [166, 142] width 114 height 15
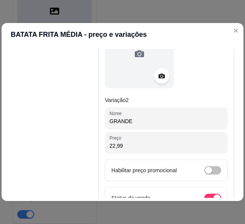
type input "22,99"
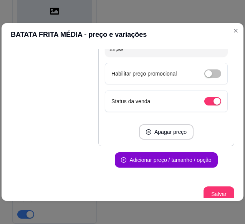
scroll to position [459, 0]
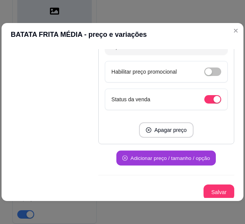
click at [179, 160] on button "Adicionar preço / tamanho / opção" at bounding box center [165, 158] width 99 height 15
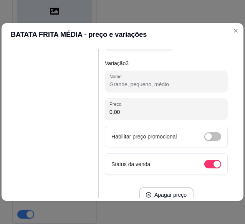
scroll to position [644, 0]
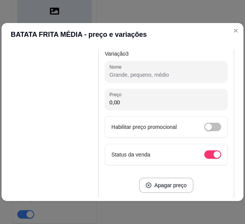
click at [190, 71] on input "Nome" at bounding box center [166, 75] width 114 height 8
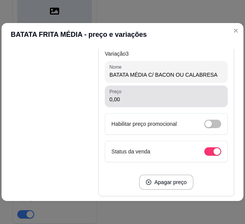
type input "BATATA MÉDIA C/ BACON OU CALABRESA"
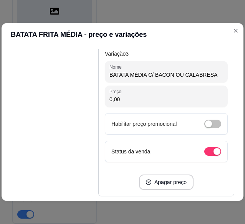
click at [186, 101] on input "0,00" at bounding box center [166, 100] width 114 height 8
type input "16,99"
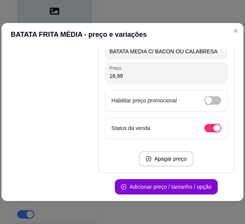
scroll to position [674, 0]
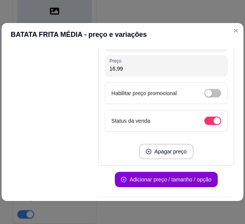
click at [225, 196] on div at bounding box center [166, 196] width 136 height 0
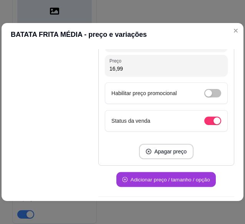
click at [181, 174] on button "Adicionar preço / tamanho / opção" at bounding box center [165, 179] width 99 height 15
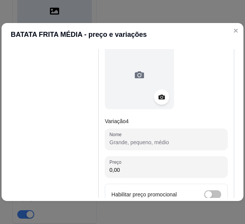
scroll to position [828, 0]
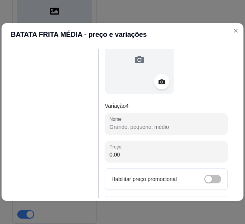
click at [120, 123] on input "Nome" at bounding box center [166, 127] width 114 height 8
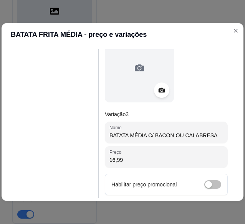
scroll to position [587, 0]
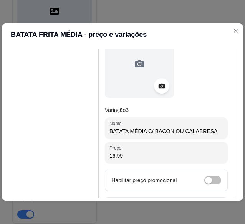
click at [183, 132] on input "BATATA MÉDIA C/ BACON OU CALABRESA" at bounding box center [166, 131] width 114 height 8
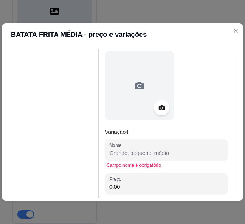
scroll to position [802, 0]
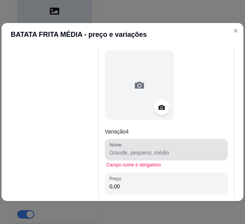
click at [188, 142] on div at bounding box center [166, 149] width 114 height 15
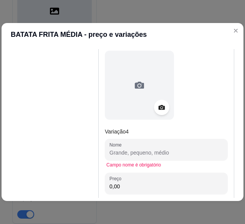
paste input "BATATA MÉDIA C/ BACON OU CALABRESA"
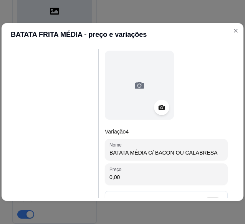
click at [143, 149] on input "BATATA MÉDIA C/ BACON OU CALABRESA" at bounding box center [166, 153] width 114 height 8
click at [141, 150] on input "BATATA MÉDIA C/ BACON OU CALABRESA" at bounding box center [166, 153] width 114 height 8
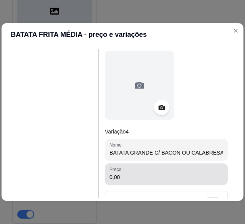
type input "BATATA GRANDE C/ BACON OU CALABRESA"
click at [193, 180] on div "Preço 0,00" at bounding box center [166, 173] width 123 height 21
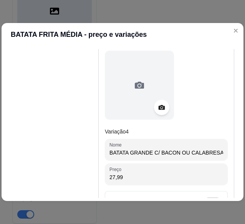
type input "27,99"
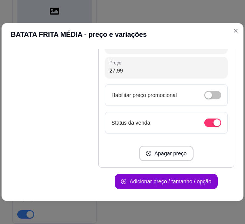
scroll to position [909, 0]
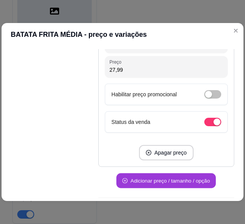
click at [180, 181] on button "Adicionar preço / tamanho / opção" at bounding box center [165, 180] width 99 height 15
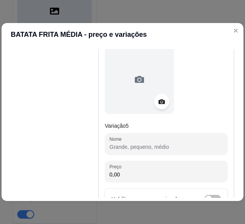
scroll to position [1047, 0]
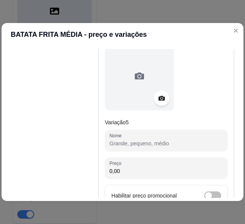
click at [145, 140] on input "Nome" at bounding box center [166, 144] width 114 height 8
paste input "BATATA MÉDIA C/ BACON OU CALABRESA"
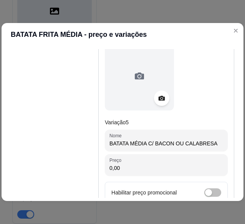
click at [150, 140] on input "BATATA MÉDIA C/ BACON OU CALABRESA" at bounding box center [166, 144] width 114 height 8
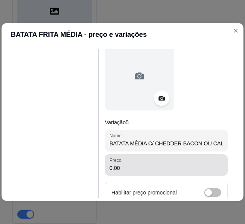
type input "BATATA MÉDIA C/ CHEDDER BACON OU CALABRESA"
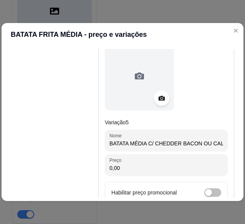
click at [177, 165] on input "0,00" at bounding box center [166, 168] width 114 height 8
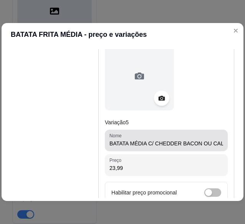
type input "23,99"
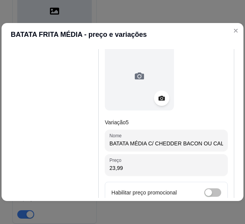
click at [202, 143] on input "BATATA MÉDIA C/ CHEDDER BACON OU CALABRESA" at bounding box center [166, 144] width 114 height 8
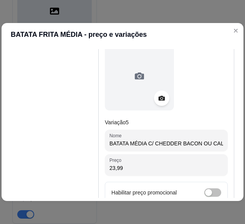
click at [202, 143] on input "BATATA MÉDIA C/ CHEDDER BACON OU CALABRESA" at bounding box center [166, 144] width 114 height 8
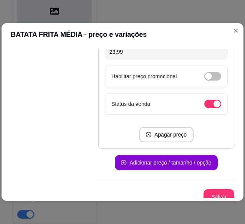
scroll to position [1166, 0]
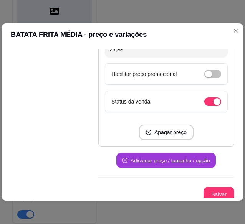
click at [176, 158] on button "Adicionar preço / tamanho / opção" at bounding box center [165, 160] width 99 height 15
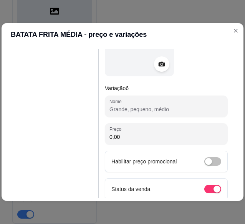
scroll to position [1319, 0]
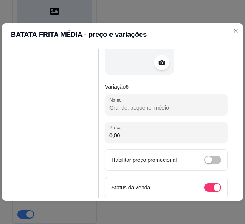
click at [180, 104] on input "Nome" at bounding box center [166, 108] width 114 height 8
paste input "BATATA MÉDIA C/ CHEDDER BACON OU CALABRESA"
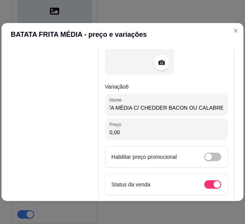
click at [128, 104] on input "BATATA MÉDIA C/ CHEDDER BACON OU CALABRESA" at bounding box center [166, 108] width 114 height 8
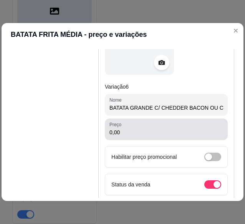
type input "BATATA GRANDE C/ CHEDDER BACON OU CALABRESA"
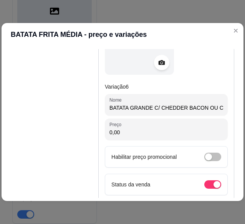
click at [129, 128] on input "0,00" at bounding box center [166, 132] width 114 height 8
type input "31,99"
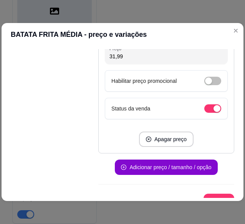
scroll to position [1401, 0]
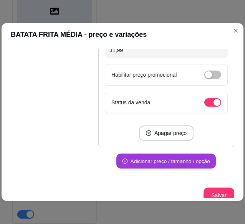
click at [192, 157] on button "Adicionar preço / tamanho / opção" at bounding box center [165, 161] width 99 height 15
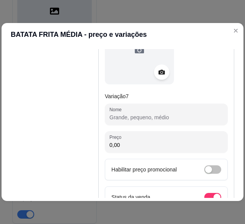
scroll to position [1555, 0]
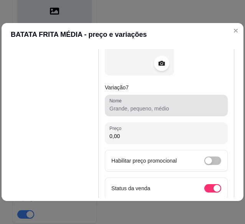
click at [169, 98] on div at bounding box center [166, 105] width 114 height 15
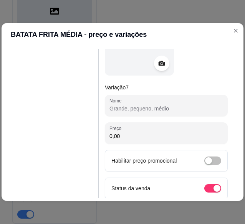
paste input "BATATA MÉDIA C/ CHEDDER BACON OU CALABRESA"
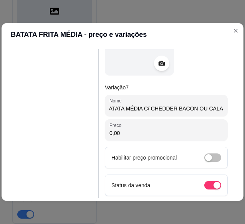
scroll to position [0, 0]
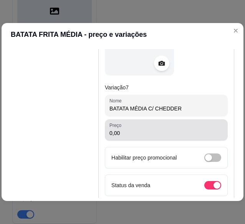
type input "BATATA MÉDIA C/ CHEDDER"
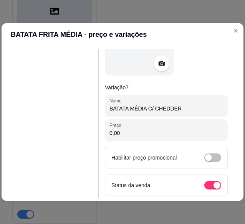
click at [171, 129] on input "0,00" at bounding box center [166, 133] width 114 height 8
type input "16,99"
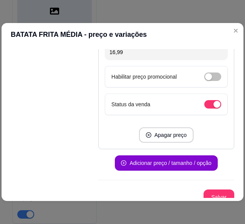
scroll to position [1637, 0]
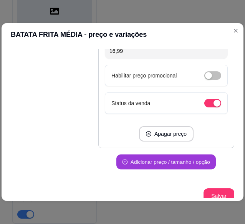
click at [197, 155] on button "Adicionar preço / tamanho / opção" at bounding box center [165, 162] width 99 height 15
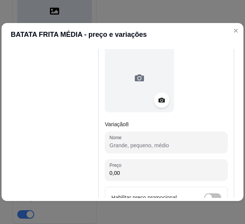
scroll to position [1760, 0]
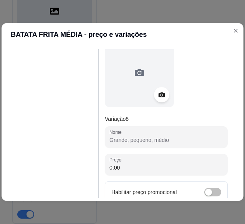
click at [189, 136] on input "Nome" at bounding box center [166, 140] width 114 height 8
paste input "BATATA MÉDIA C/ CHEDDER BACON OU CALABRESA"
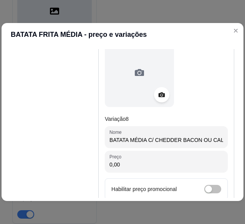
scroll to position [0, 15]
drag, startPoint x: 161, startPoint y: 134, endPoint x: 228, endPoint y: 130, distance: 66.9
click at [228, 130] on div "Detalhes Preço e variações Disponibilidade Complementos Estoque Outros Nome do …" at bounding box center [122, 123] width 223 height 149
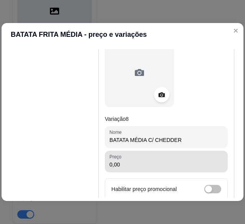
type input "BATATA MÉDIA C/ CHEDDER"
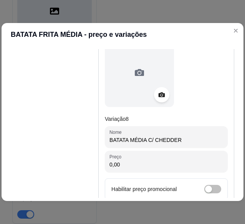
click at [158, 161] on input "0,00" at bounding box center [166, 165] width 114 height 8
type input "28,99"
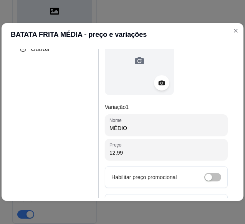
scroll to position [123, 0]
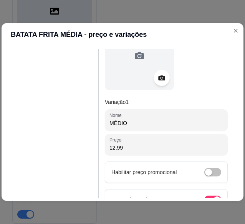
click at [160, 79] on icon at bounding box center [161, 78] width 7 height 5
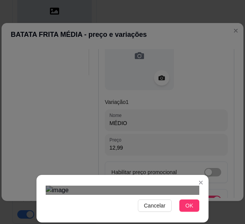
click at [196, 186] on img at bounding box center [122, 190] width 153 height 9
click at [191, 208] on span "OK" at bounding box center [189, 205] width 8 height 8
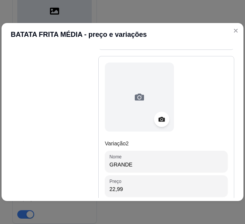
scroll to position [322, 0]
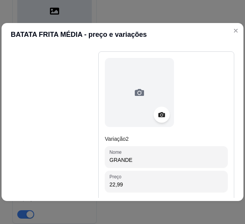
click at [157, 111] on icon at bounding box center [161, 114] width 9 height 9
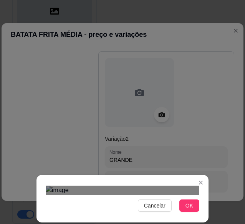
click at [212, 178] on div "Cancelar OK" at bounding box center [122, 112] width 245 height 224
click at [40, 192] on div "Cancelar OK" at bounding box center [122, 199] width 172 height 32
click at [194, 201] on button "OK" at bounding box center [189, 205] width 20 height 12
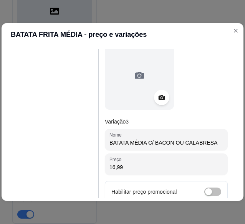
scroll to position [583, 0]
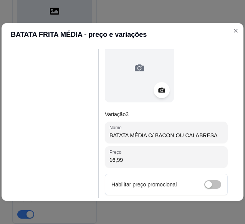
click at [159, 86] on icon at bounding box center [161, 90] width 9 height 9
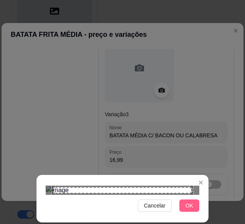
click at [191, 207] on span "OK" at bounding box center [189, 205] width 8 height 8
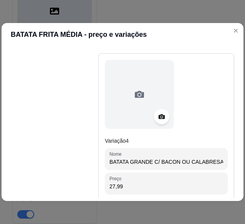
scroll to position [798, 0]
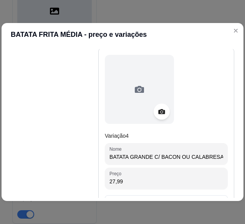
click at [163, 113] on icon at bounding box center [161, 111] width 9 height 9
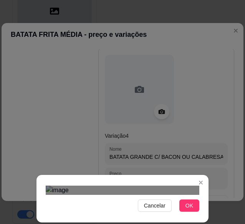
click at [37, 222] on div "Cancelar OK" at bounding box center [122, 112] width 245 height 224
click at [187, 208] on span "OK" at bounding box center [189, 205] width 8 height 8
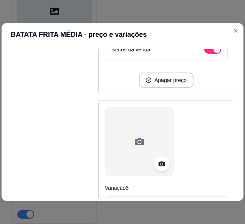
scroll to position [997, 0]
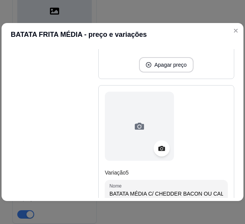
click at [159, 144] on icon at bounding box center [161, 148] width 9 height 9
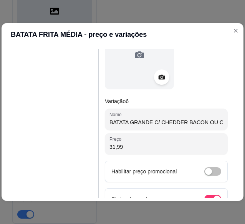
scroll to position [1289, 0]
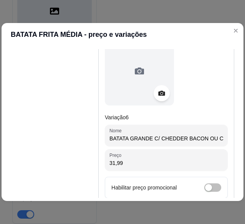
click at [160, 92] on circle at bounding box center [161, 93] width 2 height 2
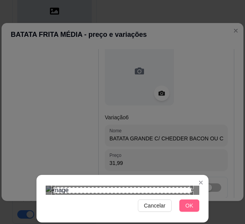
click at [189, 208] on span "OK" at bounding box center [189, 205] width 8 height 8
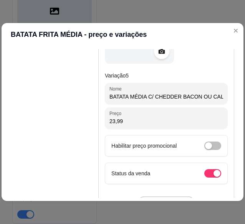
scroll to position [1089, 0]
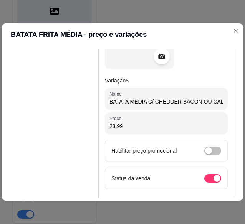
click at [158, 53] on icon at bounding box center [161, 56] width 9 height 9
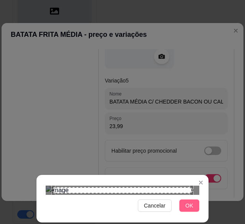
click at [187, 210] on button "OK" at bounding box center [189, 205] width 20 height 12
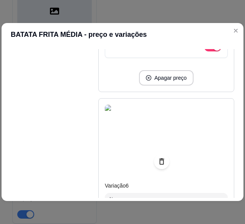
scroll to position [1227, 0]
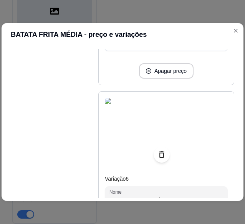
click at [160, 151] on icon at bounding box center [161, 154] width 5 height 7
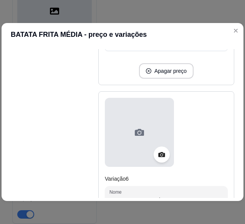
click at [136, 131] on icon at bounding box center [139, 132] width 9 height 7
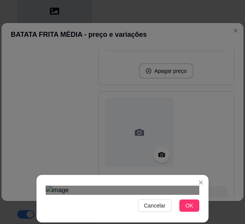
click at [34, 188] on div "Cancelar OK" at bounding box center [122, 112] width 245 height 224
click at [197, 204] on button "OK" at bounding box center [189, 205] width 20 height 12
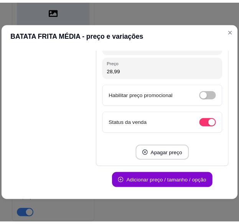
scroll to position [1873, 0]
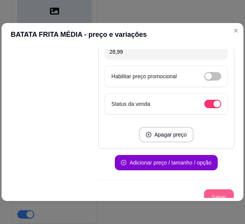
click at [211, 190] on button "Salvar" at bounding box center [219, 196] width 30 height 15
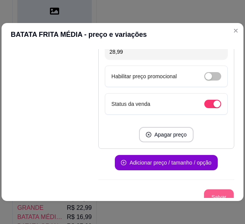
click at [211, 190] on button "Salvar" at bounding box center [219, 196] width 30 height 15
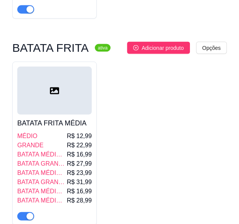
scroll to position [2465, 0]
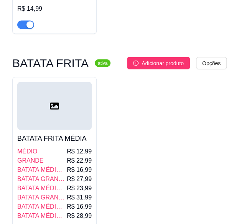
click at [46, 84] on div at bounding box center [54, 106] width 74 height 48
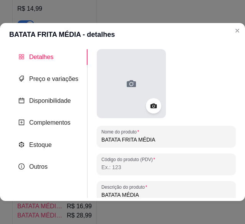
drag, startPoint x: 149, startPoint y: 109, endPoint x: 135, endPoint y: 101, distance: 16.1
click at [135, 101] on div at bounding box center [131, 83] width 69 height 69
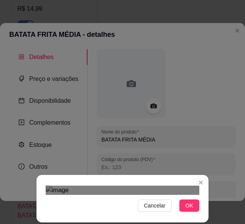
click at [206, 197] on div "Cancelar OK" at bounding box center [122, 199] width 172 height 32
click at [32, 185] on div "Cancelar OK" at bounding box center [122, 112] width 245 height 224
click at [194, 204] on button "OK" at bounding box center [189, 205] width 20 height 12
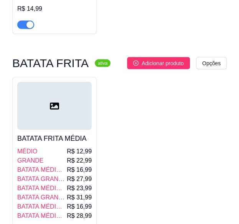
click at [61, 82] on div at bounding box center [54, 106] width 74 height 48
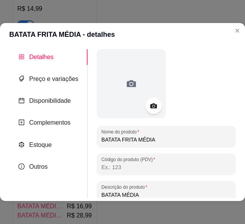
click at [152, 101] on div at bounding box center [153, 106] width 16 height 16
click at [149, 109] on icon at bounding box center [153, 105] width 9 height 9
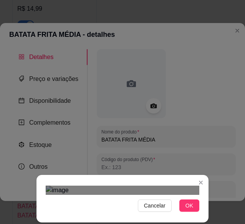
click at [200, 208] on div "Cancelar OK" at bounding box center [122, 199] width 172 height 32
click at [206, 183] on div "Cancelar OK" at bounding box center [122, 199] width 172 height 32
click at [187, 204] on span "OK" at bounding box center [189, 205] width 8 height 8
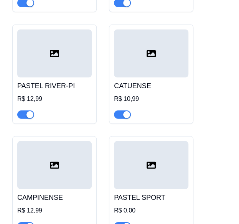
scroll to position [0, 0]
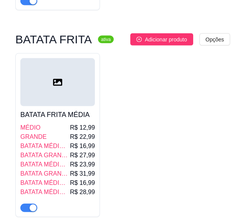
scroll to position [2496, 0]
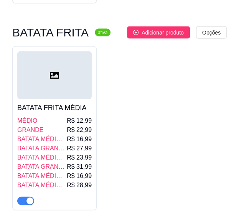
click at [67, 51] on div at bounding box center [54, 75] width 74 height 48
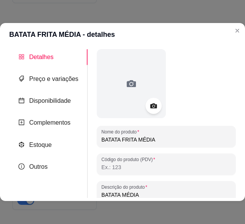
click at [155, 105] on icon at bounding box center [153, 105] width 9 height 9
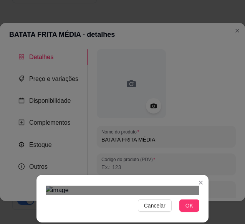
click at [43, 209] on div "Cancelar OK" at bounding box center [122, 199] width 172 height 32
click at [154, 203] on span "Cancelar" at bounding box center [154, 205] width 21 height 8
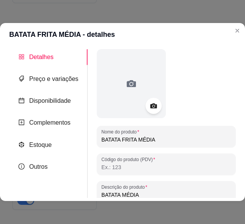
click at [150, 107] on icon at bounding box center [153, 106] width 7 height 5
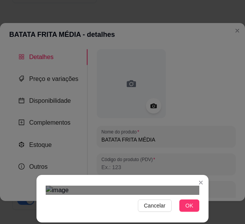
click at [43, 191] on div "Cancelar OK" at bounding box center [122, 199] width 172 height 32
click at [193, 204] on button "OK" at bounding box center [189, 205] width 20 height 12
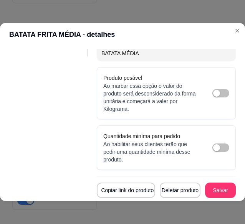
scroll to position [147, 0]
click at [216, 186] on button "Salvar" at bounding box center [220, 190] width 30 height 15
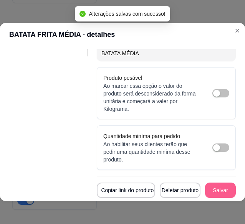
click at [216, 186] on button "Salvar" at bounding box center [220, 190] width 31 height 15
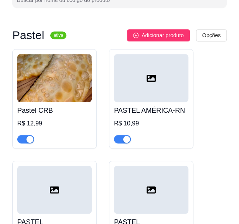
scroll to position [0, 0]
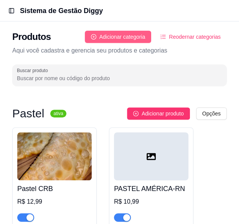
click at [131, 38] on span "Adicionar categoria" at bounding box center [122, 37] width 46 height 8
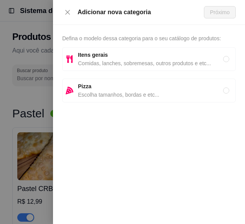
click at [120, 63] on span "Comidas, lanches, sobremesas, outros produtos e etc..." at bounding box center [150, 63] width 145 height 8
radio input "true"
click at [120, 63] on span "Comidas, lanches, sobremesas, outros produtos e etc..." at bounding box center [150, 63] width 145 height 8
click at [219, 8] on span "Próximo" at bounding box center [220, 12] width 20 height 8
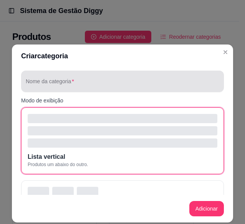
click at [165, 79] on div at bounding box center [122, 81] width 193 height 15
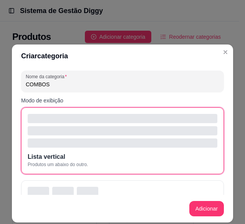
click at [38, 82] on input "COMBOS" at bounding box center [122, 85] width 193 height 8
type input "COMBOS DE PASTEL"
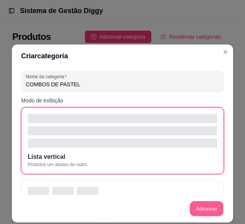
click at [197, 210] on button "Adicionar" at bounding box center [206, 208] width 34 height 15
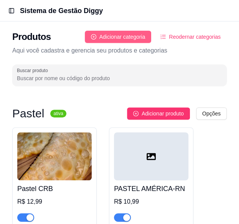
click at [133, 42] on button "Adicionar categoria" at bounding box center [118, 37] width 67 height 12
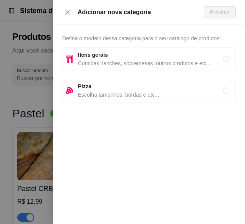
click at [128, 54] on span "Itens gerais" at bounding box center [150, 55] width 145 height 8
radio input "true"
click at [223, 8] on span "Próximo" at bounding box center [220, 12] width 20 height 8
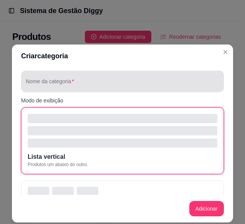
click at [185, 75] on div at bounding box center [122, 81] width 193 height 15
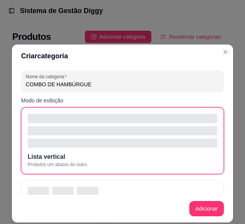
click at [64, 83] on input "COMBO DE HAMBÚRGUE" at bounding box center [122, 85] width 193 height 8
type input "COMBO DE HAMBÚRGUER"
click at [191, 205] on button "Adicionar" at bounding box center [206, 208] width 35 height 15
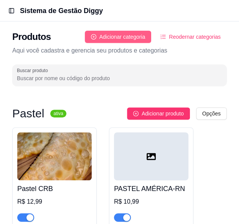
click at [134, 34] on span "Adicionar categoria" at bounding box center [122, 37] width 46 height 8
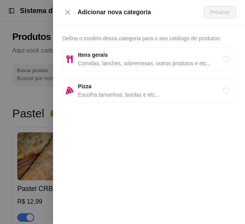
click at [105, 94] on span "Escolha tamanhos, bordas e etc..." at bounding box center [150, 95] width 145 height 8
radio input "true"
click at [214, 10] on span "Próximo" at bounding box center [220, 12] width 20 height 8
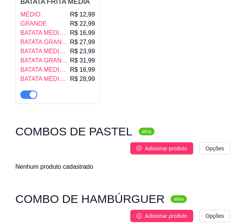
scroll to position [2631, 0]
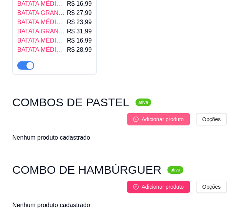
click at [176, 113] on button "Adicionar produto" at bounding box center [158, 119] width 63 height 12
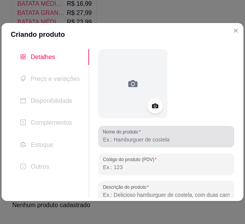
click at [161, 145] on div "Nome do produto" at bounding box center [166, 136] width 136 height 21
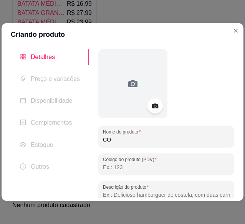
type input "C"
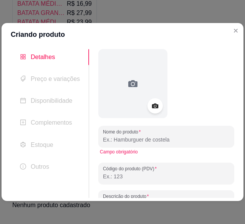
click at [161, 139] on input "Nome do produto" at bounding box center [166, 140] width 127 height 8
paste input "Copa do Nordeste"
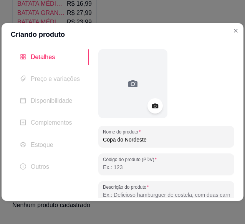
type input "Copa do Nordeste"
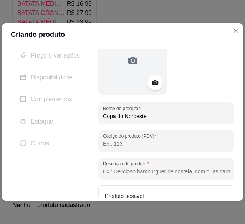
scroll to position [23, 0]
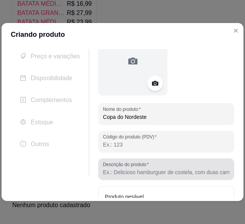
click at [159, 176] on div at bounding box center [166, 168] width 127 height 15
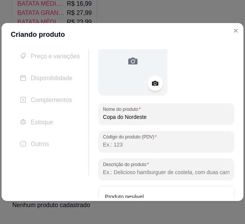
paste input "SAMPAIO CORRÊA + BATATA M E REFRI"
click at [178, 171] on input "SAMPAIO CORRÊA + BATATA M E REFRI" at bounding box center [166, 172] width 127 height 8
click at [183, 173] on input "SAMPAIO CORRÊA + BATATA M E REFRI" at bounding box center [166, 172] width 127 height 8
click at [178, 174] on input "SAMPAIO CORRÊA + BATATA M EREFRI" at bounding box center [166, 172] width 127 height 8
click at [179, 171] on input "SAMPAIO CORRÊA + BATATA M EREFRI" at bounding box center [166, 172] width 127 height 8
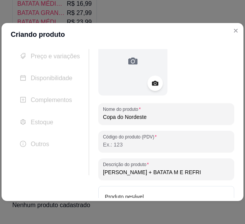
click at [196, 173] on input "SAMPAIO CORRÊA + BATATA M E REFRI" at bounding box center [166, 172] width 127 height 8
type input "SAMPAIO CORRÊA + BATATA M E REFRI ( sabor do pastel frango com queijo)"
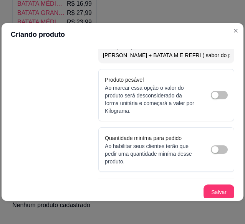
scroll to position [141, 0]
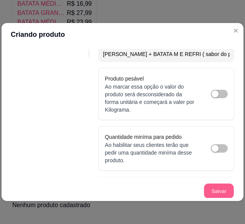
click at [206, 189] on button "Salvar" at bounding box center [219, 191] width 30 height 15
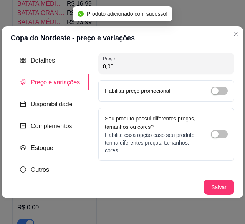
scroll to position [0, 0]
click at [153, 65] on input "0,00" at bounding box center [166, 67] width 127 height 8
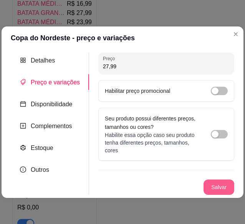
type input "27,99"
click at [215, 192] on button "Salvar" at bounding box center [219, 187] width 30 height 15
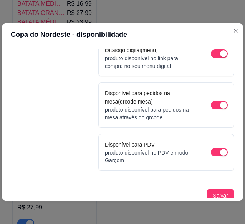
scroll to position [127, 0]
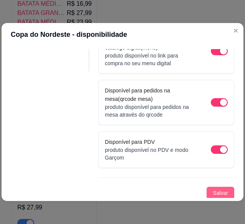
click at [219, 194] on span "Salvar" at bounding box center [219, 193] width 15 height 8
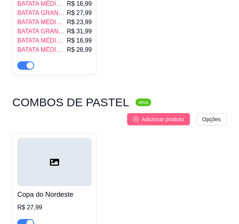
click at [163, 115] on span "Adicionar produto" at bounding box center [163, 119] width 42 height 8
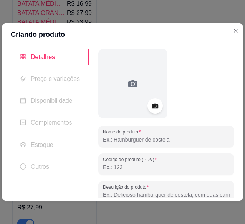
click at [174, 139] on input "Nome do produto" at bounding box center [166, 140] width 127 height 8
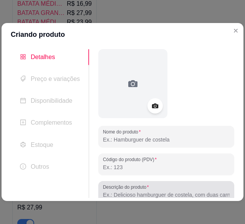
click at [153, 188] on div at bounding box center [166, 191] width 127 height 15
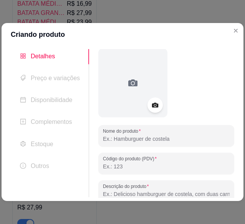
paste input "CATUENSE + Batata M E Refri"
click at [140, 196] on input "CATUENSE + Batata M E Refri" at bounding box center [166, 194] width 127 height 8
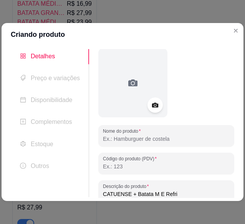
click at [138, 195] on input "CATUENSE + Batata M E Refri" at bounding box center [166, 194] width 127 height 8
click at [147, 194] on input "CATUENSE + Batata M E Refri" at bounding box center [166, 194] width 127 height 8
click at [172, 193] on input "CATUENSE + BATATA M E Refri" at bounding box center [166, 194] width 127 height 8
type input "CATUENSE + BATATA M E REFRI"
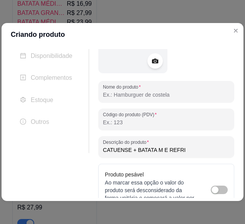
scroll to position [47, 0]
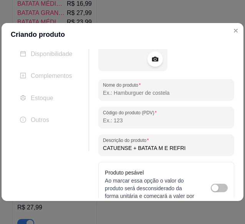
click at [157, 92] on input "Nome do produto" at bounding box center [166, 93] width 127 height 8
paste input "CATUENSE + Batata M E Refri"
type input "CATUENSE + Batata M E Refri"
click at [147, 92] on input "CATUENSE + Batata M E Refri" at bounding box center [166, 93] width 127 height 8
click at [171, 92] on input "CATUENSE + Batata M E Refri" at bounding box center [166, 93] width 127 height 8
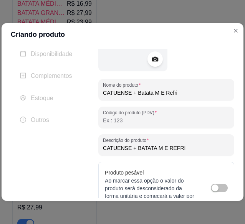
click at [171, 92] on input "CATUENSE + Batata M E Refri" at bounding box center [166, 93] width 127 height 8
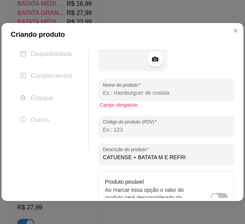
drag, startPoint x: 179, startPoint y: 157, endPoint x: 85, endPoint y: 151, distance: 94.2
click at [85, 151] on div "Detalhes Preço e variações Disponibilidade Complementos Estoque Outros Nome do …" at bounding box center [122, 123] width 223 height 149
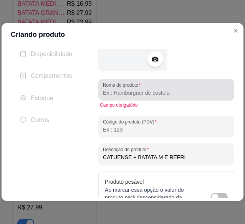
click at [128, 98] on div "Nome do produto" at bounding box center [166, 89] width 136 height 21
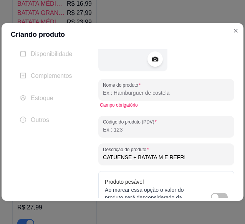
paste input "CATUENSE + BATATA M E REFRI"
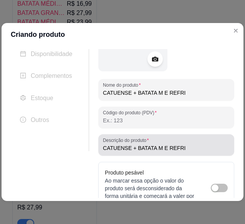
type input "CATUENSE + BATATA M E REFRI"
click at [183, 145] on input "CATUENSE + BATATA M E REFRI" at bounding box center [166, 148] width 127 height 8
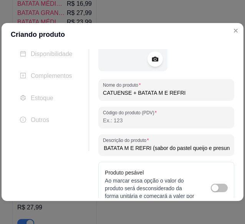
scroll to position [0, 36]
type input "CATUENSE + BATATA M E REFRI (sabor do pastel queijo e presunto)"
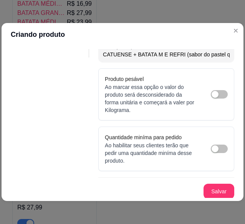
scroll to position [141, 0]
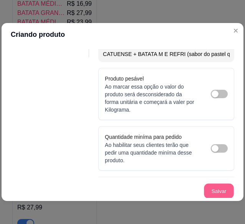
click at [211, 188] on button "Salvar" at bounding box center [219, 191] width 30 height 15
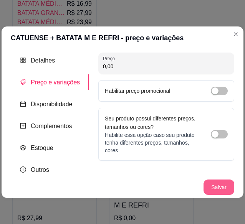
scroll to position [0, 0]
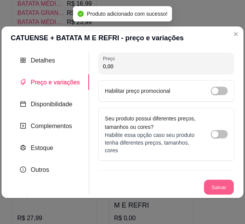
click at [216, 186] on button "Salvar" at bounding box center [219, 187] width 30 height 15
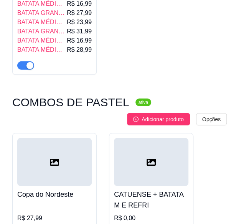
click at [152, 187] on div "CATUENSE + BATATA M E REFRI R$ 0,00" at bounding box center [151, 212] width 74 height 52
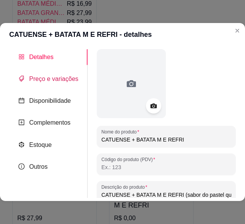
click at [72, 79] on span "Preço e variações" at bounding box center [53, 79] width 49 height 7
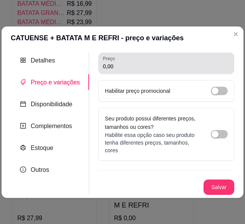
click at [135, 62] on div "0,00" at bounding box center [166, 63] width 127 height 15
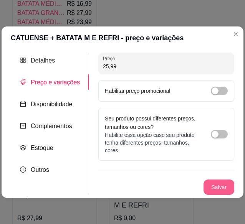
type input "25,99"
click at [211, 189] on button "Salvar" at bounding box center [219, 187] width 30 height 15
click at [209, 192] on button "Salvar" at bounding box center [219, 187] width 30 height 15
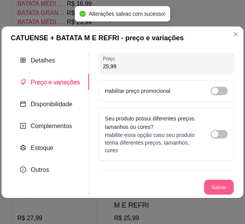
click at [218, 182] on button "Salvar" at bounding box center [219, 187] width 30 height 15
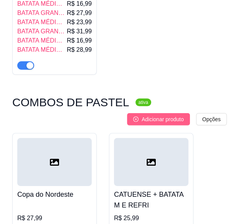
click at [176, 113] on button "Adicionar produto" at bounding box center [158, 119] width 63 height 12
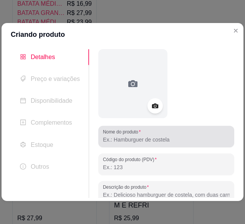
click at [173, 144] on div at bounding box center [166, 136] width 127 height 15
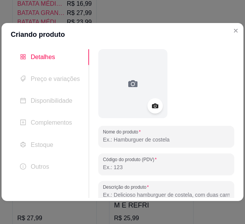
paste input "MARANHÃO + Batata M E Refri"
click at [146, 140] on input "MARANHÃO + Batata M E Refri" at bounding box center [166, 140] width 127 height 8
click at [150, 140] on input "MARANHÃO + BAtata M E Refri" at bounding box center [166, 140] width 127 height 8
click at [154, 141] on input "MARANHÃO + BAtata M E Refri" at bounding box center [166, 140] width 127 height 8
click at [156, 141] on input "MARANHÃO + BAtata M E Refri" at bounding box center [166, 140] width 127 height 8
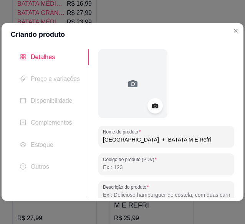
click at [184, 142] on input "MARANHÃO + BATATA M E Refri" at bounding box center [166, 140] width 127 height 8
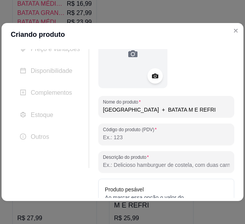
scroll to position [31, 0]
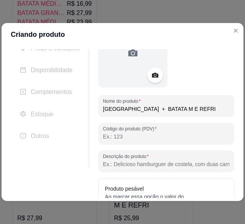
click at [132, 108] on input "MARANHÃO + BATATA M E REFRI" at bounding box center [166, 109] width 127 height 8
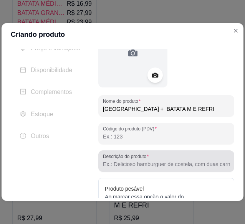
type input "MARANHÃO + BATATA M E REFRI"
click at [184, 168] on div at bounding box center [166, 160] width 127 height 15
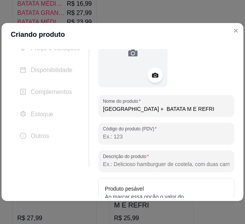
click at [170, 110] on input "MARANHÃO + BATATA M E REFRI" at bounding box center [166, 109] width 127 height 8
click at [157, 165] on input "Descrição do produto" at bounding box center [166, 164] width 127 height 8
paste input "MARANHÃO + BATATA M E REFRI"
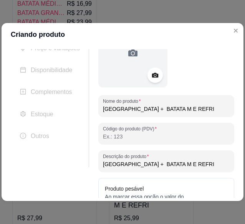
click at [209, 167] on input "MARANHÃO + BATATA M E REFRI" at bounding box center [166, 164] width 127 height 8
type input "MARANHÃO + BATATA M E REFRI (sabor do pastel Aipim e carne do sol"
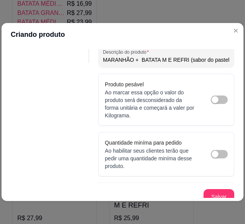
scroll to position [141, 0]
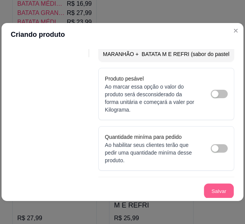
click at [217, 189] on button "Salvar" at bounding box center [219, 191] width 30 height 15
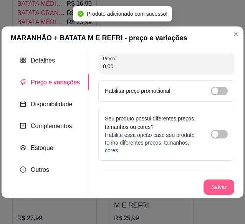
scroll to position [0, 0]
click at [198, 69] on input "0,00" at bounding box center [166, 67] width 127 height 8
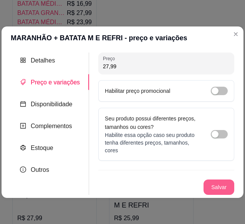
type input "27,99"
click at [215, 189] on button "Salvar" at bounding box center [219, 187] width 30 height 15
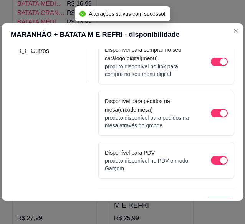
scroll to position [127, 0]
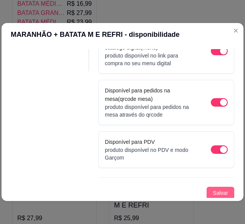
click at [215, 192] on span "Salvar" at bounding box center [219, 193] width 15 height 8
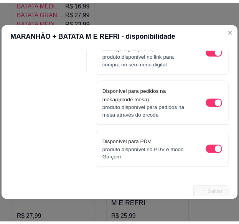
scroll to position [0, 0]
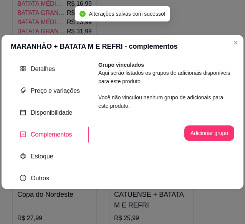
click at [220, 37] on header "MARANHÃO + BATATA M E REFRI - complementos" at bounding box center [123, 46] width 242 height 23
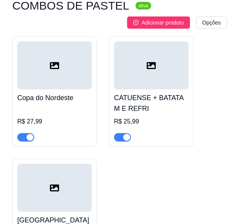
scroll to position [2717, 0]
